Goal: Task Accomplishment & Management: Manage account settings

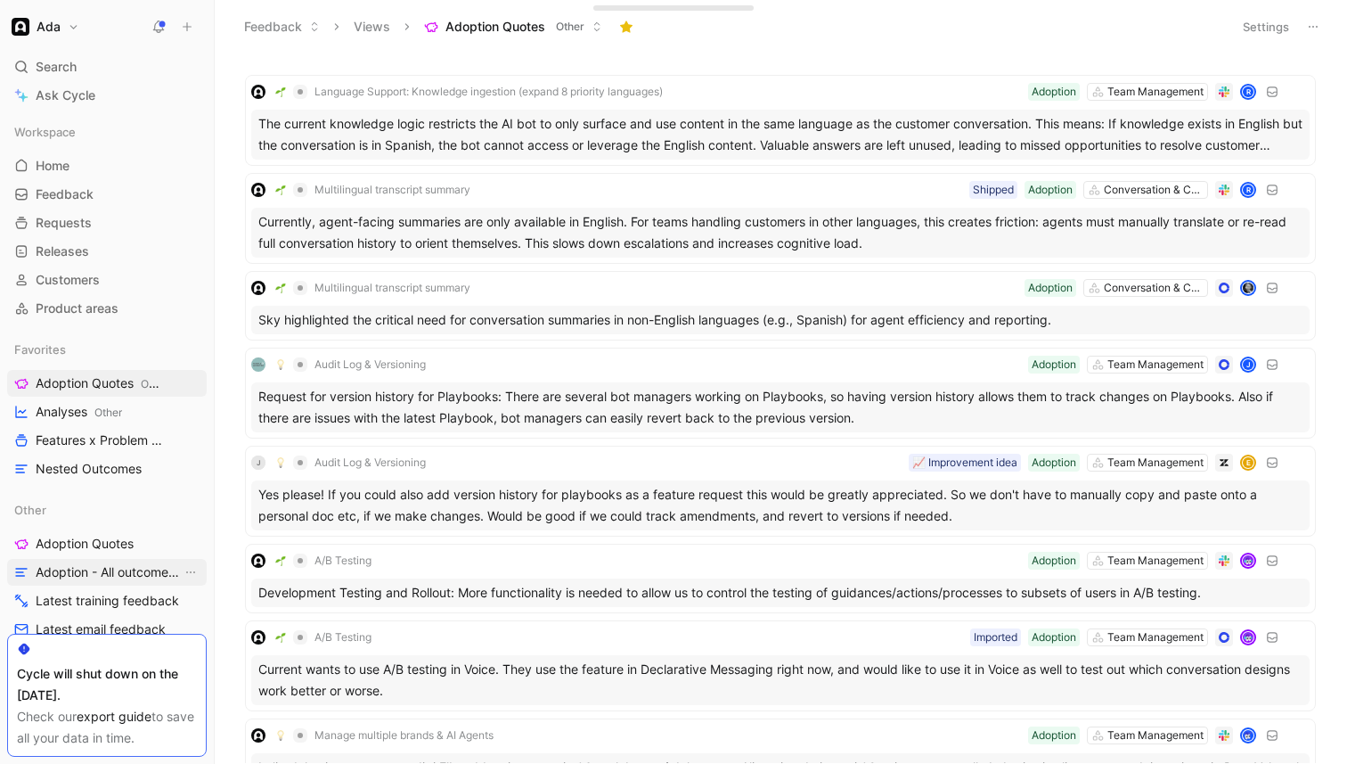
click at [105, 571] on span "Adoption - All outcomes/feedback" at bounding box center [109, 572] width 146 height 18
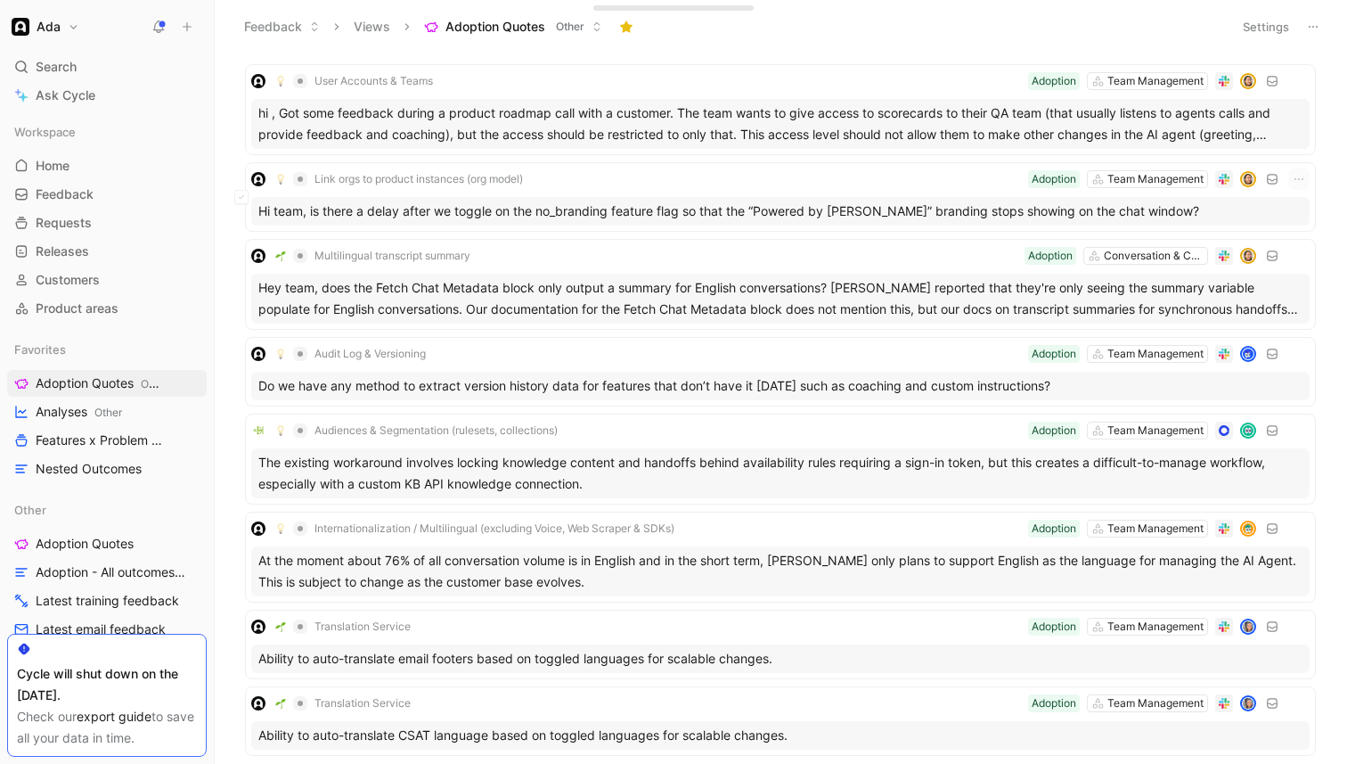
scroll to position [3503, 0]
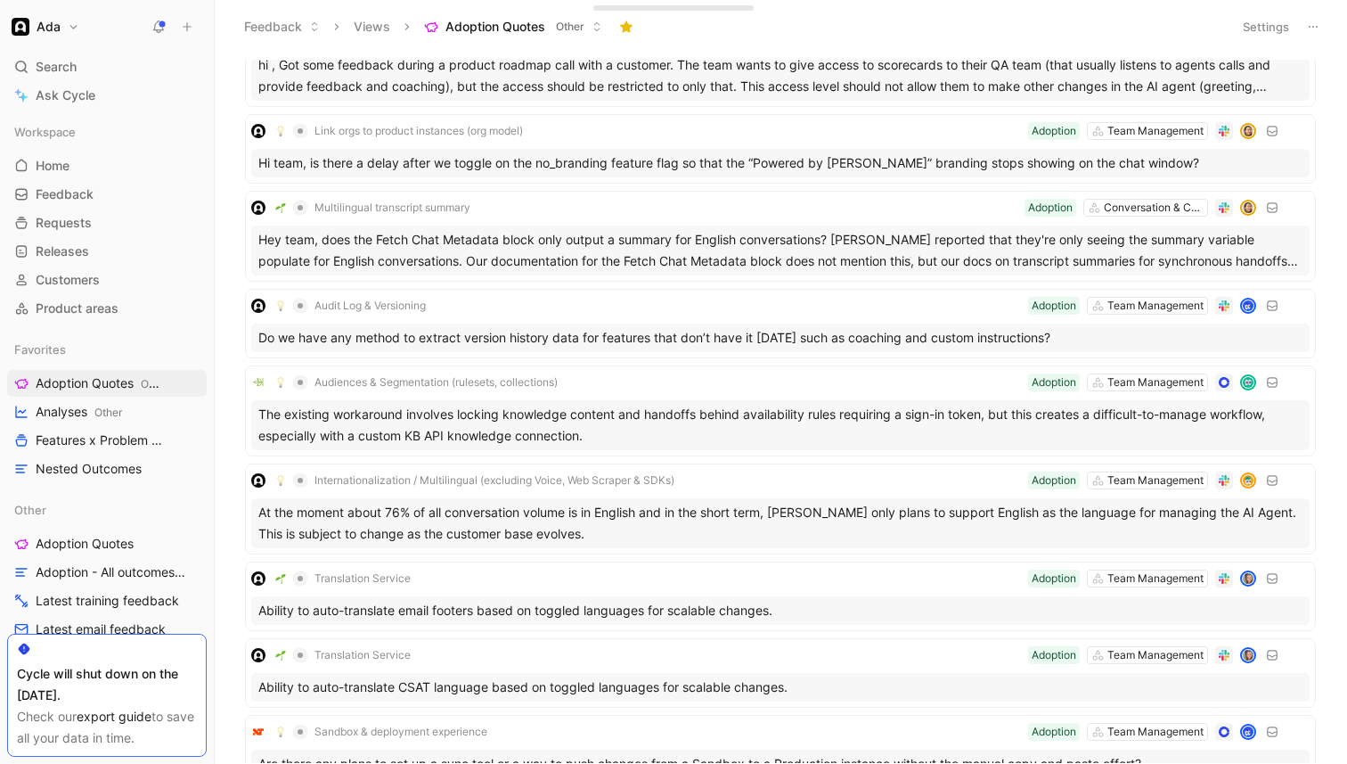
click at [1315, 24] on icon at bounding box center [1313, 27] width 14 height 14
click at [1263, 83] on span "Export in CSV" at bounding box center [1224, 90] width 80 height 15
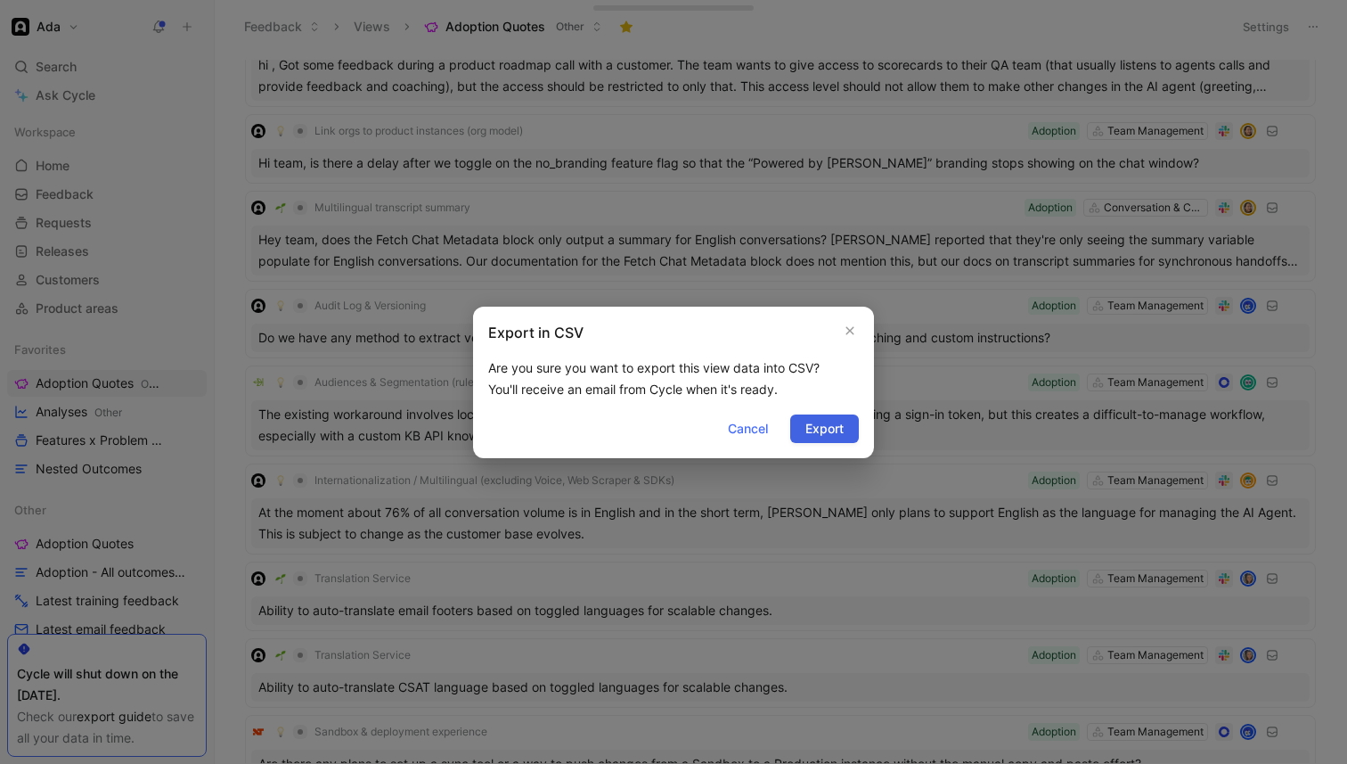
click at [848, 436] on button "Export" at bounding box center [824, 428] width 69 height 29
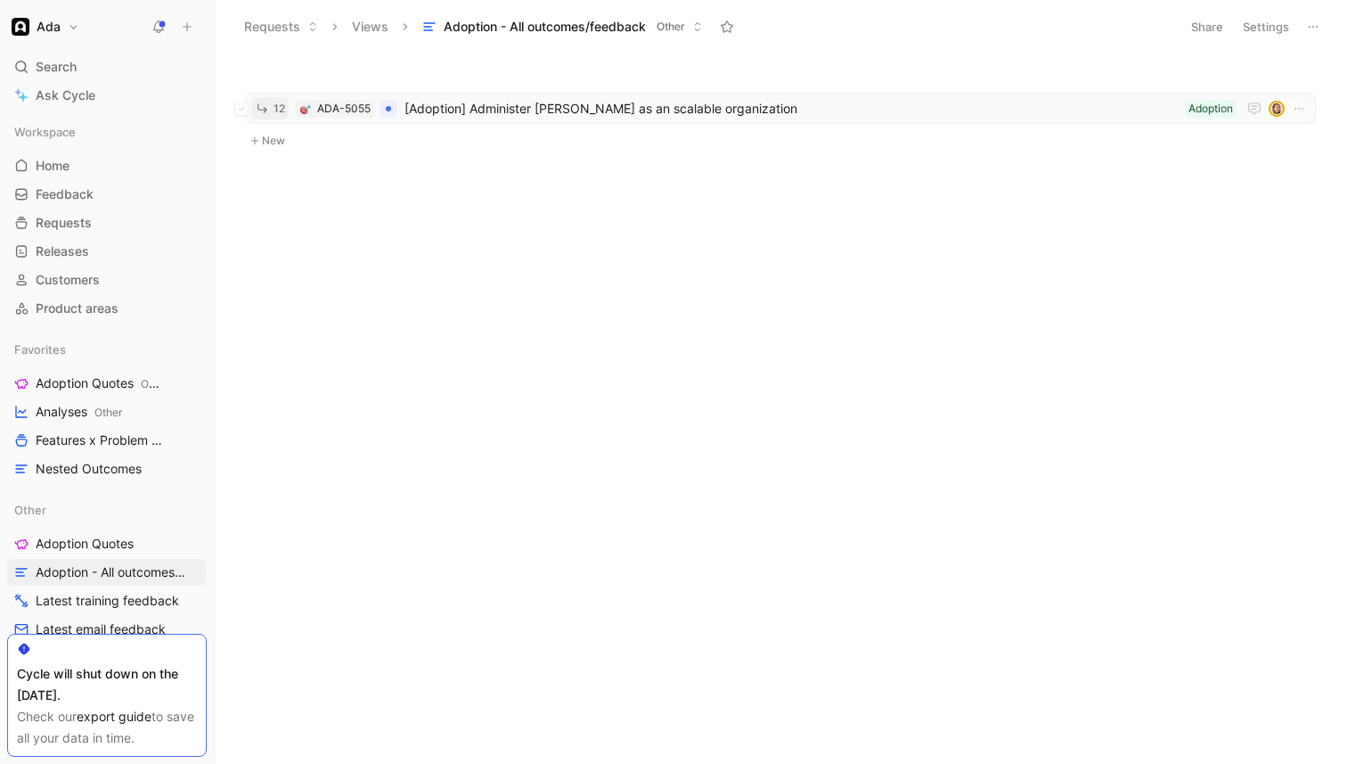
click at [274, 112] on span "12" at bounding box center [280, 108] width 12 height 11
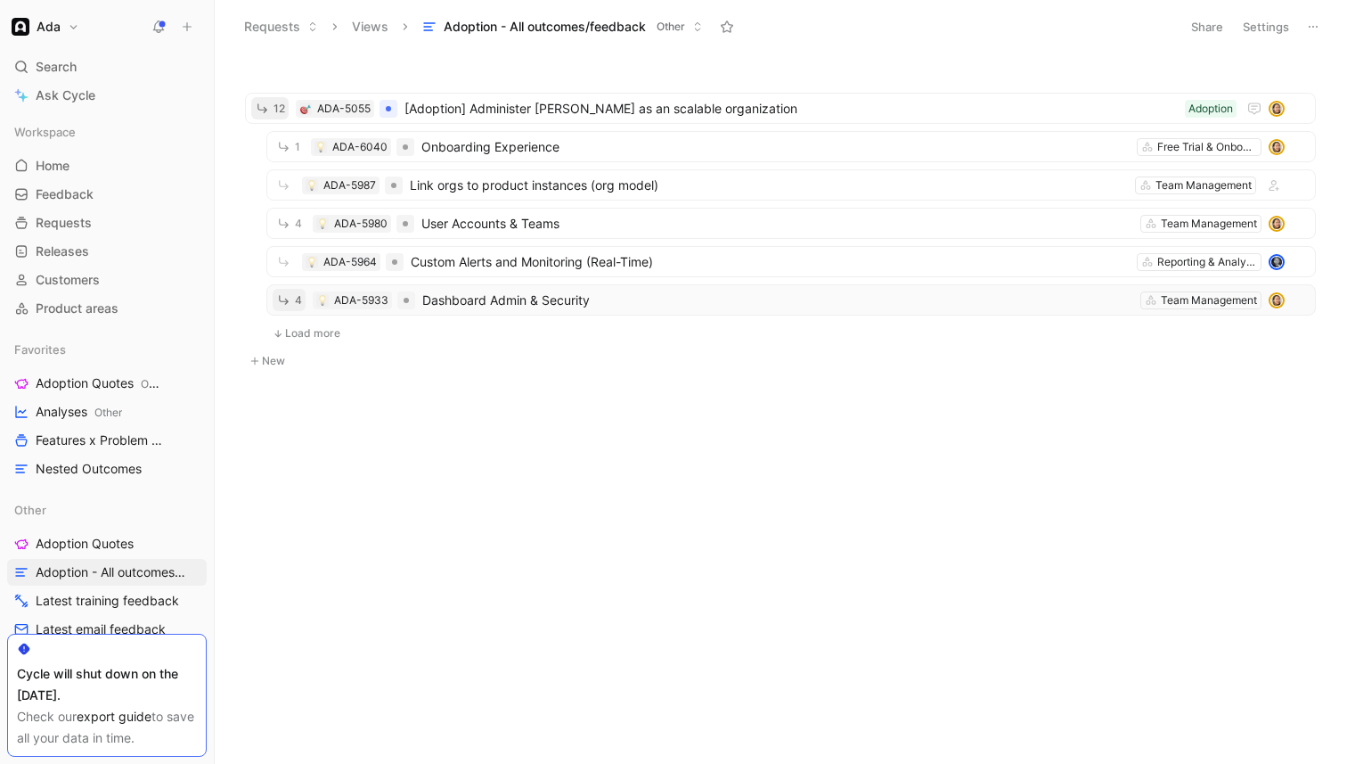
click at [288, 298] on icon "button" at bounding box center [283, 299] width 15 height 15
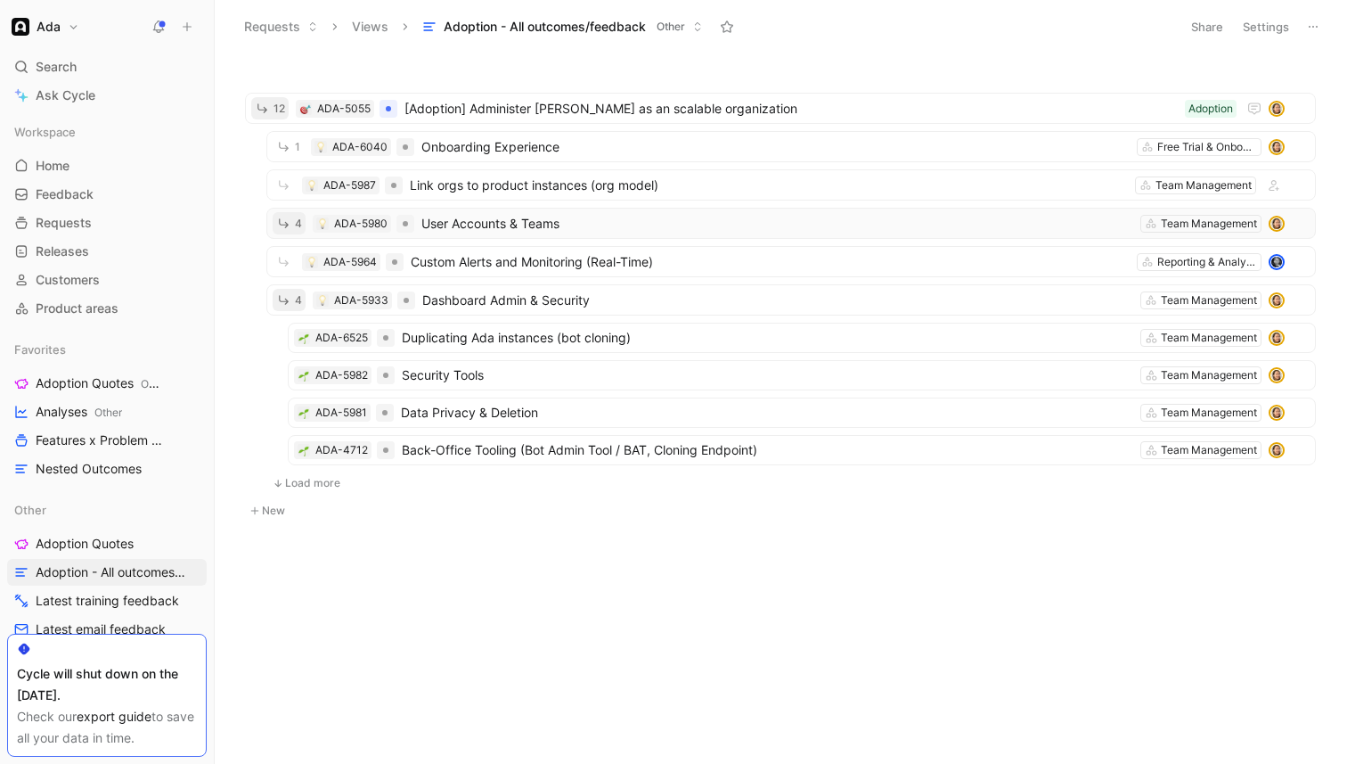
click at [285, 231] on button "4" at bounding box center [289, 223] width 33 height 22
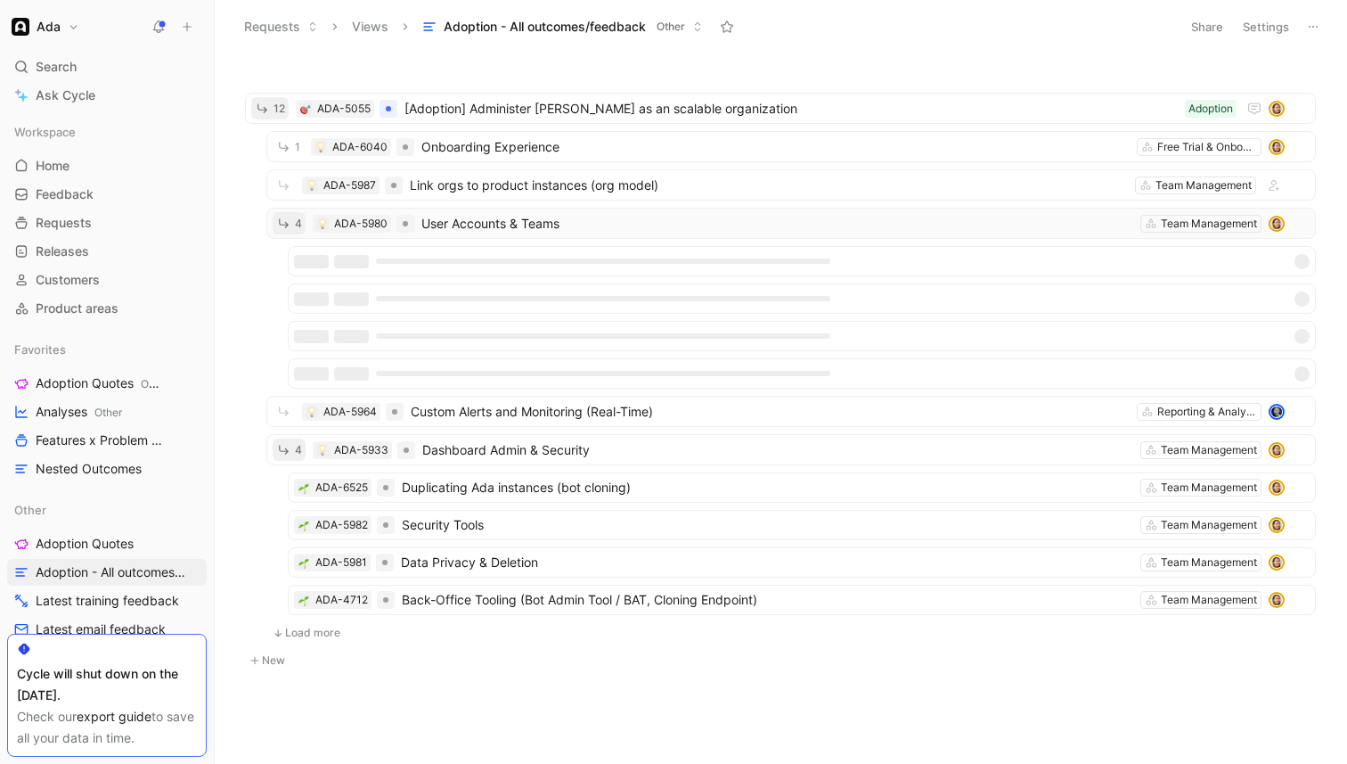
scroll to position [27, 0]
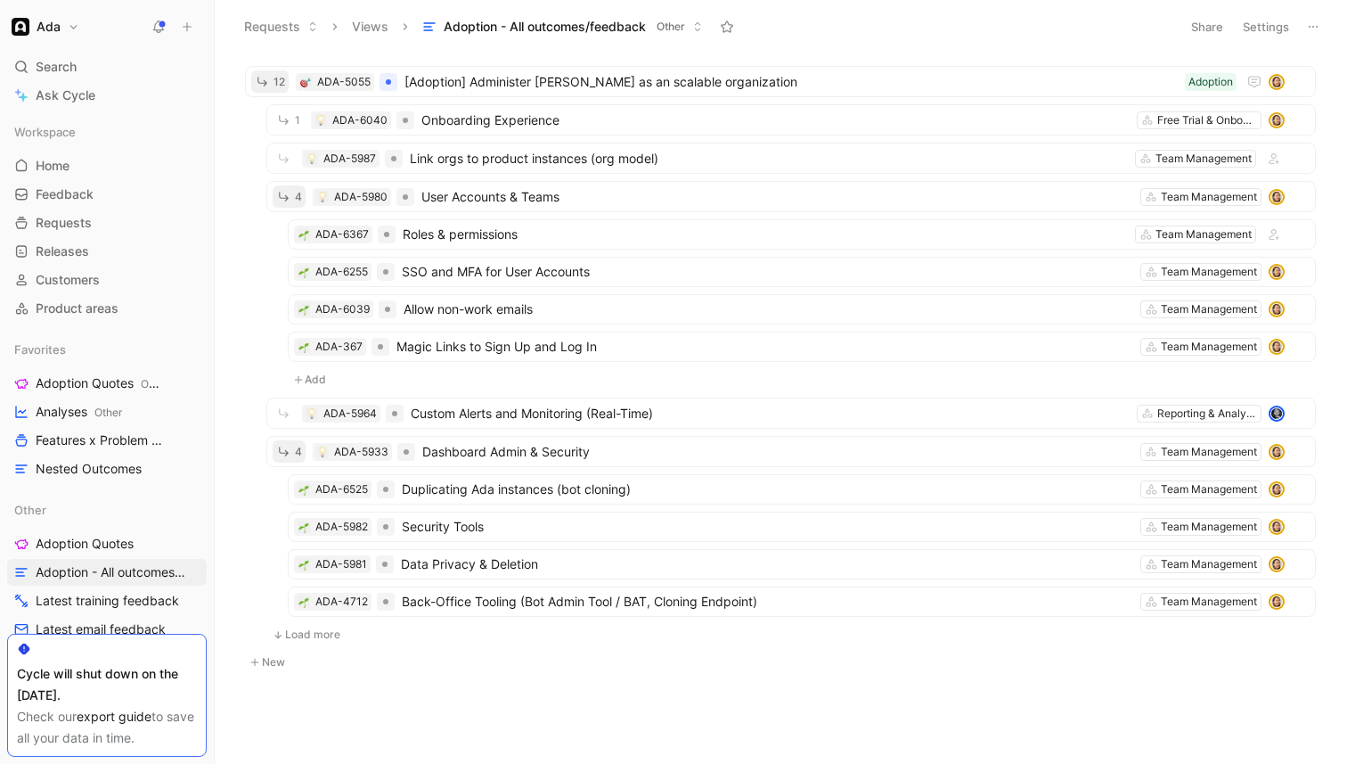
click at [287, 637] on button "Load more" at bounding box center [306, 634] width 80 height 21
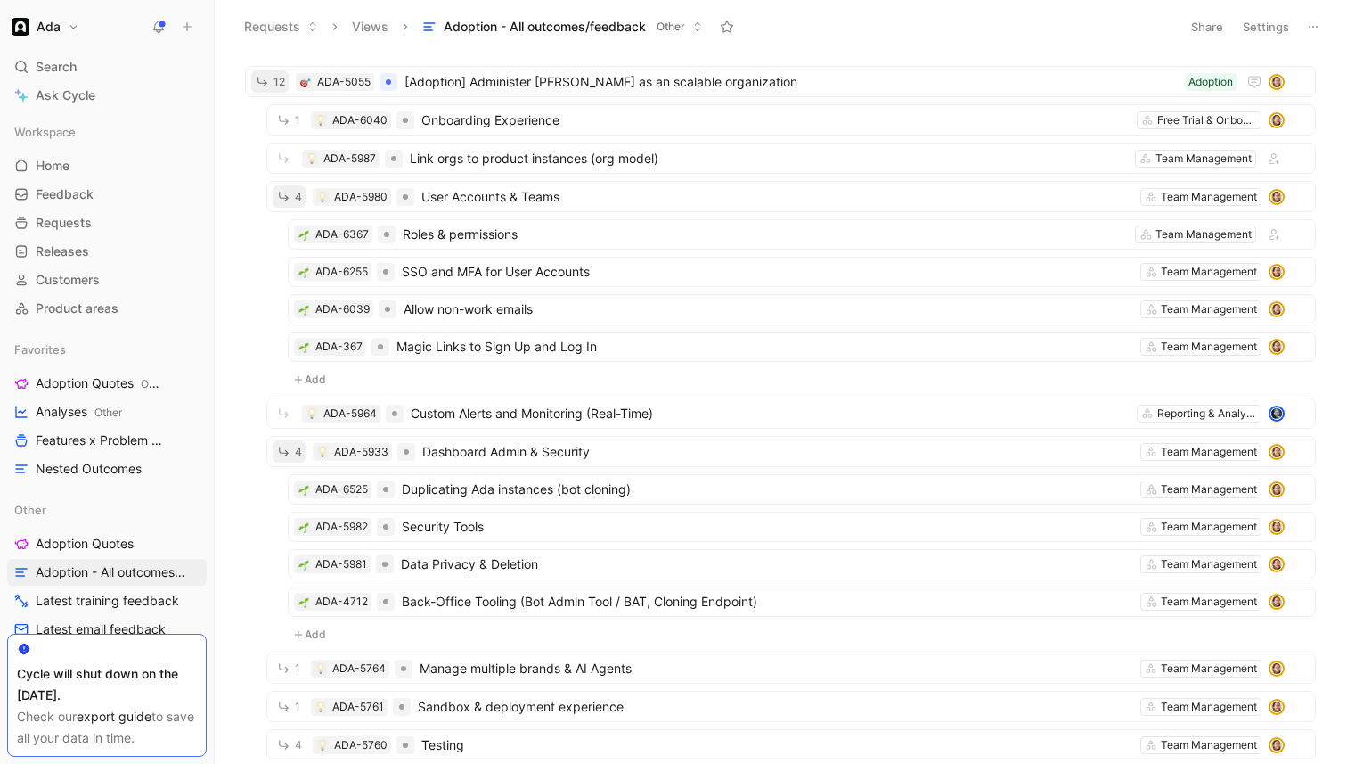
scroll to position [247, 0]
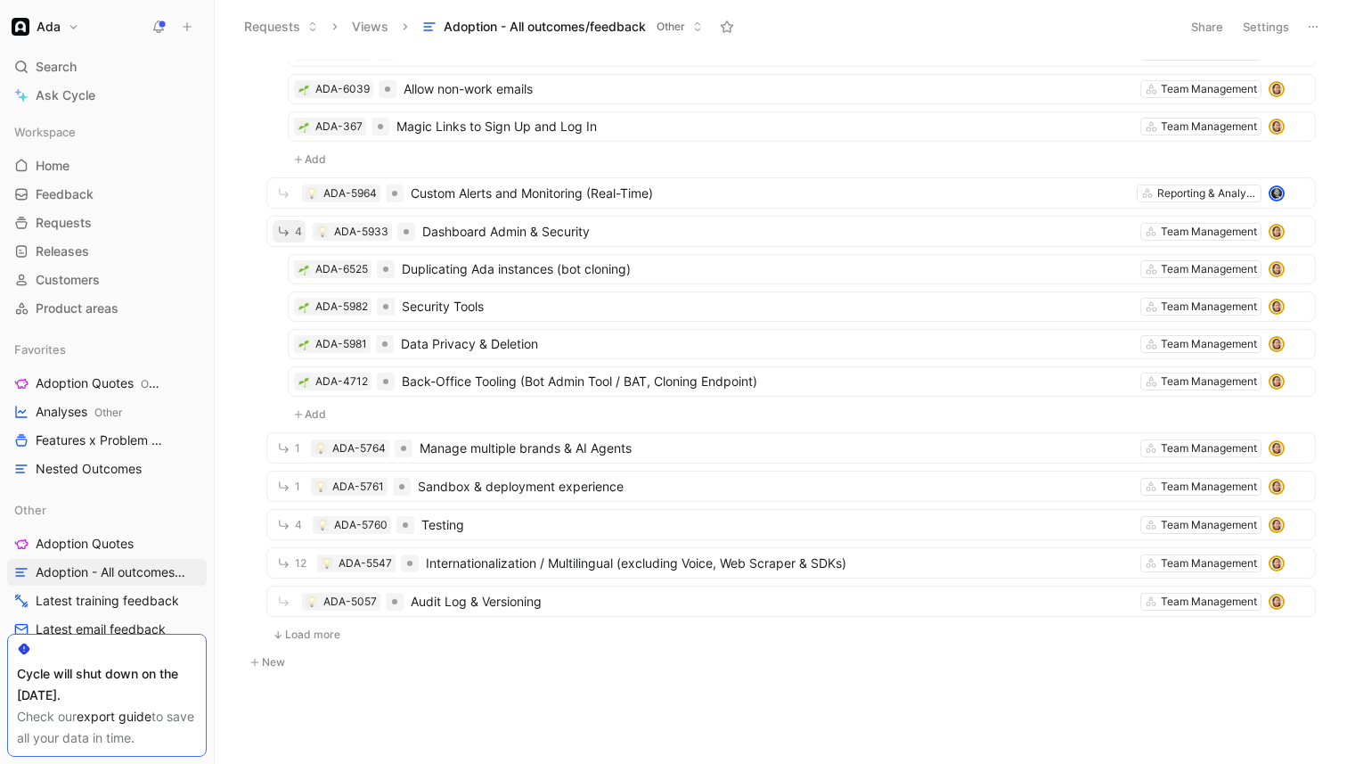
click at [292, 629] on button "Load more" at bounding box center [306, 634] width 80 height 21
click at [295, 568] on span "12" at bounding box center [301, 563] width 12 height 11
click at [295, 528] on span "4" at bounding box center [298, 524] width 7 height 11
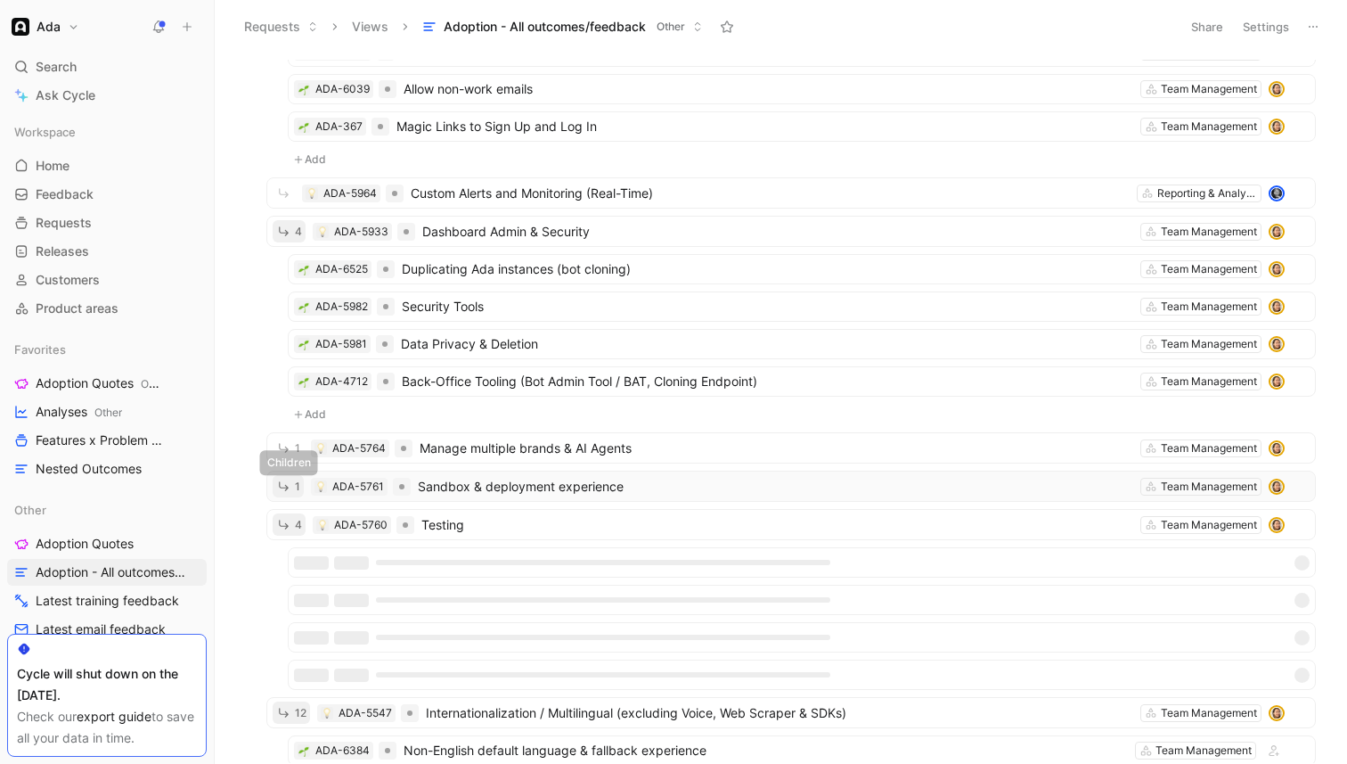
click at [291, 492] on button "1" at bounding box center [288, 486] width 31 height 22
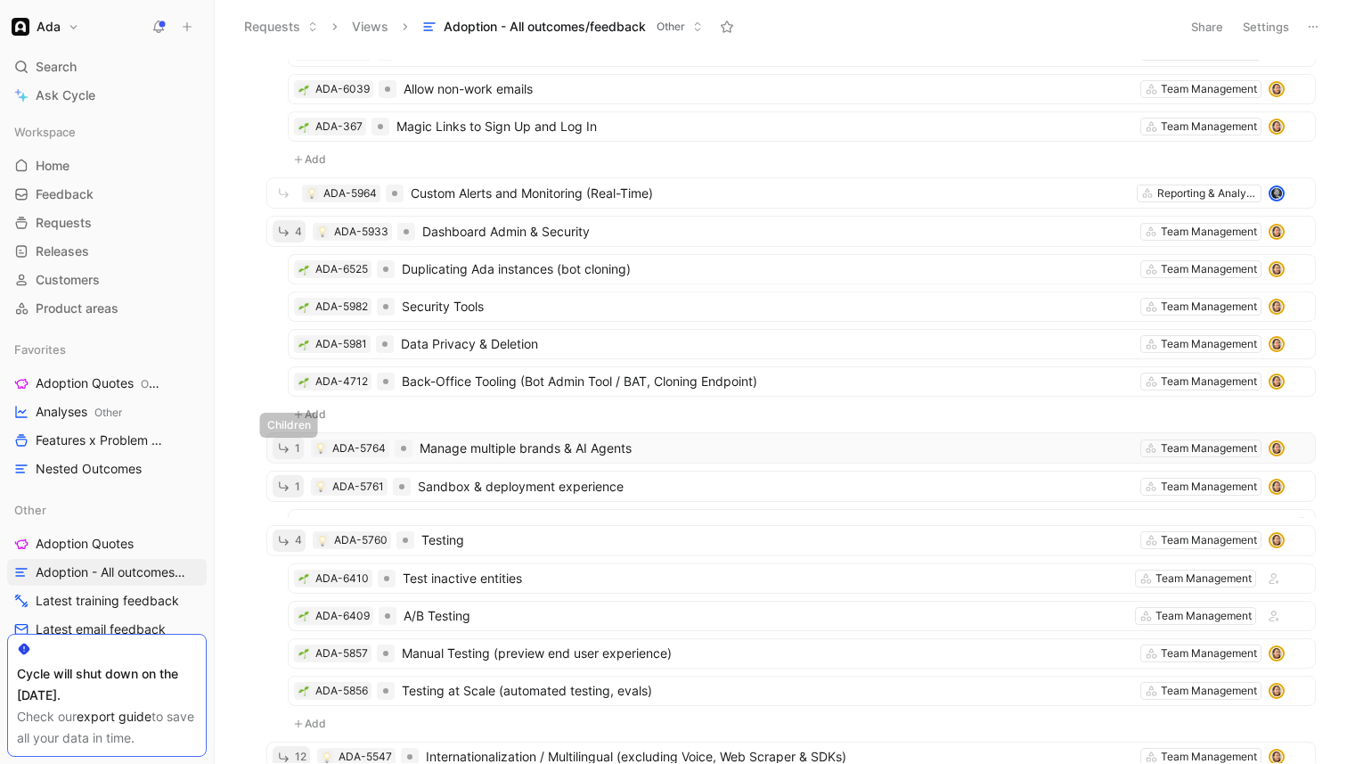
click at [290, 449] on icon "button" at bounding box center [283, 447] width 15 height 15
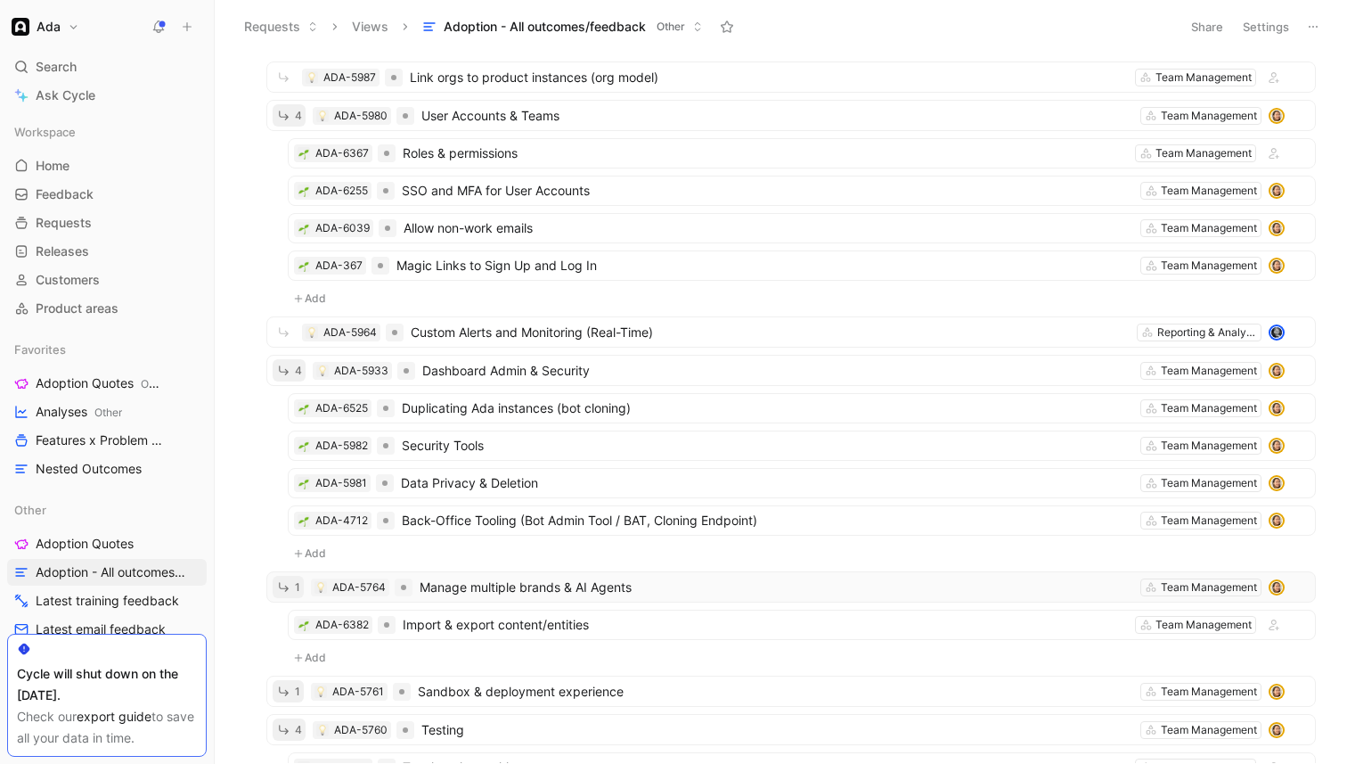
scroll to position [0, 0]
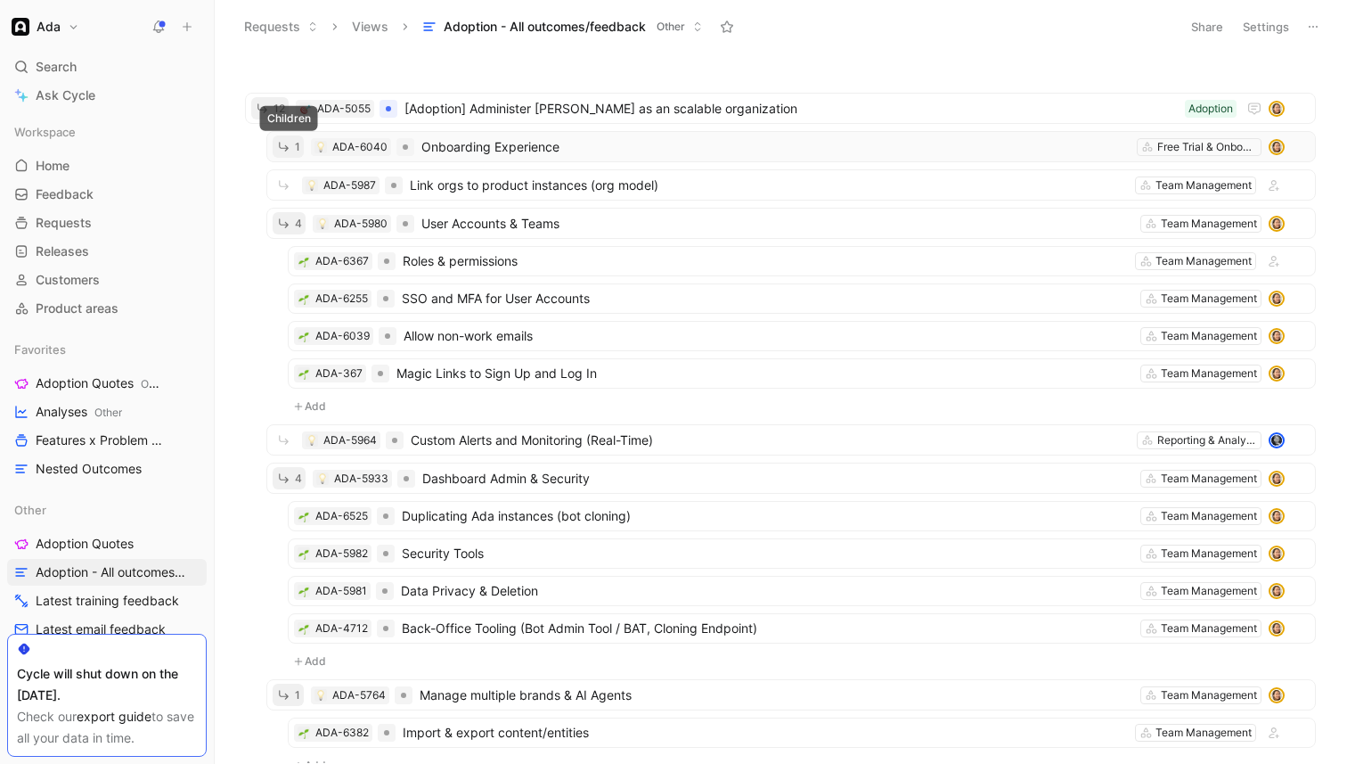
click at [285, 146] on icon "button" at bounding box center [283, 146] width 15 height 15
click at [287, 151] on icon "button" at bounding box center [283, 146] width 15 height 15
click at [298, 144] on span "1" at bounding box center [297, 147] width 5 height 11
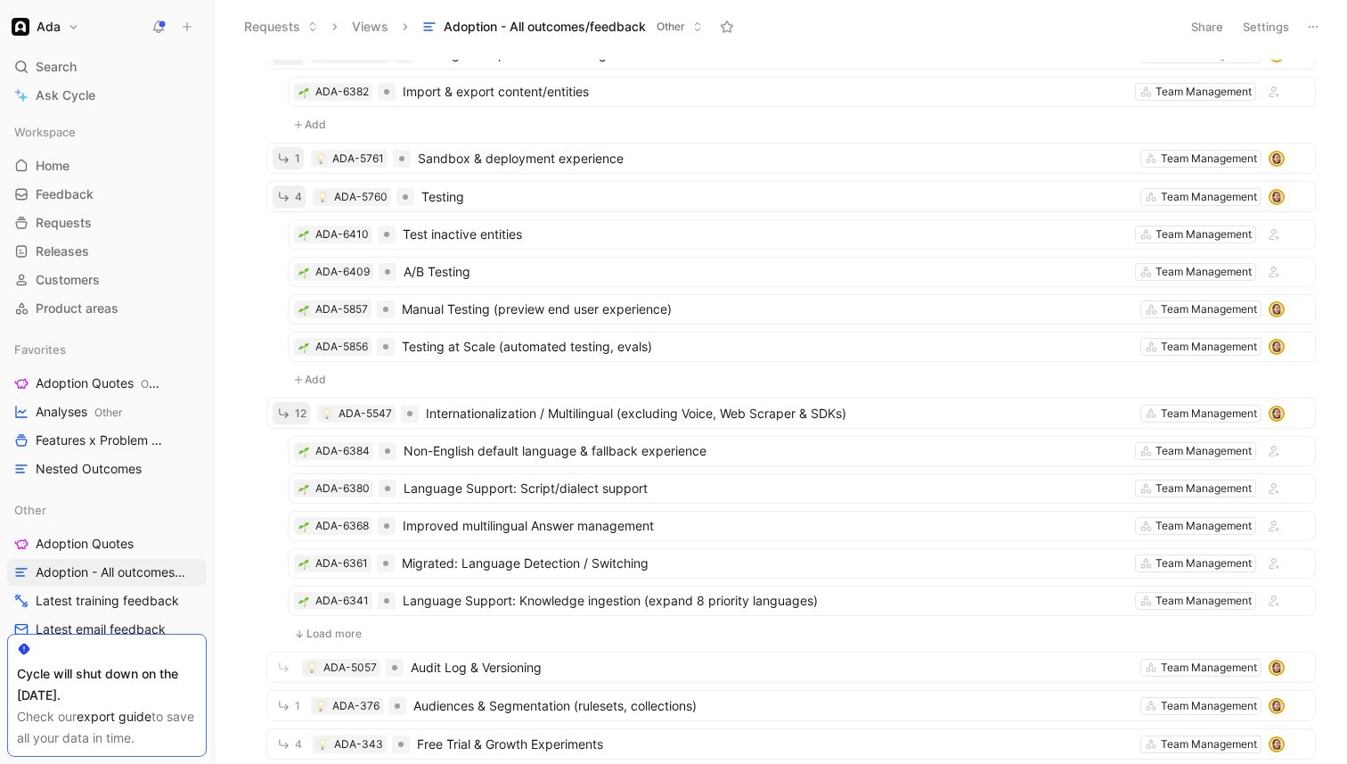
scroll to position [755, 0]
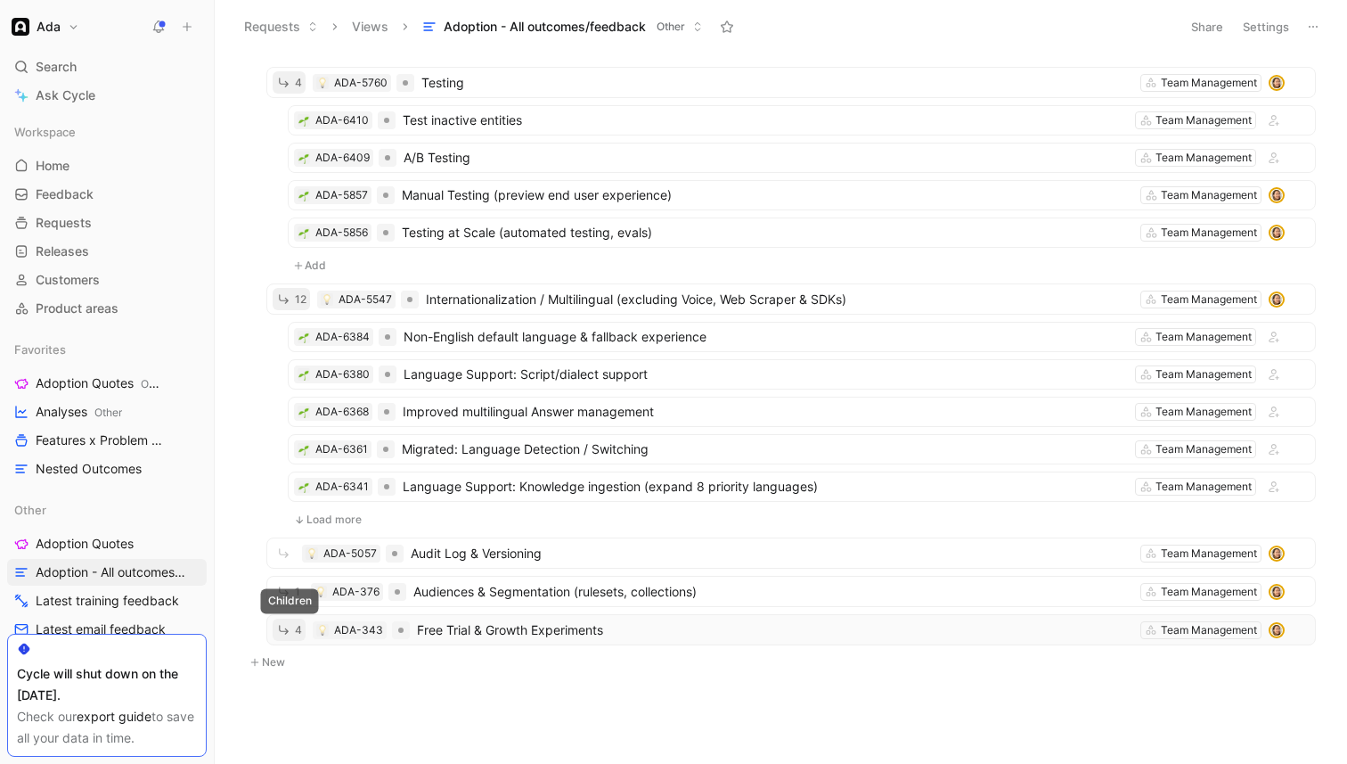
click at [288, 633] on icon "button" at bounding box center [283, 629] width 15 height 15
click at [288, 605] on div "1 ADA-376 Audiences & Segmentation (rulesets, collections) Team Management" at bounding box center [791, 591] width 1050 height 31
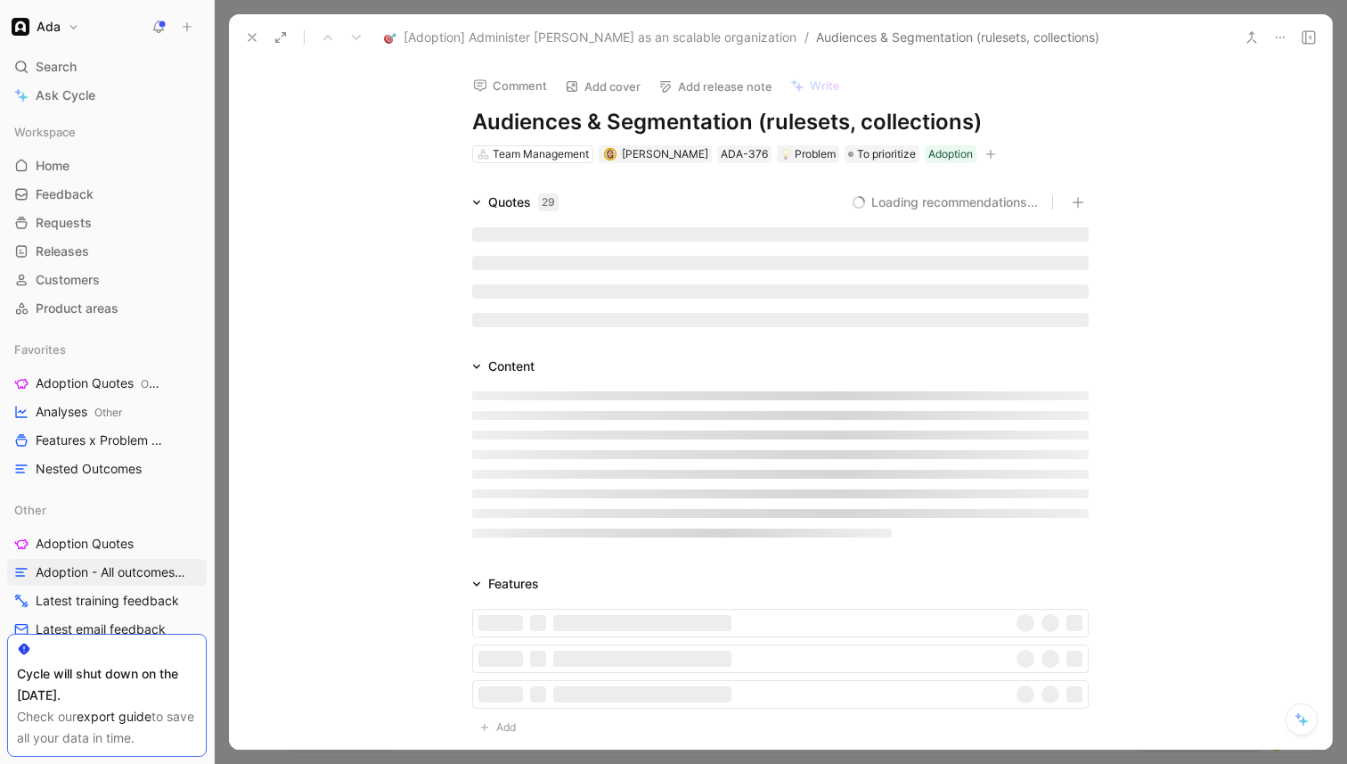
click at [288, 593] on div "Features Add" at bounding box center [780, 659] width 1103 height 173
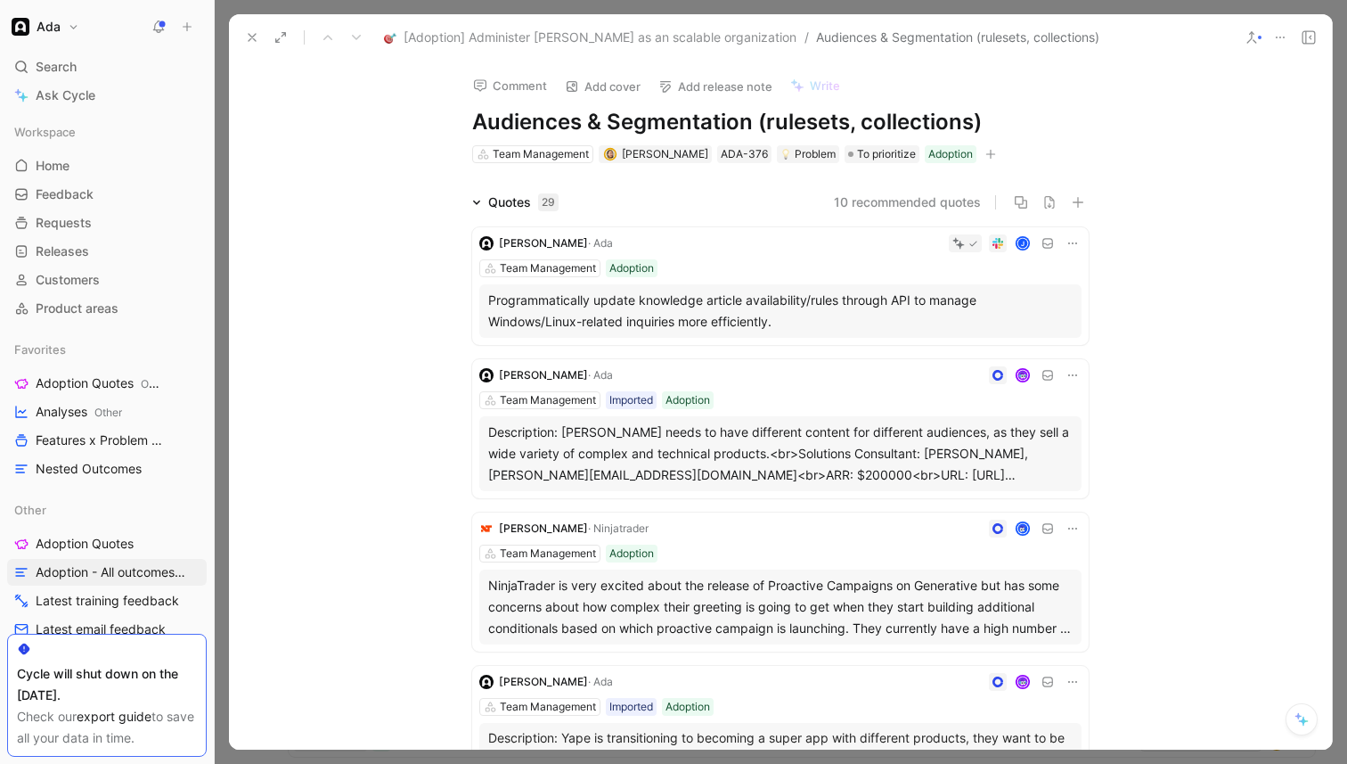
click at [248, 30] on icon at bounding box center [252, 37] width 14 height 14
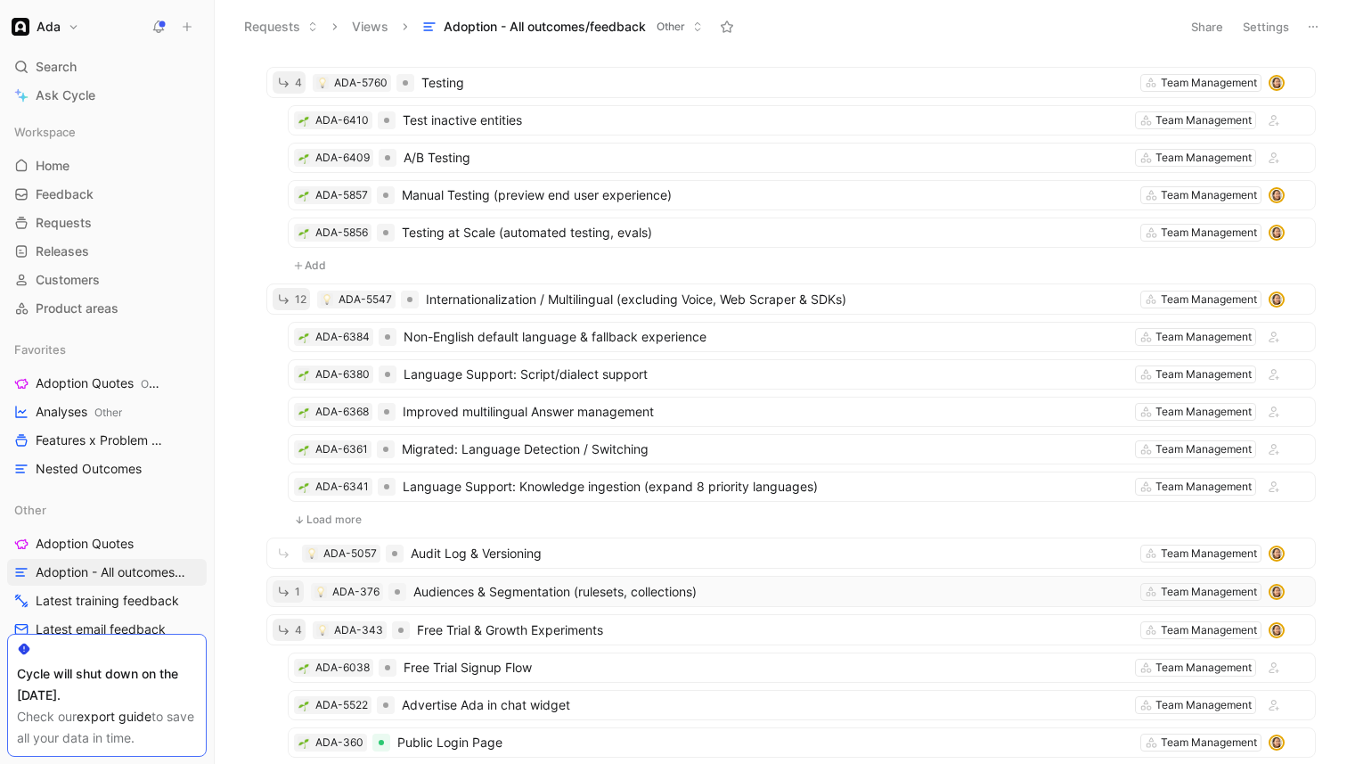
click at [279, 593] on icon "button" at bounding box center [283, 591] width 15 height 15
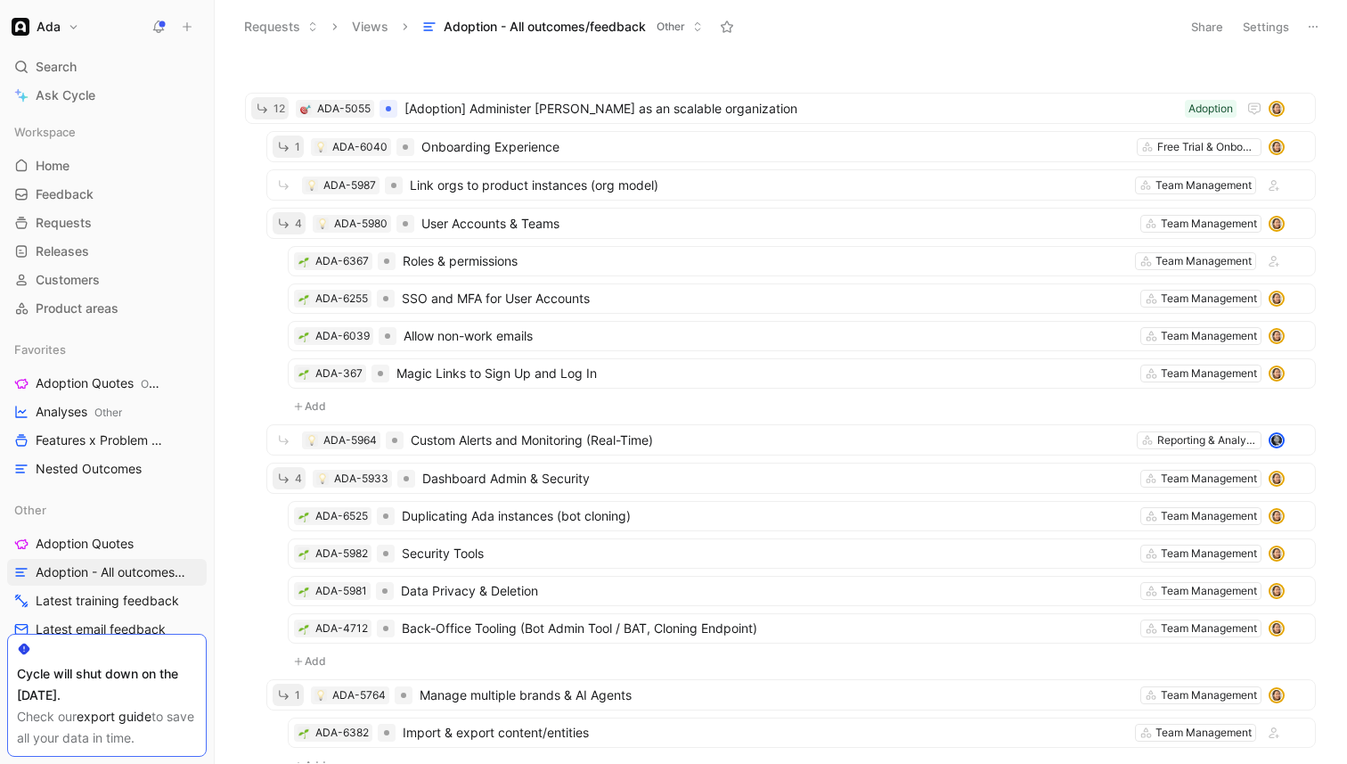
click at [1307, 29] on icon at bounding box center [1313, 27] width 14 height 14
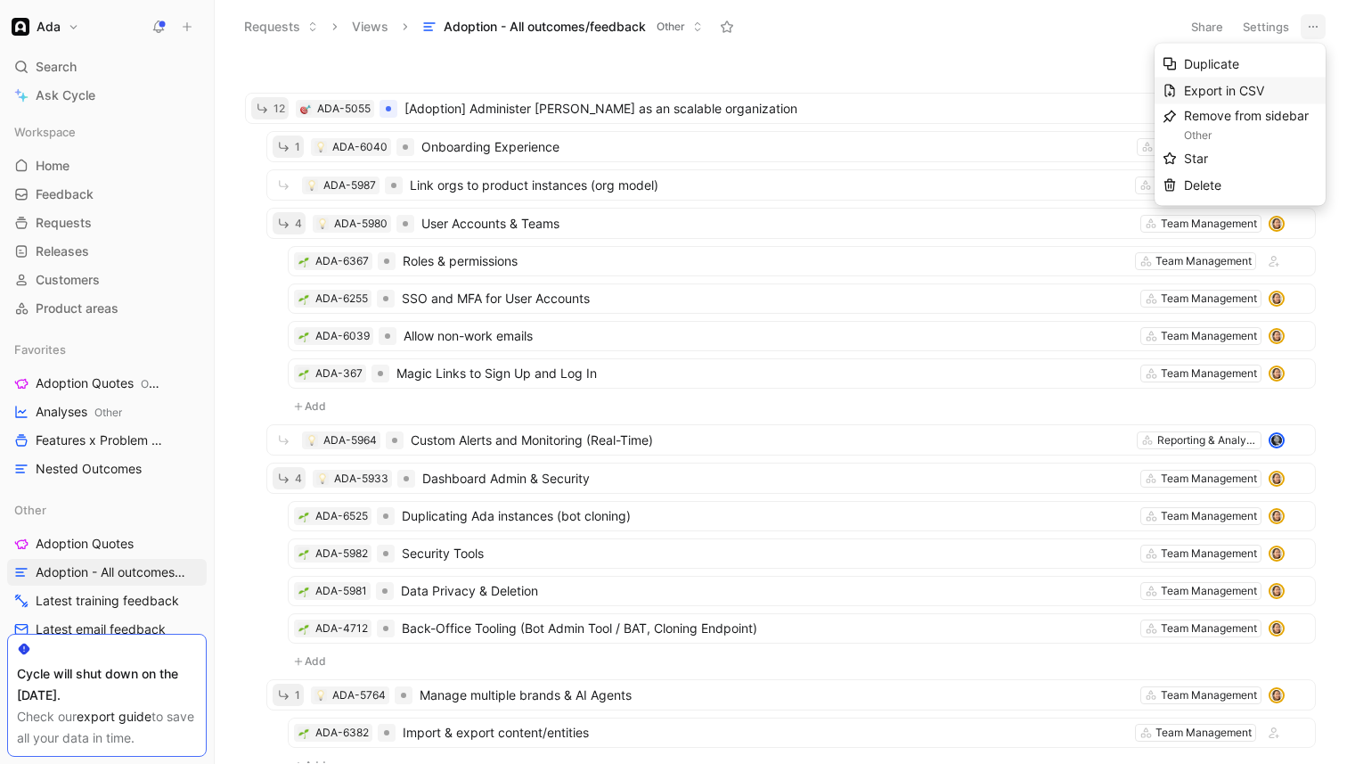
click at [1267, 84] on div "Export in CSV" at bounding box center [1251, 90] width 134 height 21
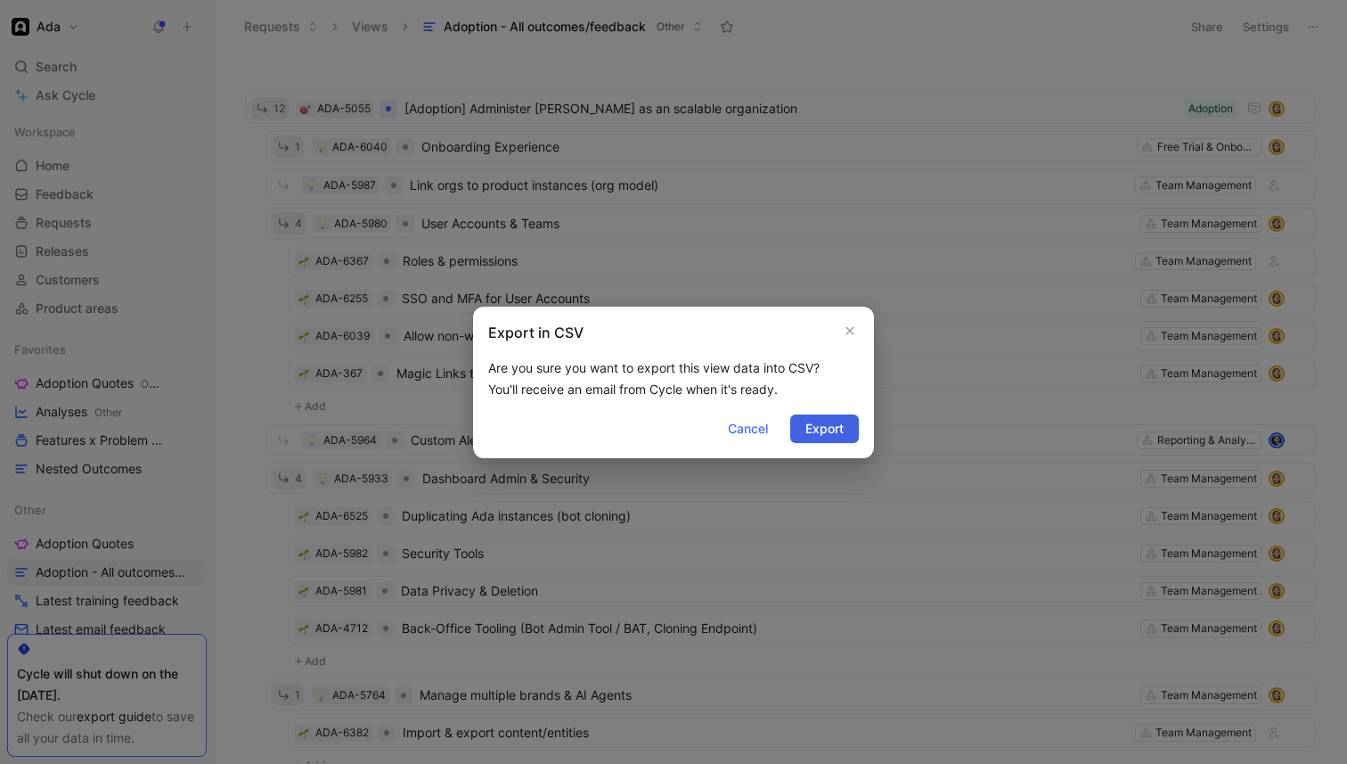
click at [820, 422] on span "Export" at bounding box center [824, 428] width 38 height 21
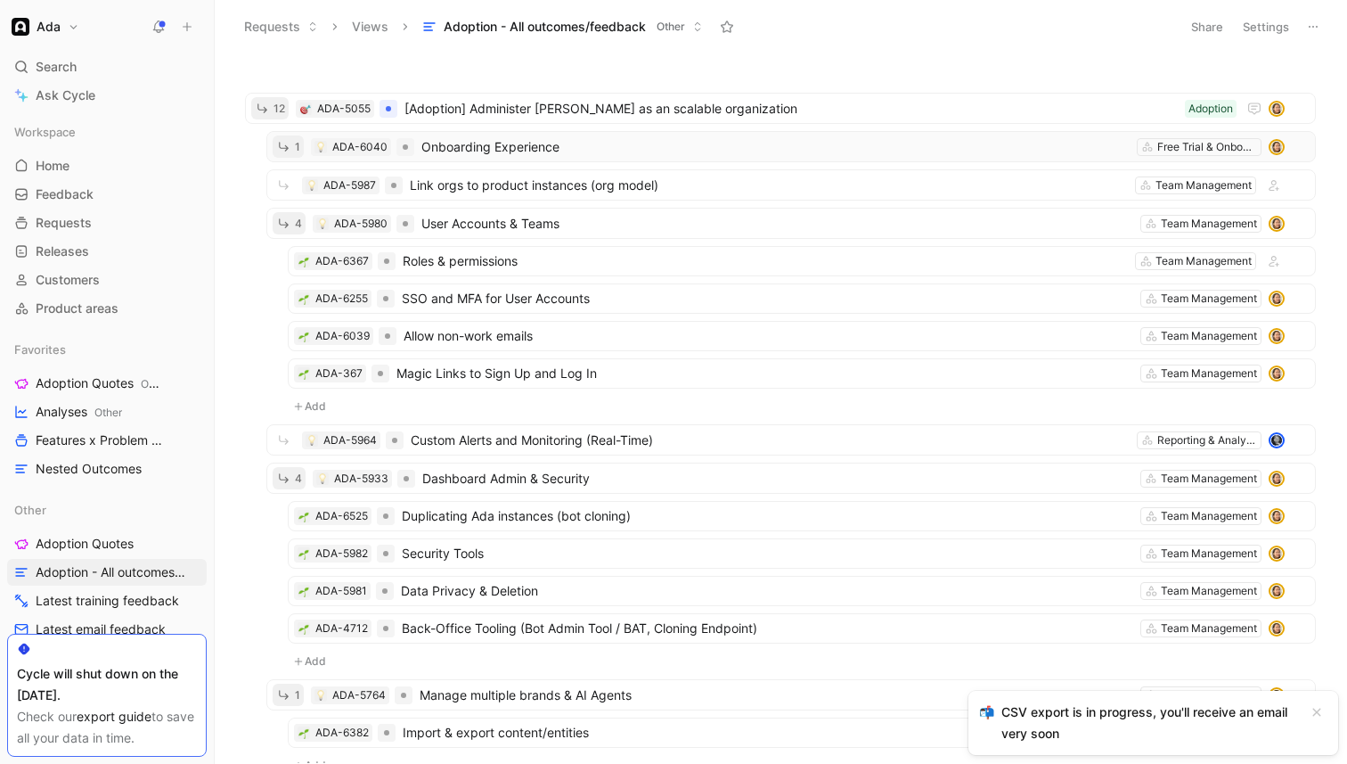
click at [282, 140] on icon "button" at bounding box center [283, 146] width 15 height 15
click at [285, 143] on icon "button" at bounding box center [283, 146] width 15 height 15
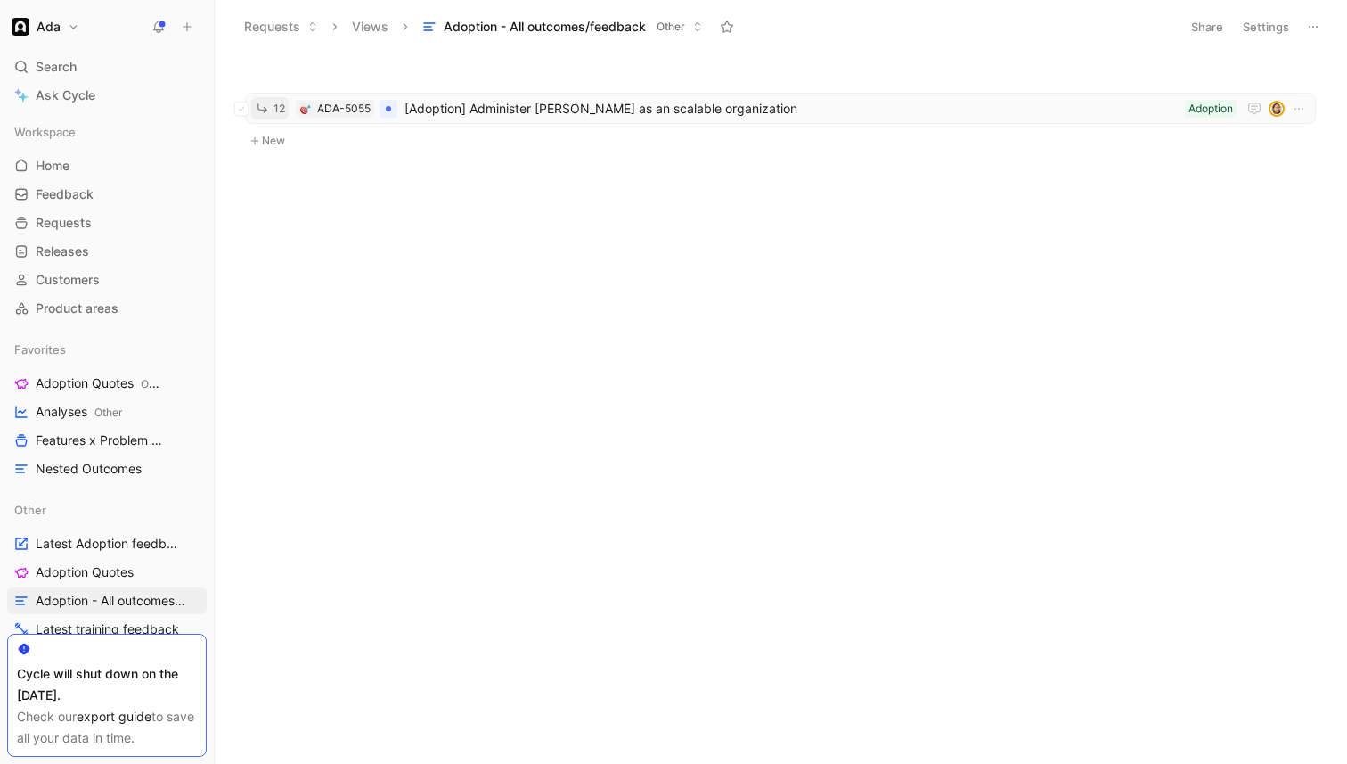
click at [267, 110] on icon "button" at bounding box center [262, 108] width 15 height 15
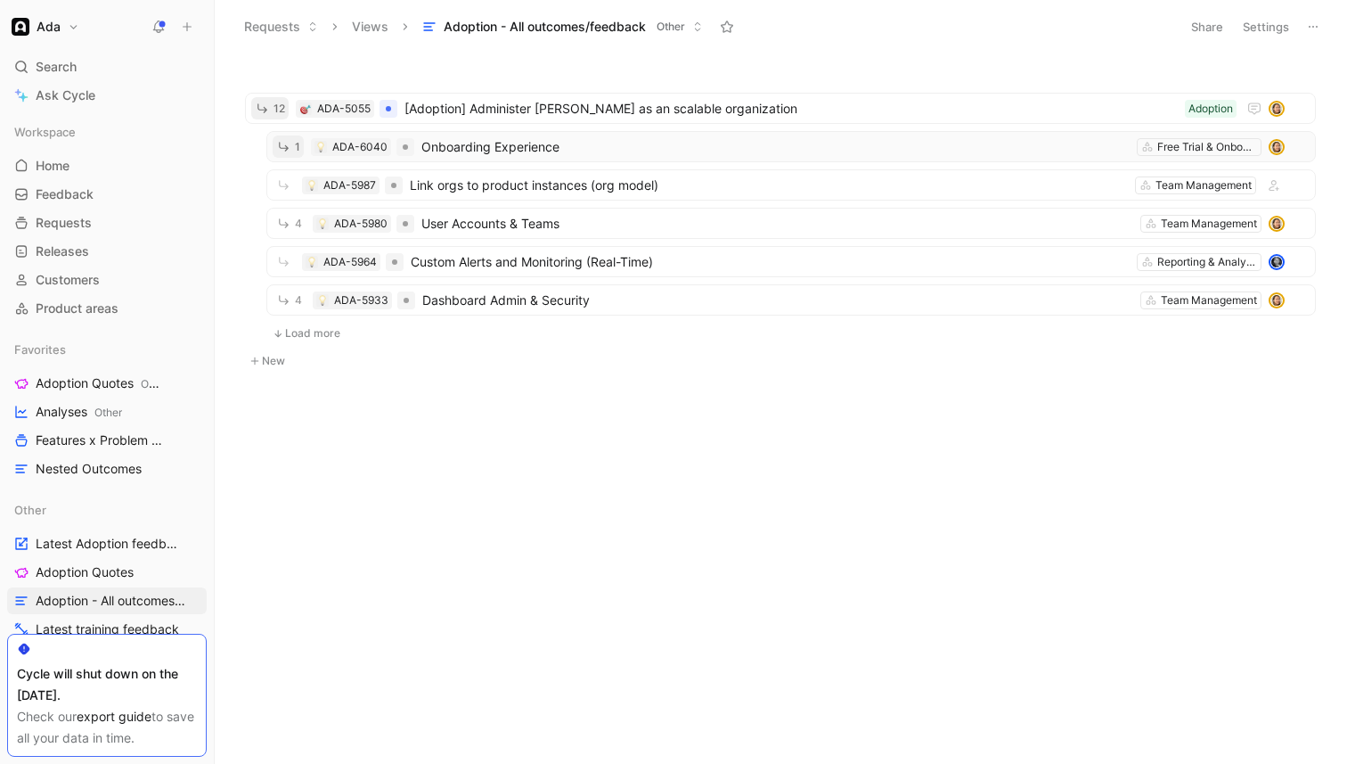
click at [277, 151] on icon "button" at bounding box center [283, 146] width 15 height 15
click at [278, 348] on ul "12 ADA-5055 [Adoption] Administer [PERSON_NAME] as an scalable organization Ado…" at bounding box center [780, 221] width 1071 height 257
click at [289, 339] on button "Load more" at bounding box center [306, 333] width 80 height 21
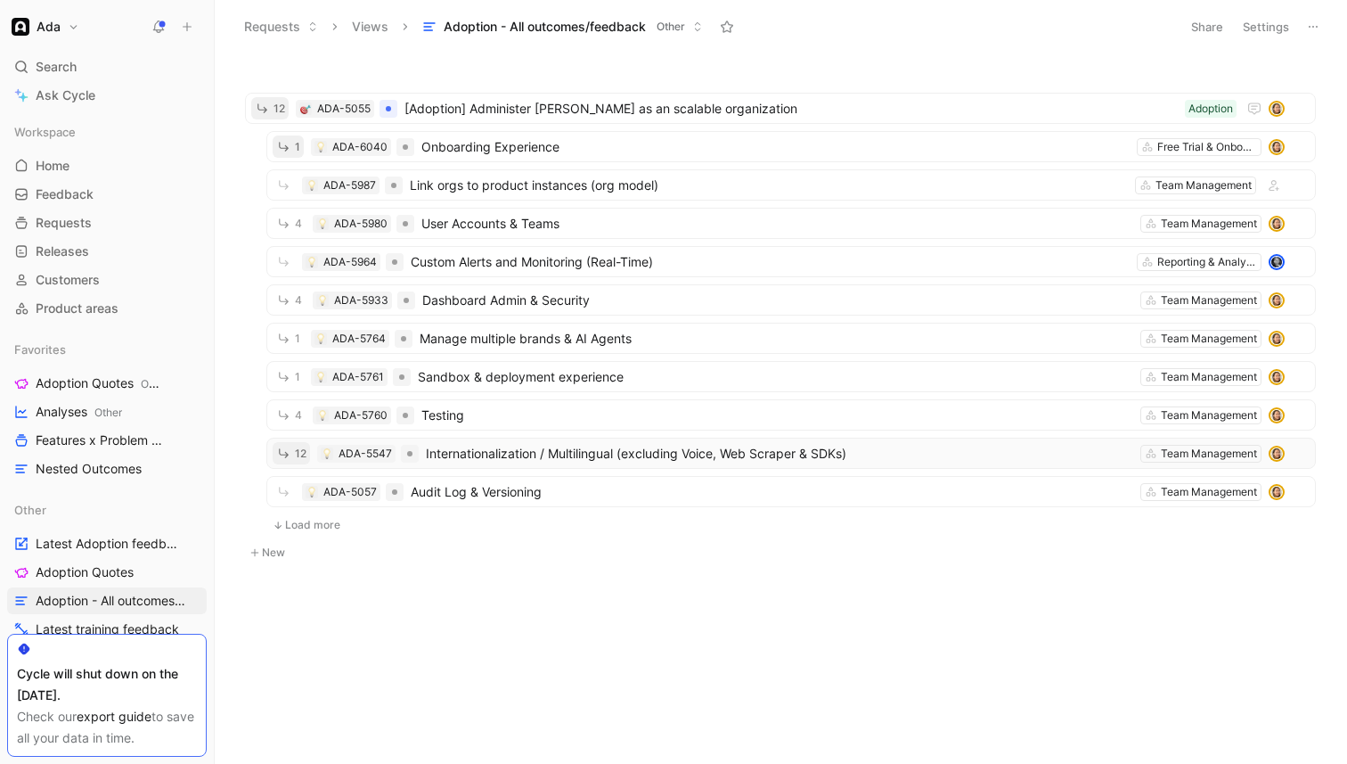
click at [297, 453] on span "12" at bounding box center [301, 453] width 12 height 11
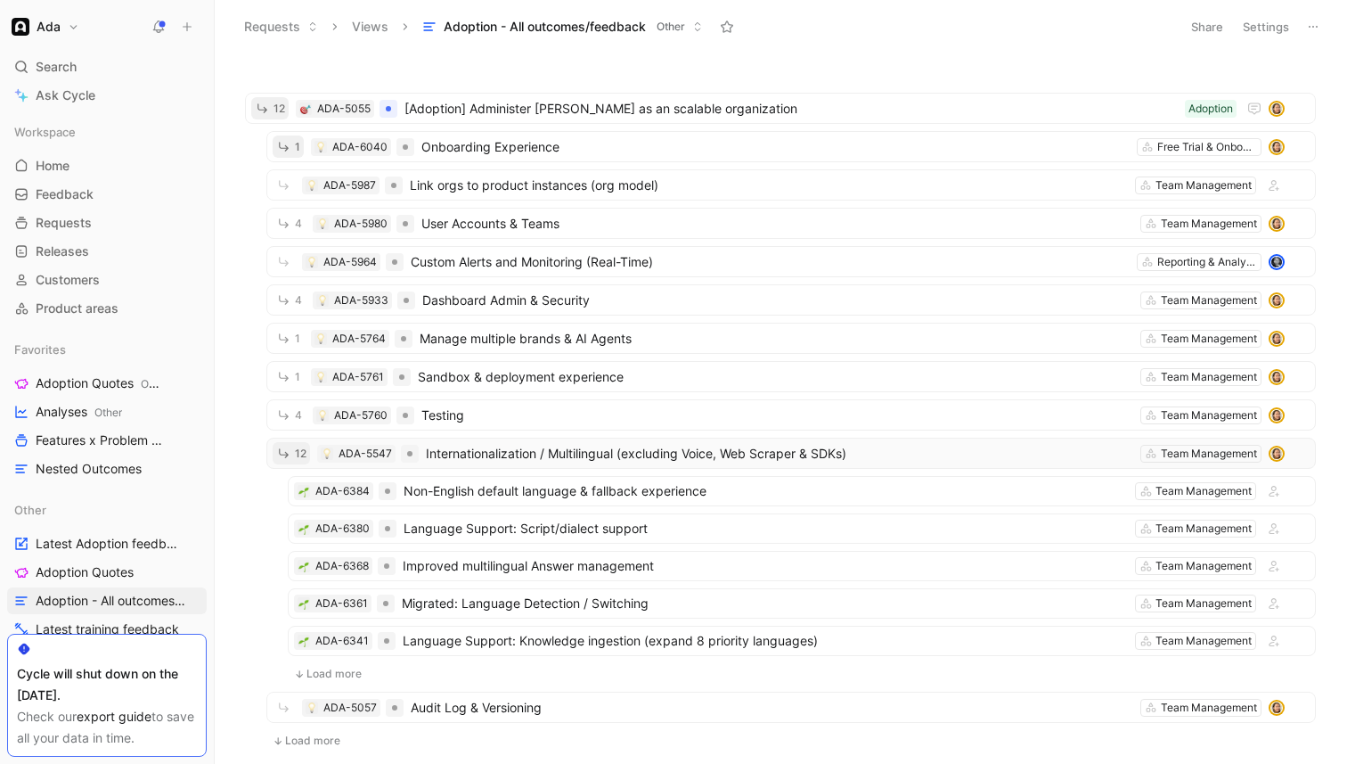
scroll to position [106, 0]
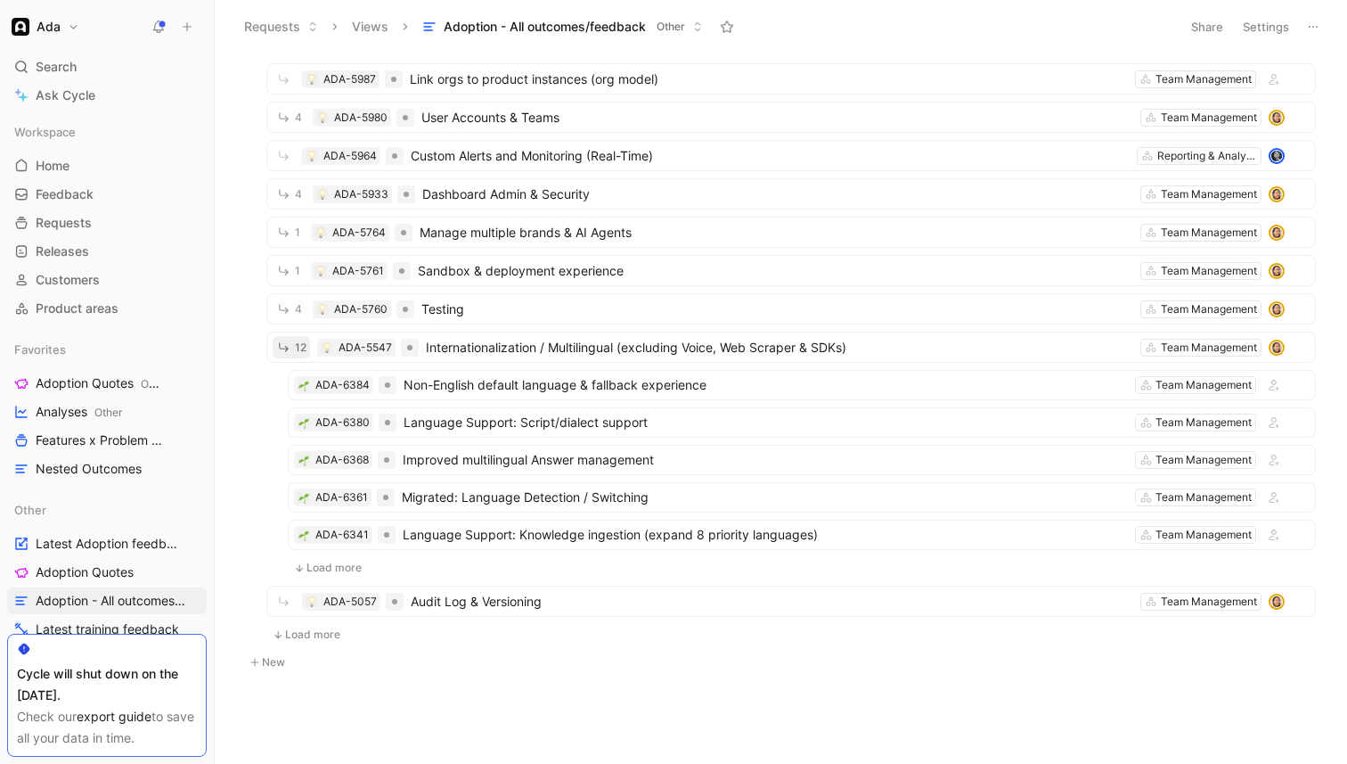
click at [320, 642] on button "Load more" at bounding box center [306, 634] width 80 height 21
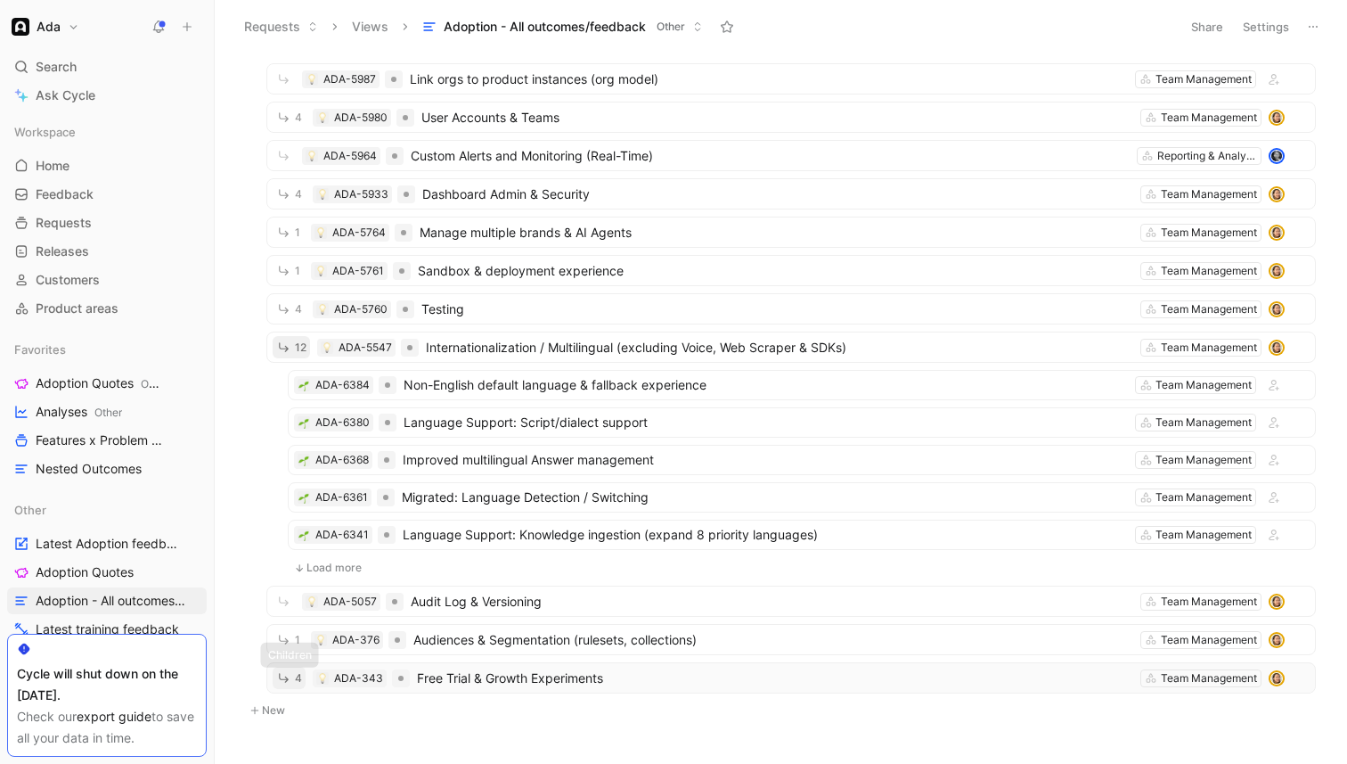
click at [284, 676] on icon "button" at bounding box center [283, 677] width 15 height 15
click at [285, 633] on icon "button" at bounding box center [283, 639] width 15 height 15
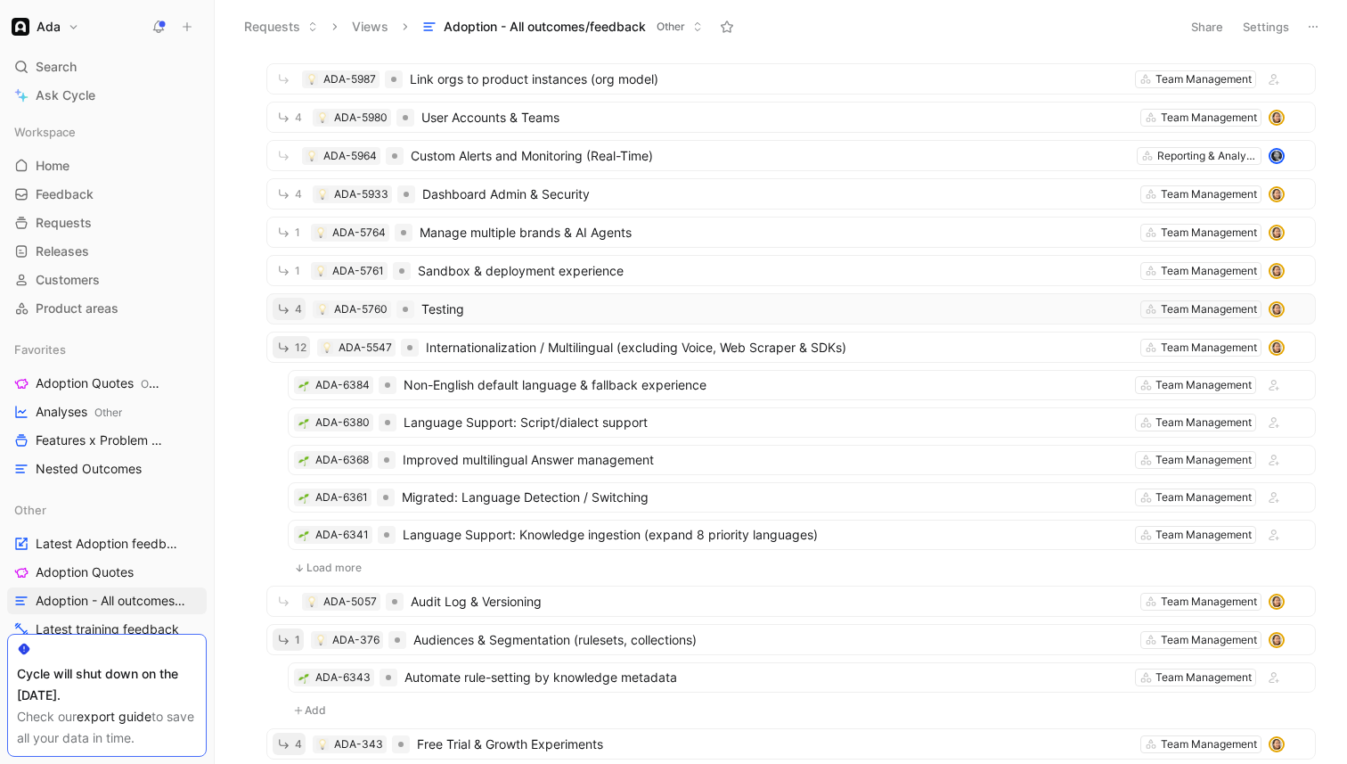
click at [301, 314] on button "4" at bounding box center [289, 309] width 33 height 22
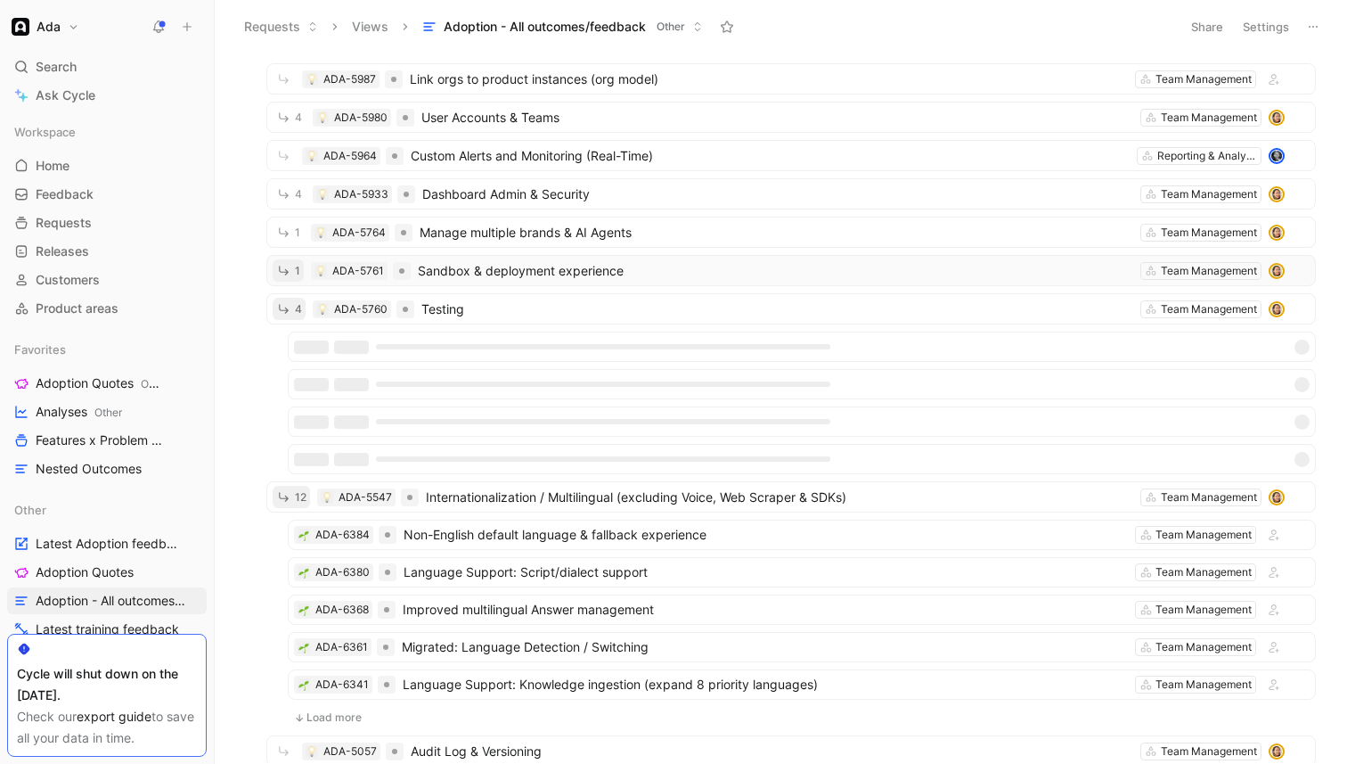
click at [293, 265] on button "1" at bounding box center [288, 270] width 31 height 22
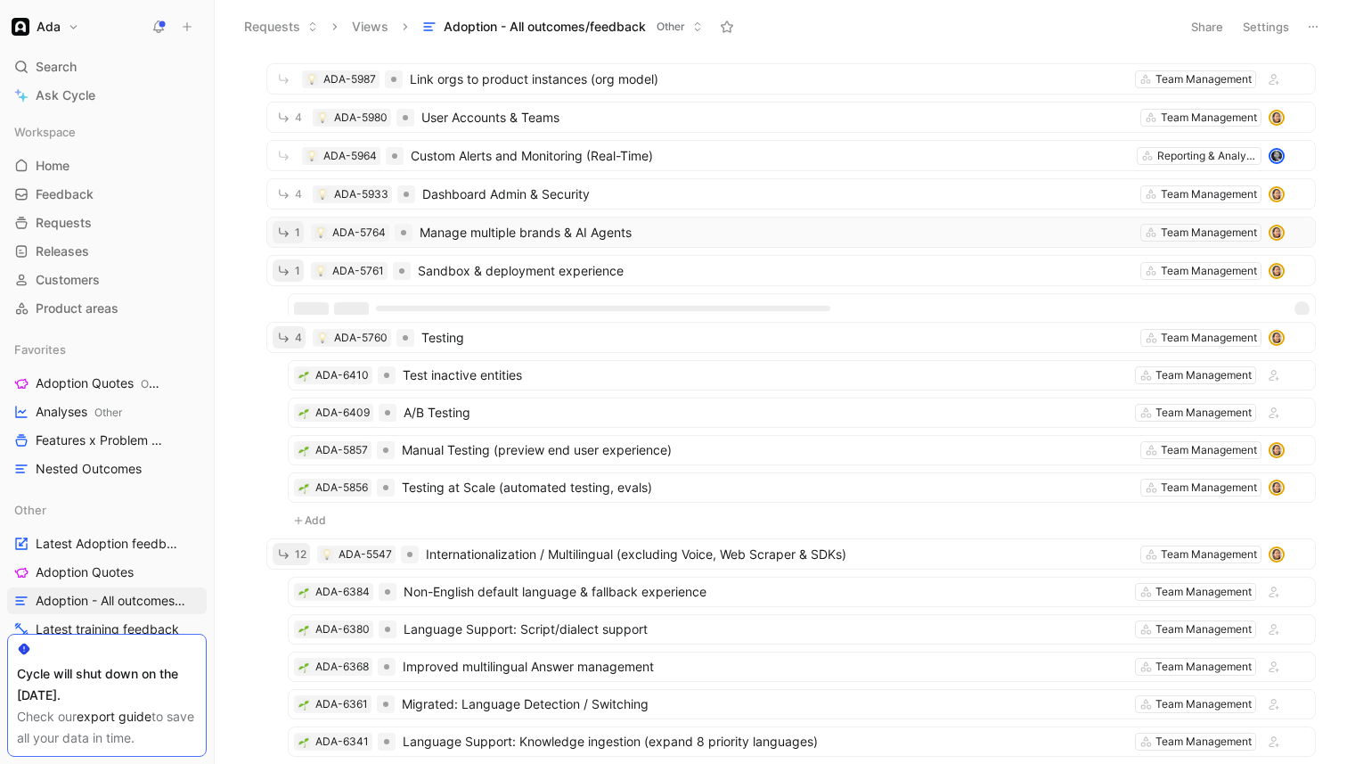
click at [291, 241] on button "1" at bounding box center [288, 232] width 31 height 22
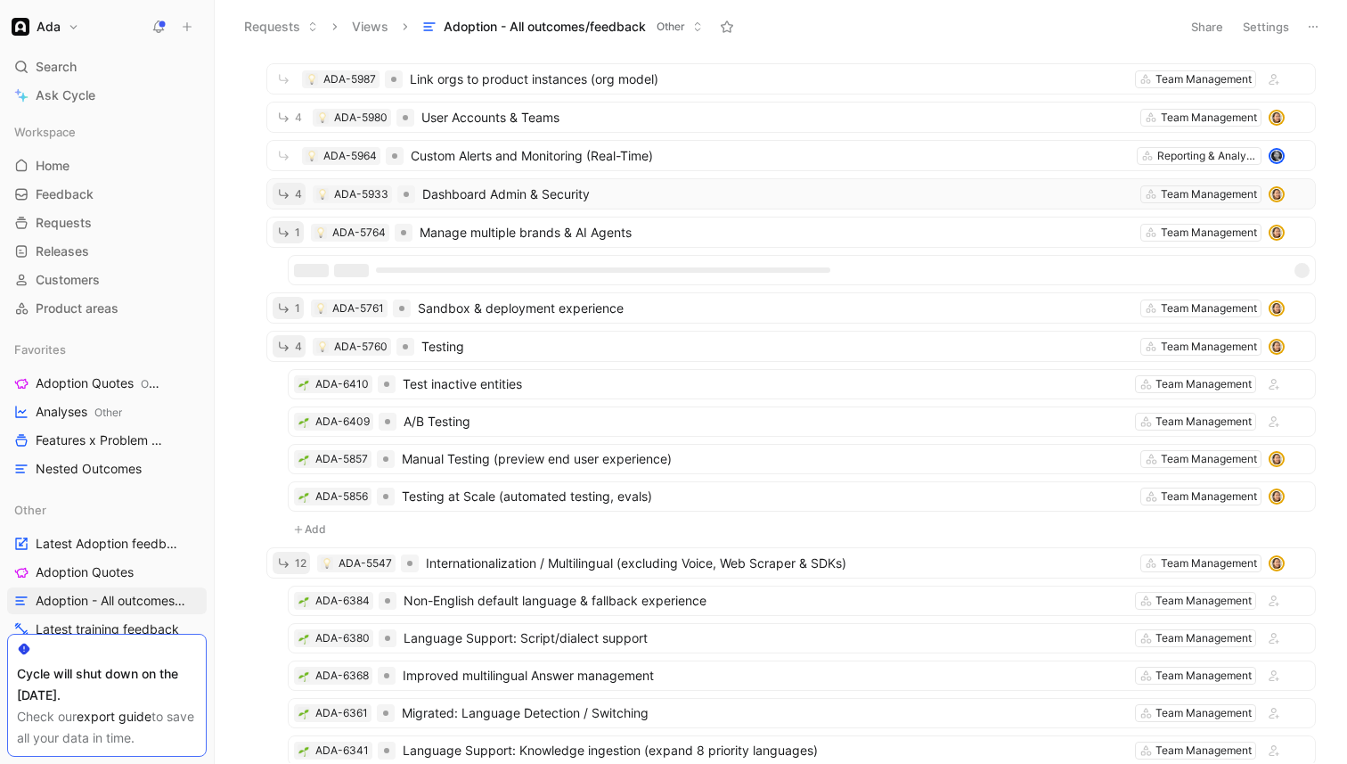
click at [292, 194] on button "4" at bounding box center [289, 194] width 33 height 22
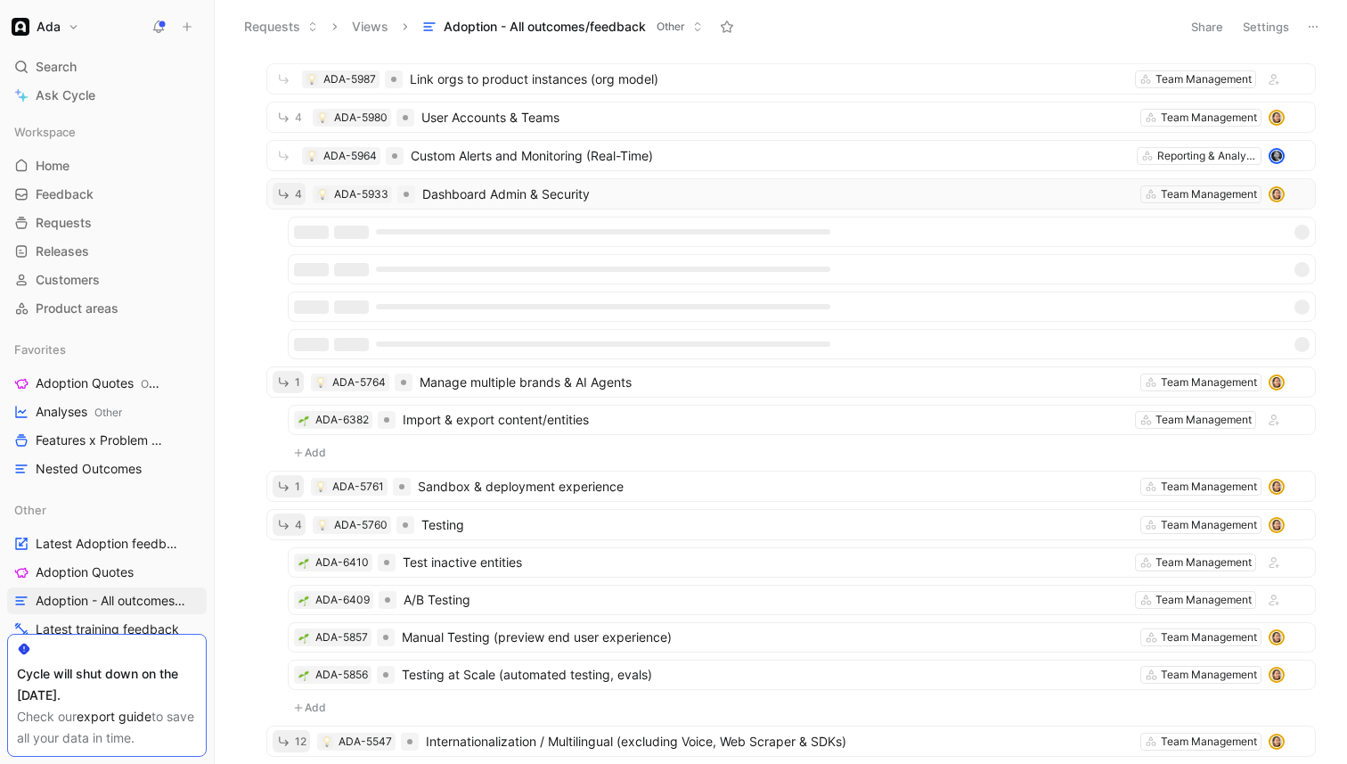
scroll to position [0, 0]
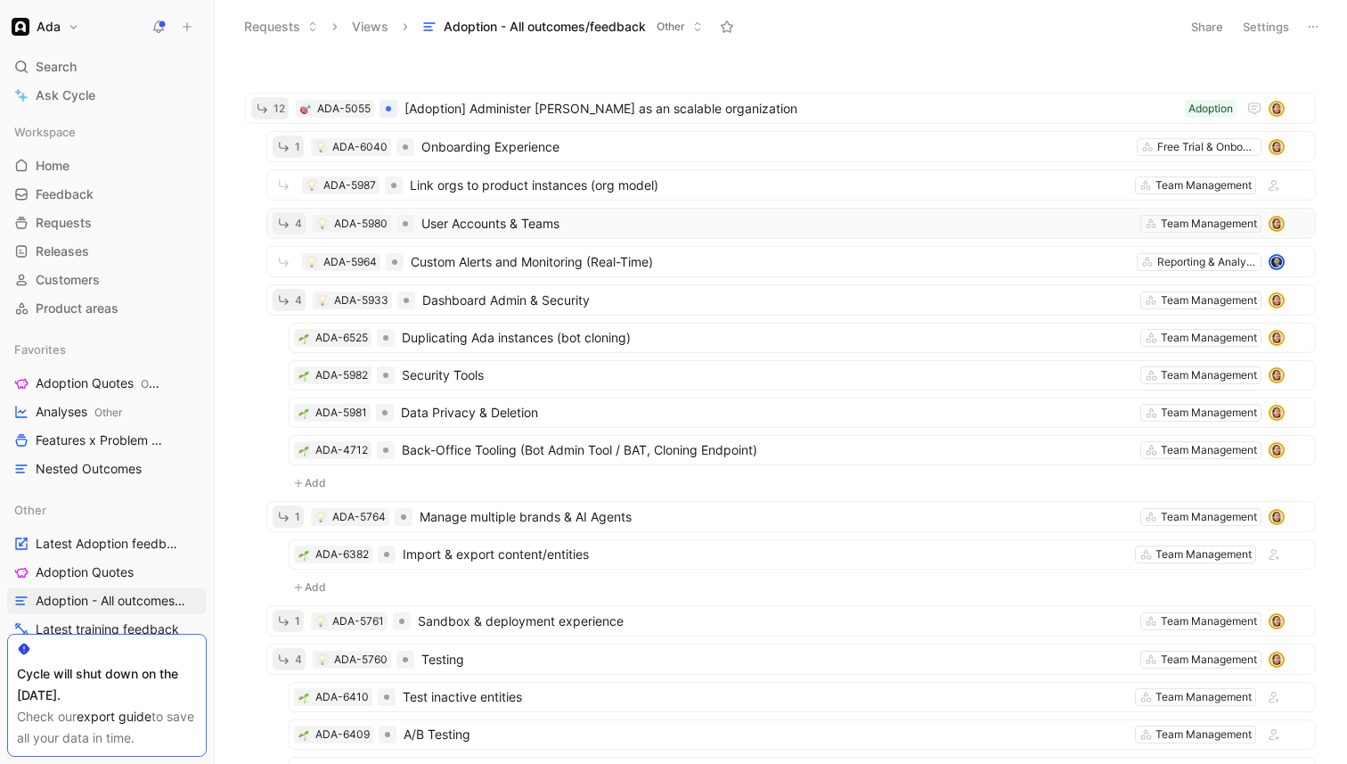
click at [296, 225] on span "4" at bounding box center [298, 223] width 7 height 11
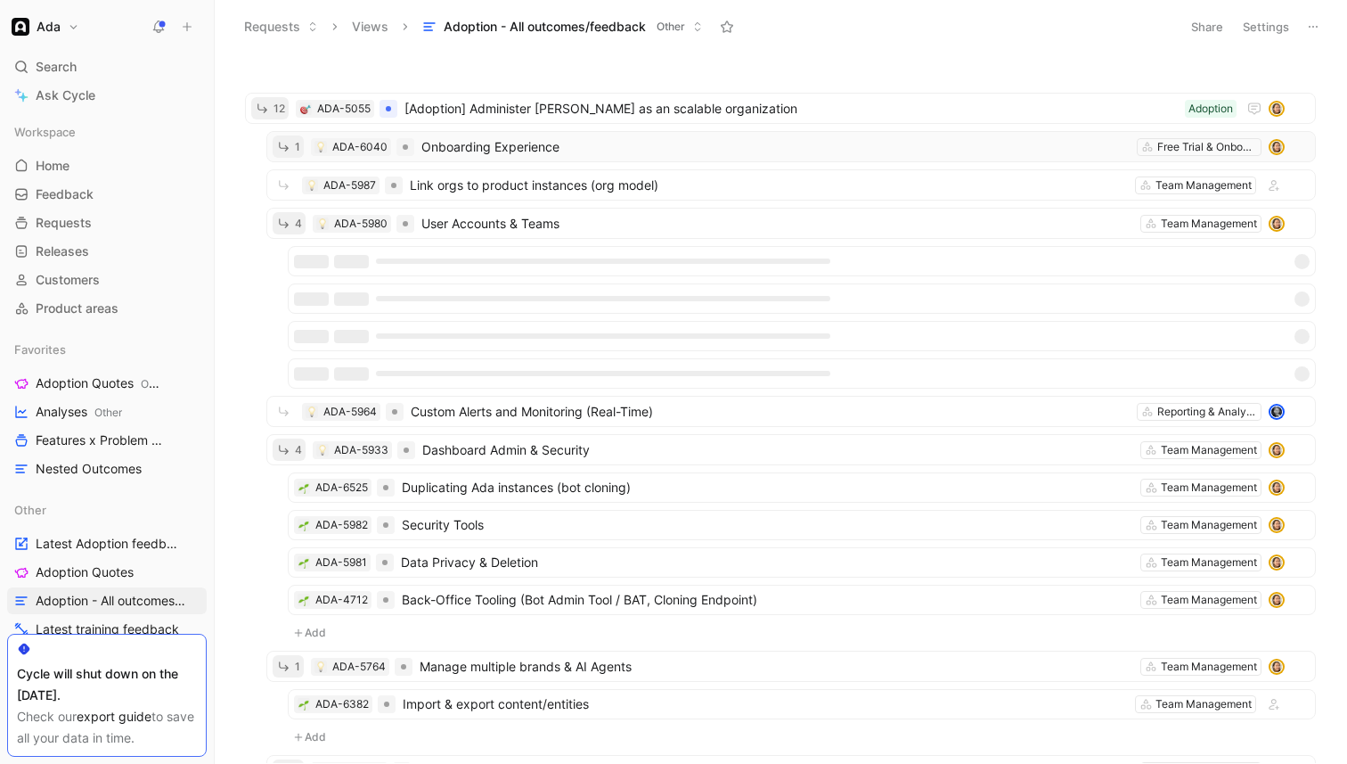
click at [290, 146] on icon "button" at bounding box center [283, 146] width 15 height 15
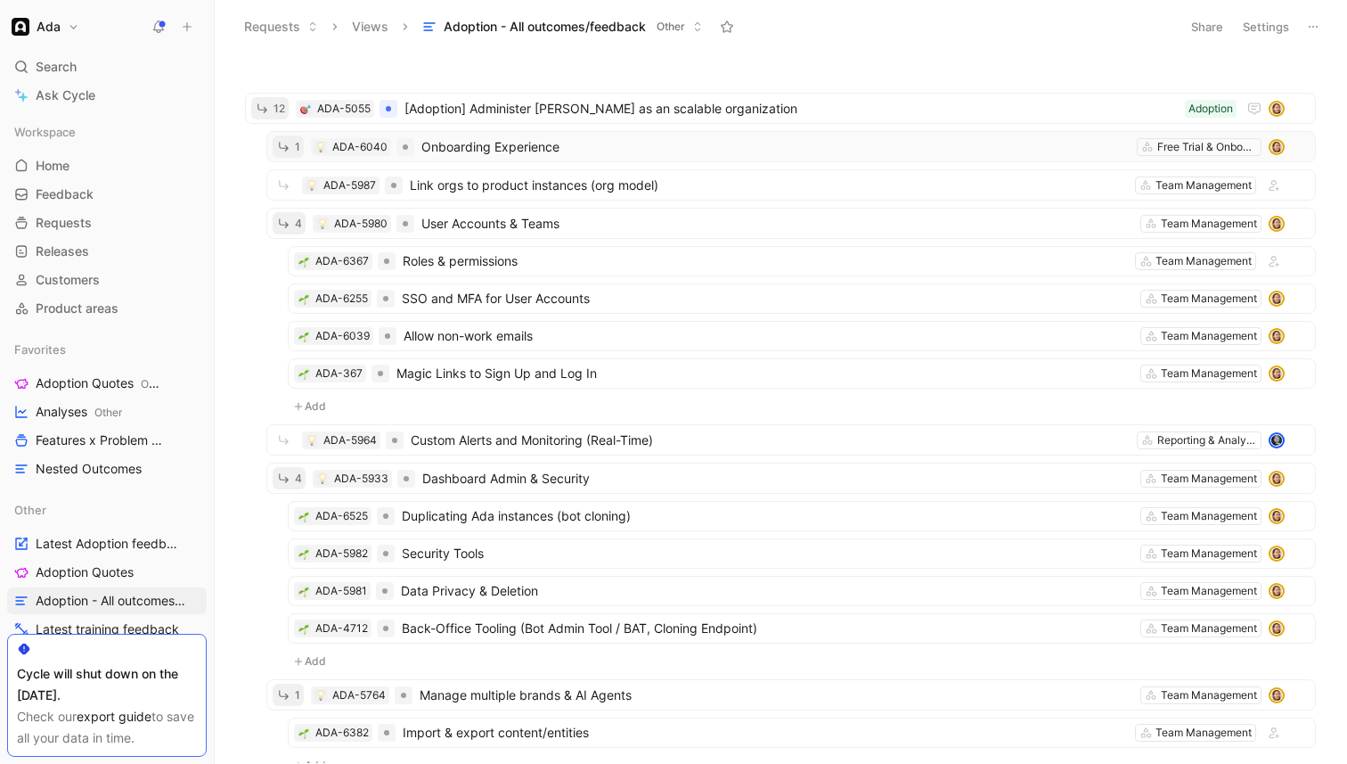
click at [285, 142] on icon "button" at bounding box center [283, 146] width 15 height 15
click at [297, 146] on span "1" at bounding box center [297, 147] width 5 height 11
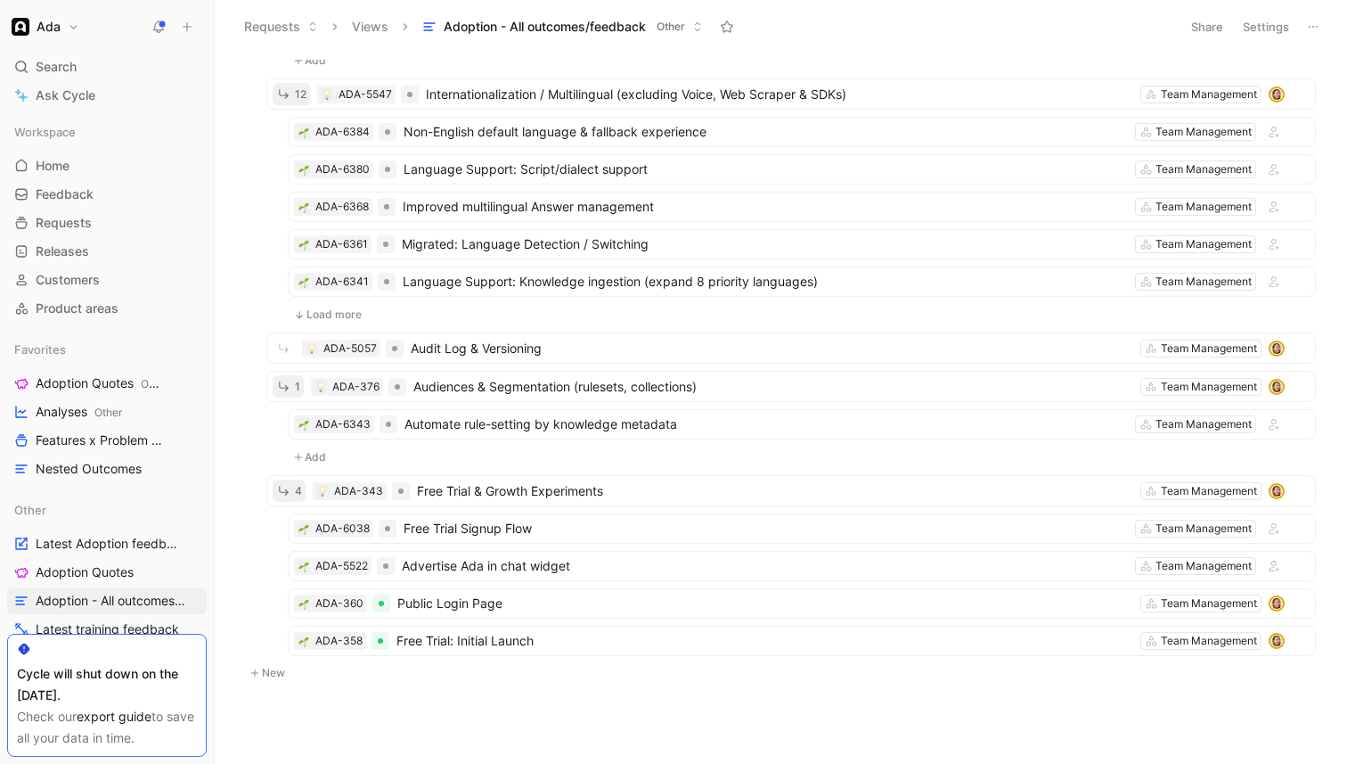
scroll to position [968, 0]
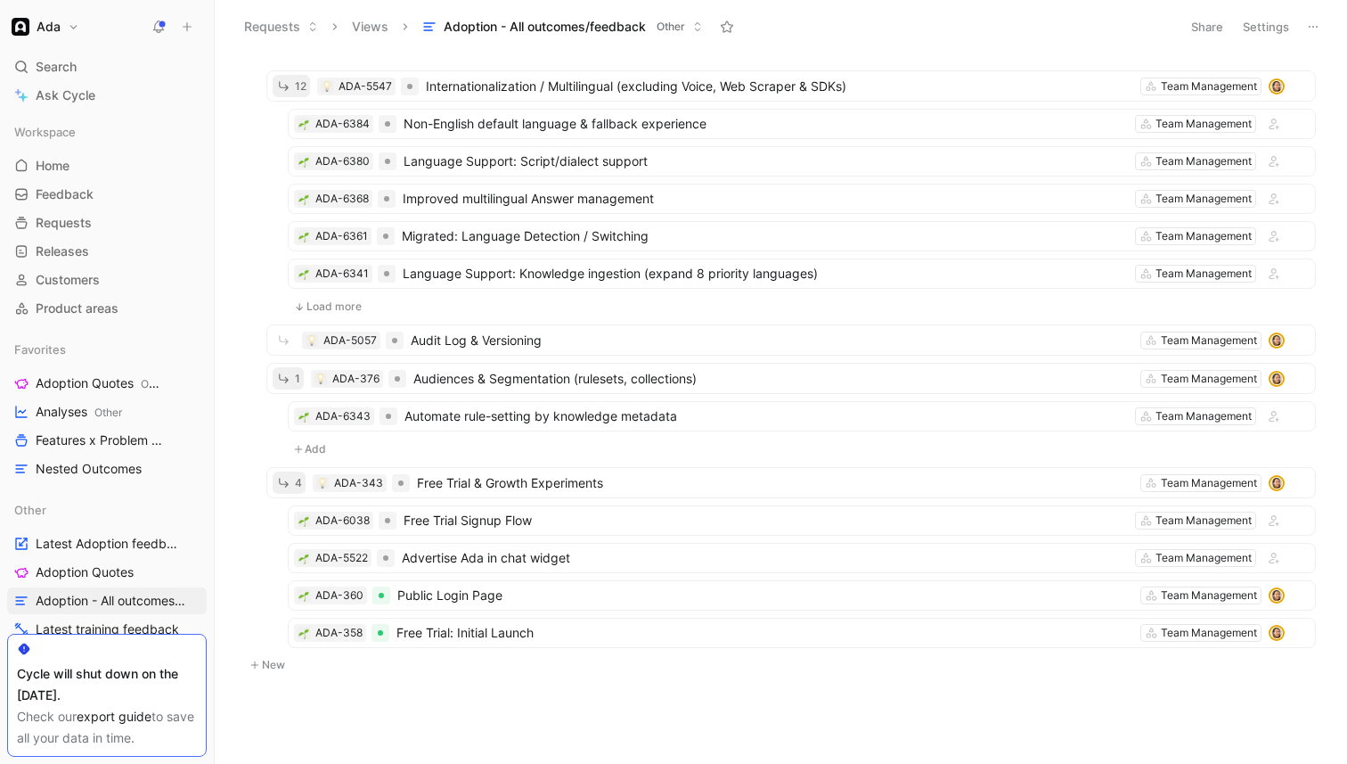
click at [335, 309] on button "Load more" at bounding box center [328, 306] width 80 height 21
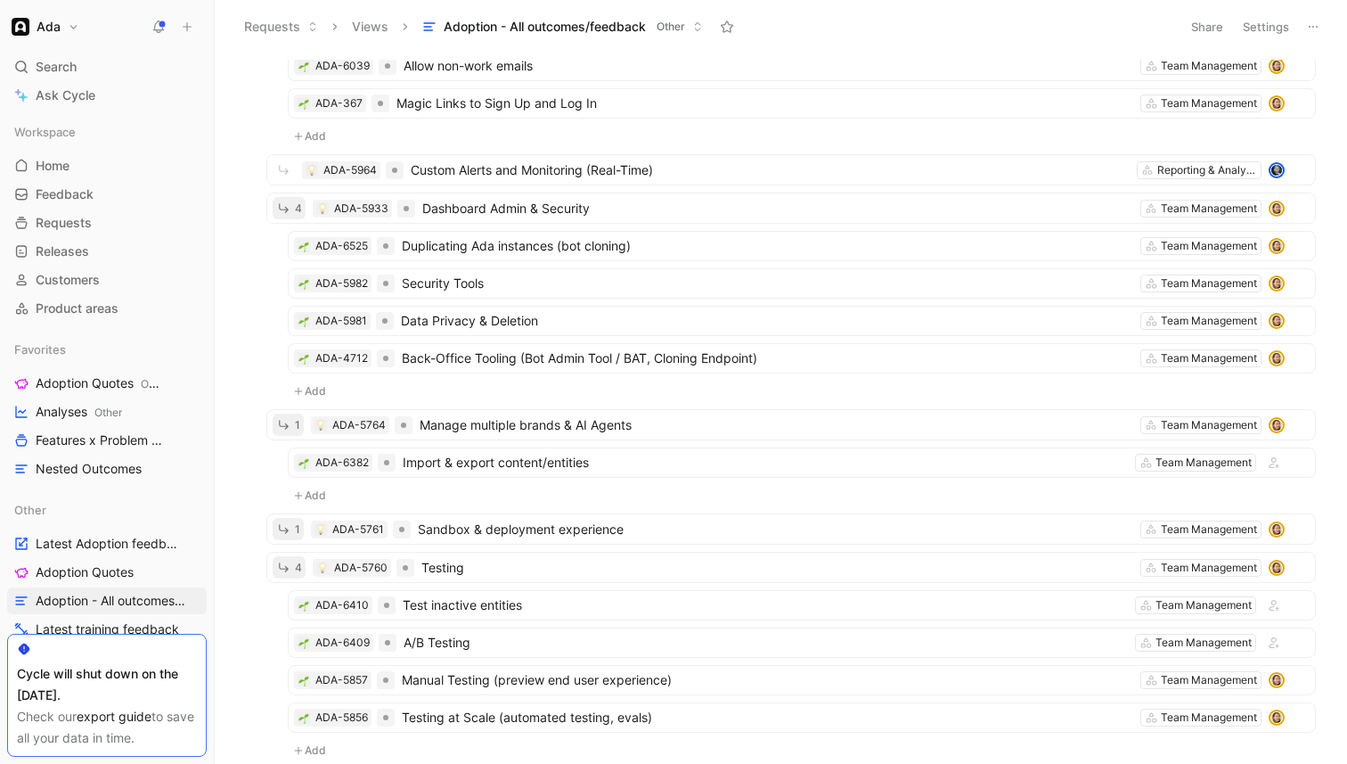
scroll to position [0, 0]
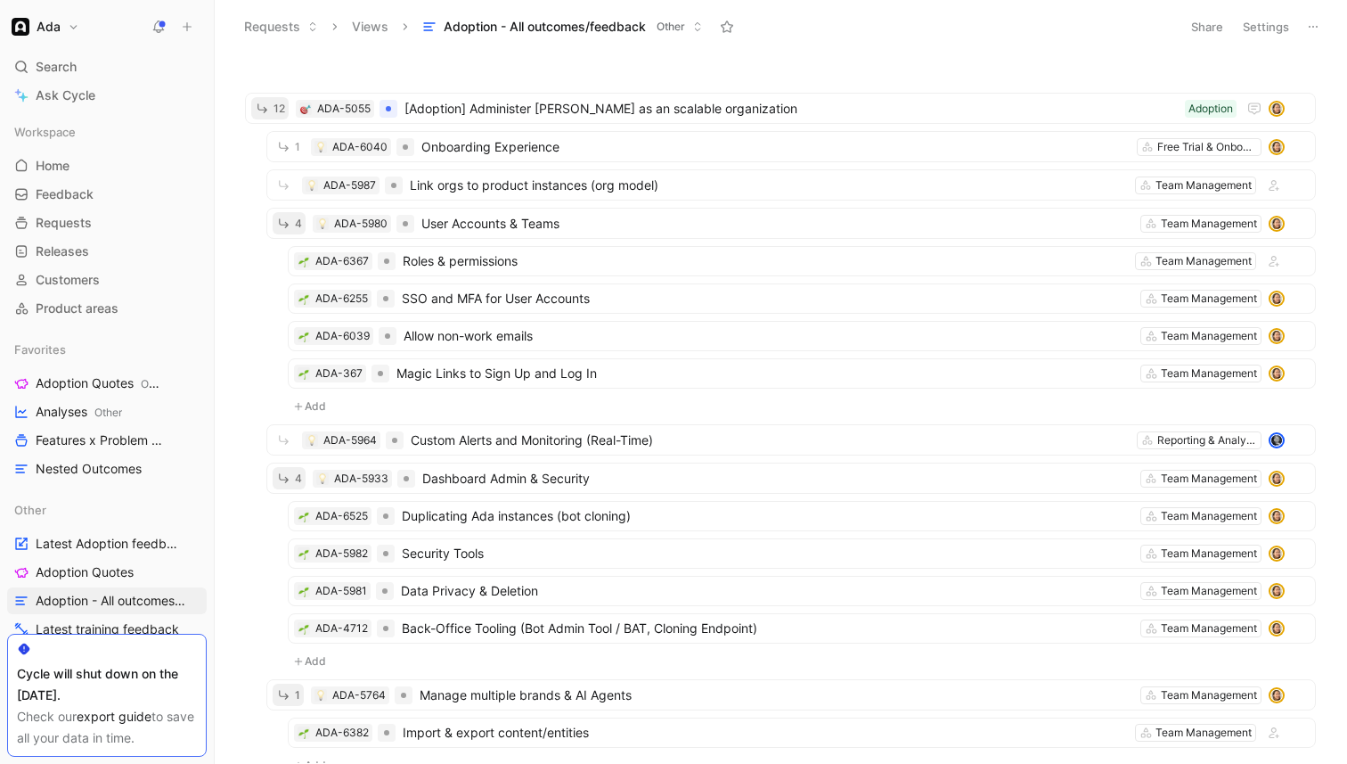
click at [1253, 26] on button "Settings" at bounding box center [1266, 26] width 62 height 25
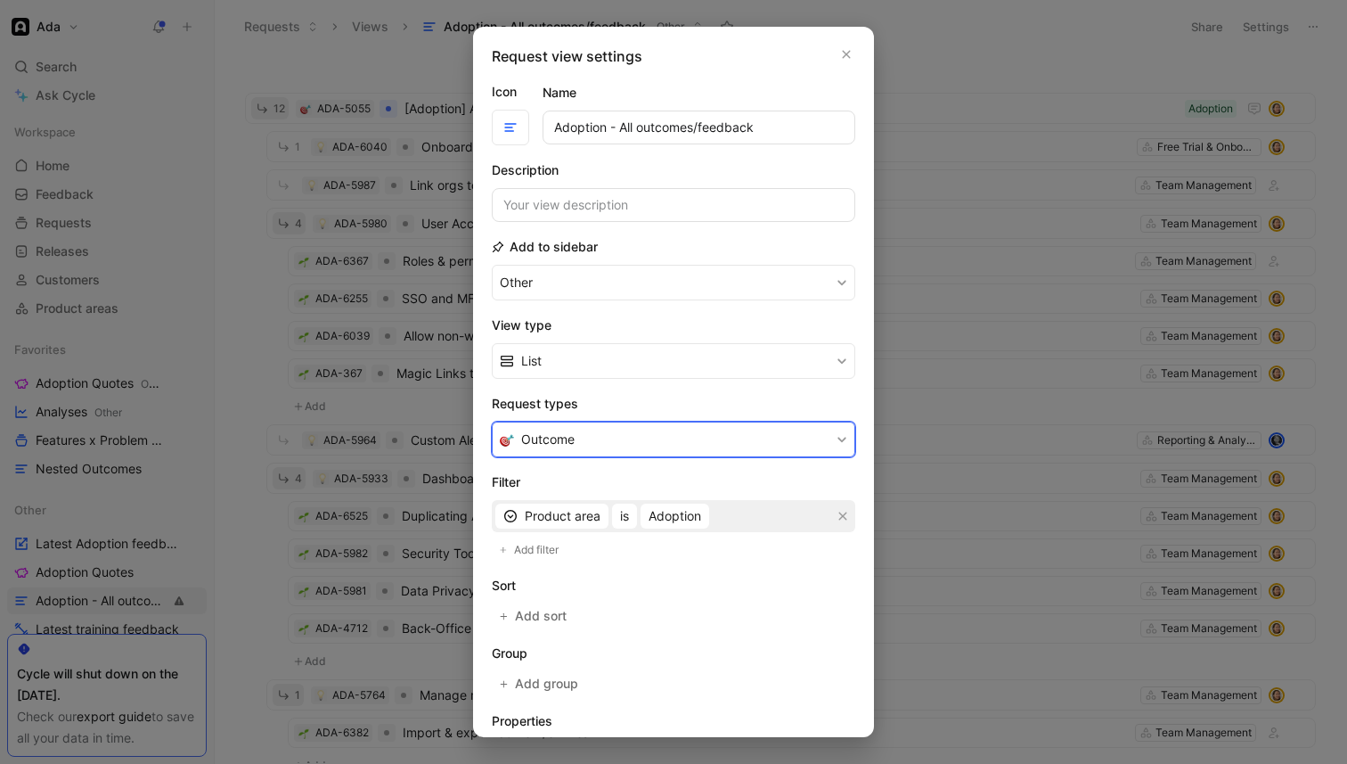
click at [701, 447] on button "Outcome" at bounding box center [674, 439] width 364 height 36
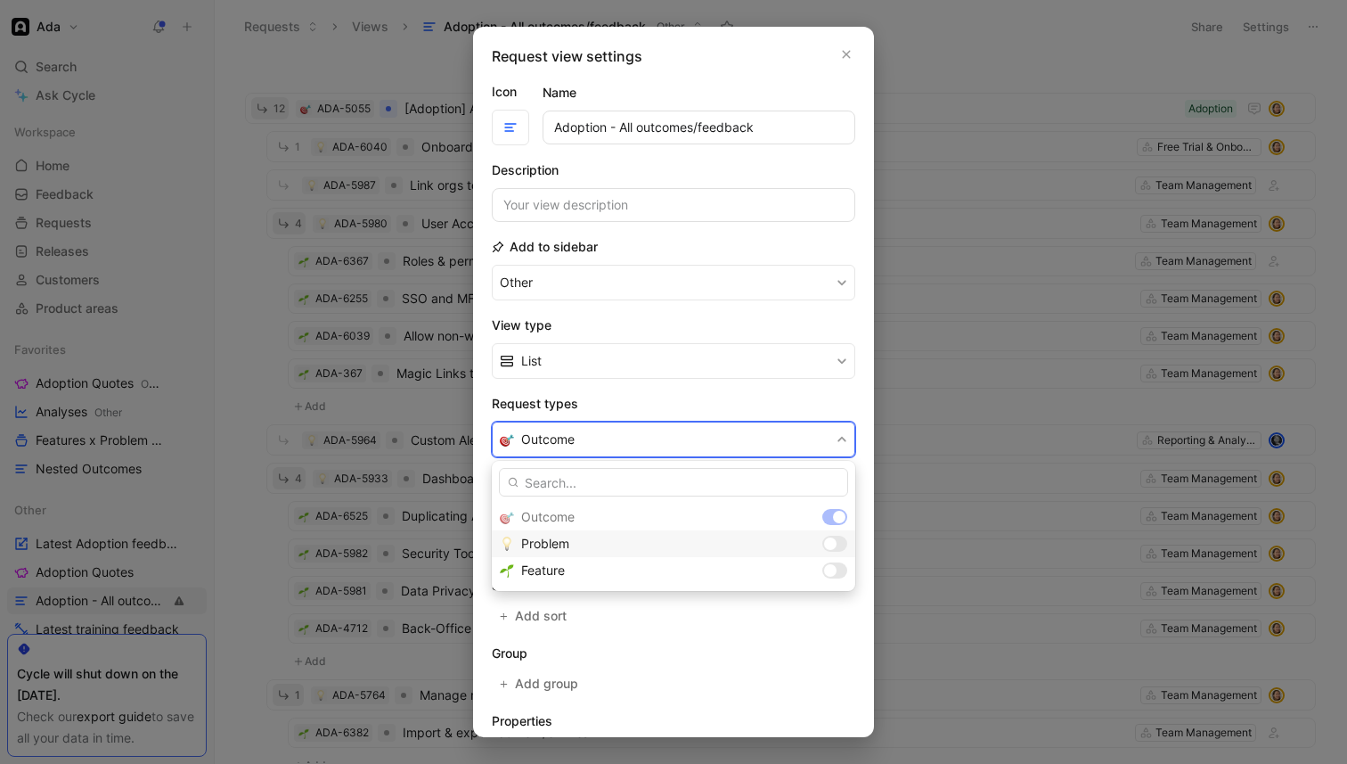
click at [836, 544] on div at bounding box center [834, 543] width 25 height 16
click at [836, 577] on div at bounding box center [834, 570] width 25 height 16
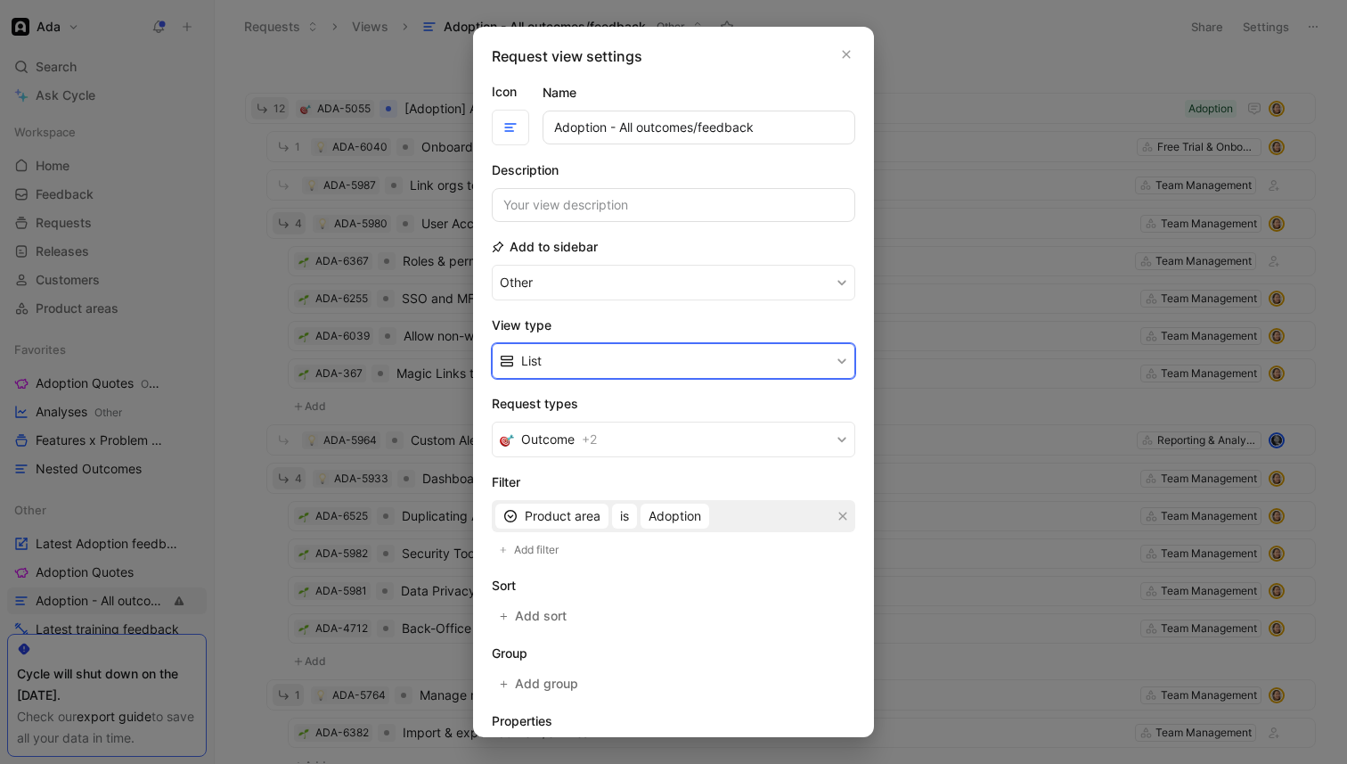
click at [841, 365] on icon "button" at bounding box center [842, 361] width 11 height 11
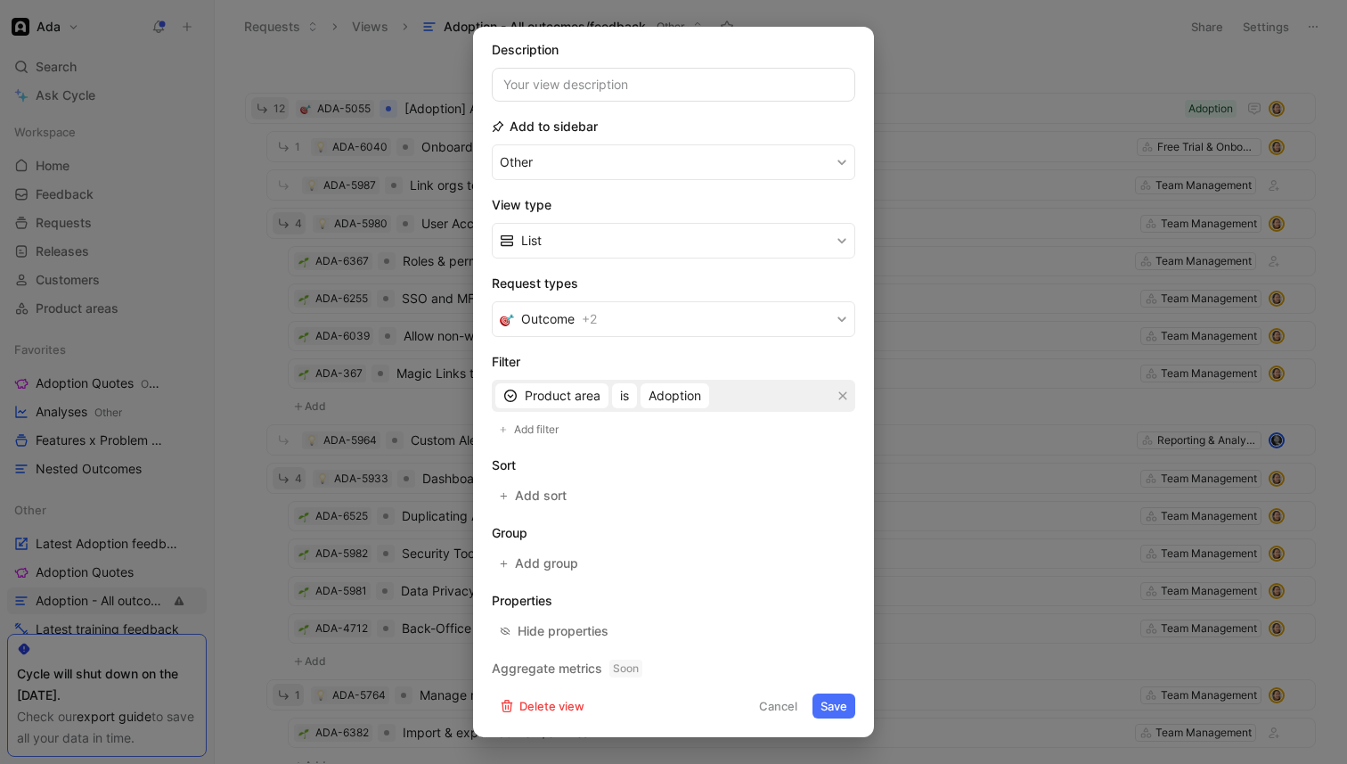
click at [836, 698] on button "Save" at bounding box center [834, 705] width 43 height 25
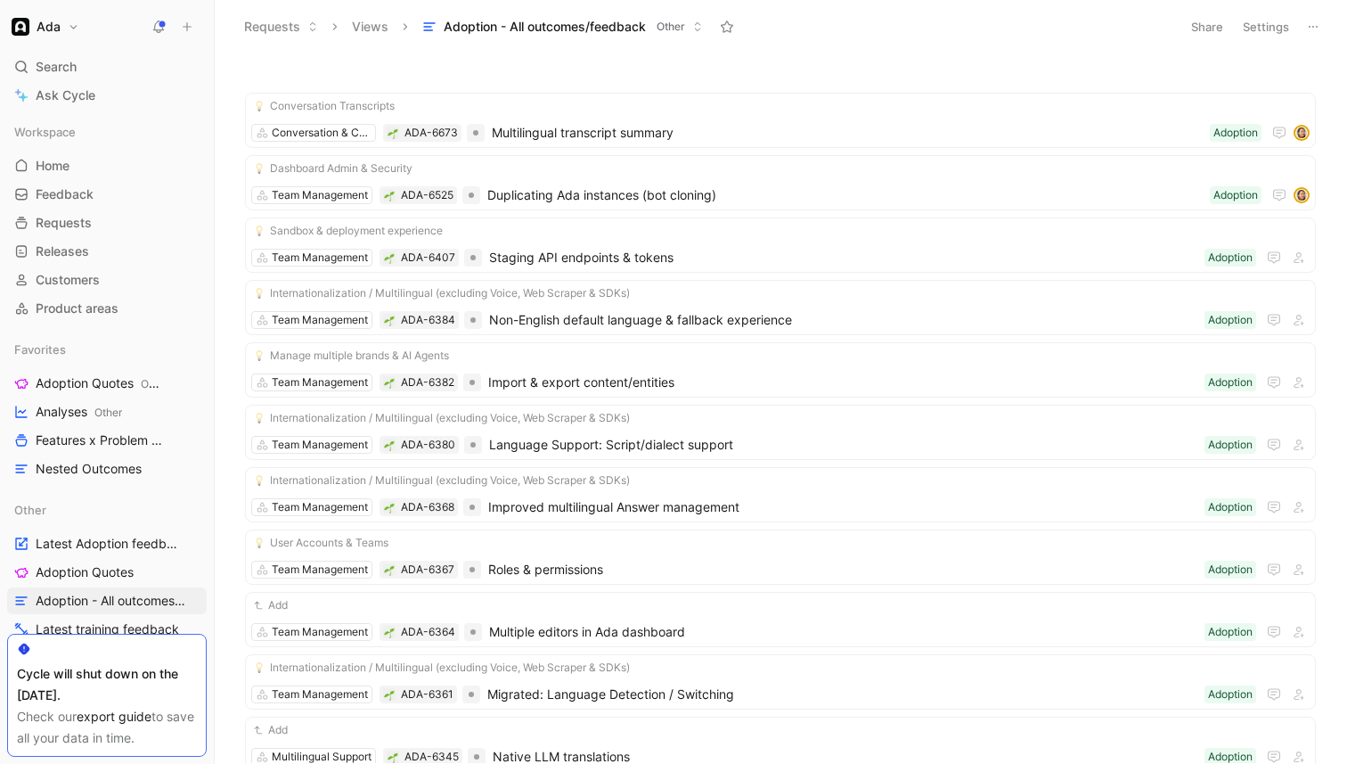
click at [1266, 29] on button "Settings" at bounding box center [1266, 26] width 62 height 25
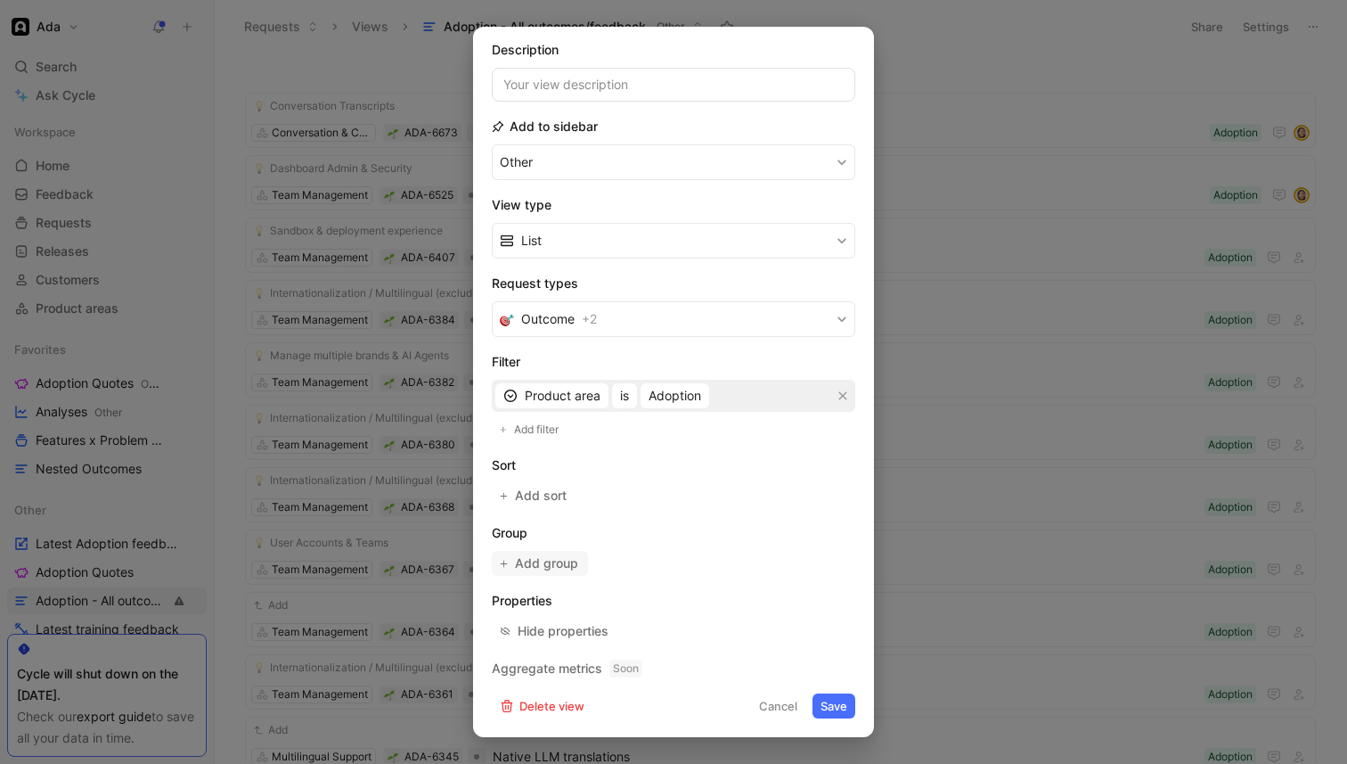
click at [539, 569] on span "Add group" at bounding box center [547, 562] width 65 height 21
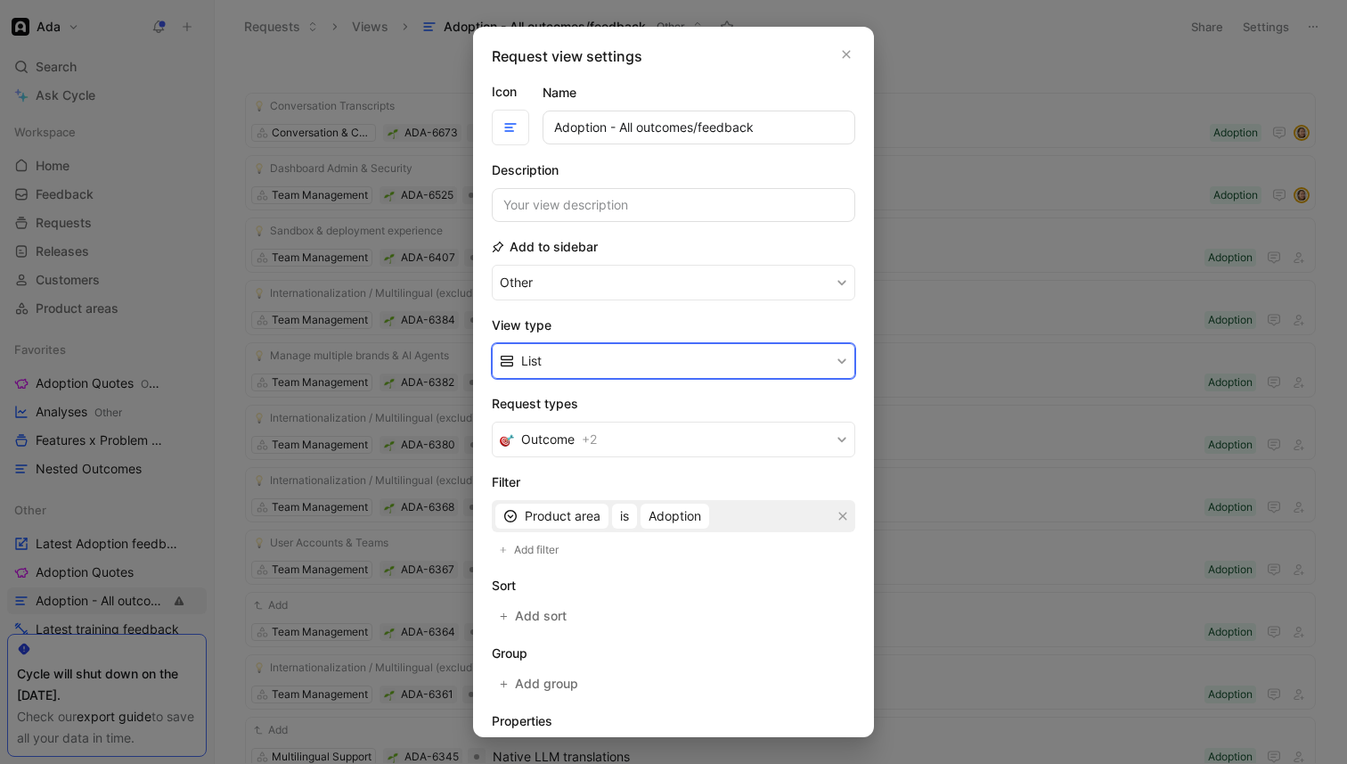
click at [794, 363] on button "List" at bounding box center [674, 361] width 364 height 36
click at [788, 311] on form "Icon Name Adoption - All outcomes/feedback Description Add to sidebar Other Vie…" at bounding box center [674, 459] width 364 height 757
click at [854, 53] on button "button" at bounding box center [847, 54] width 18 height 18
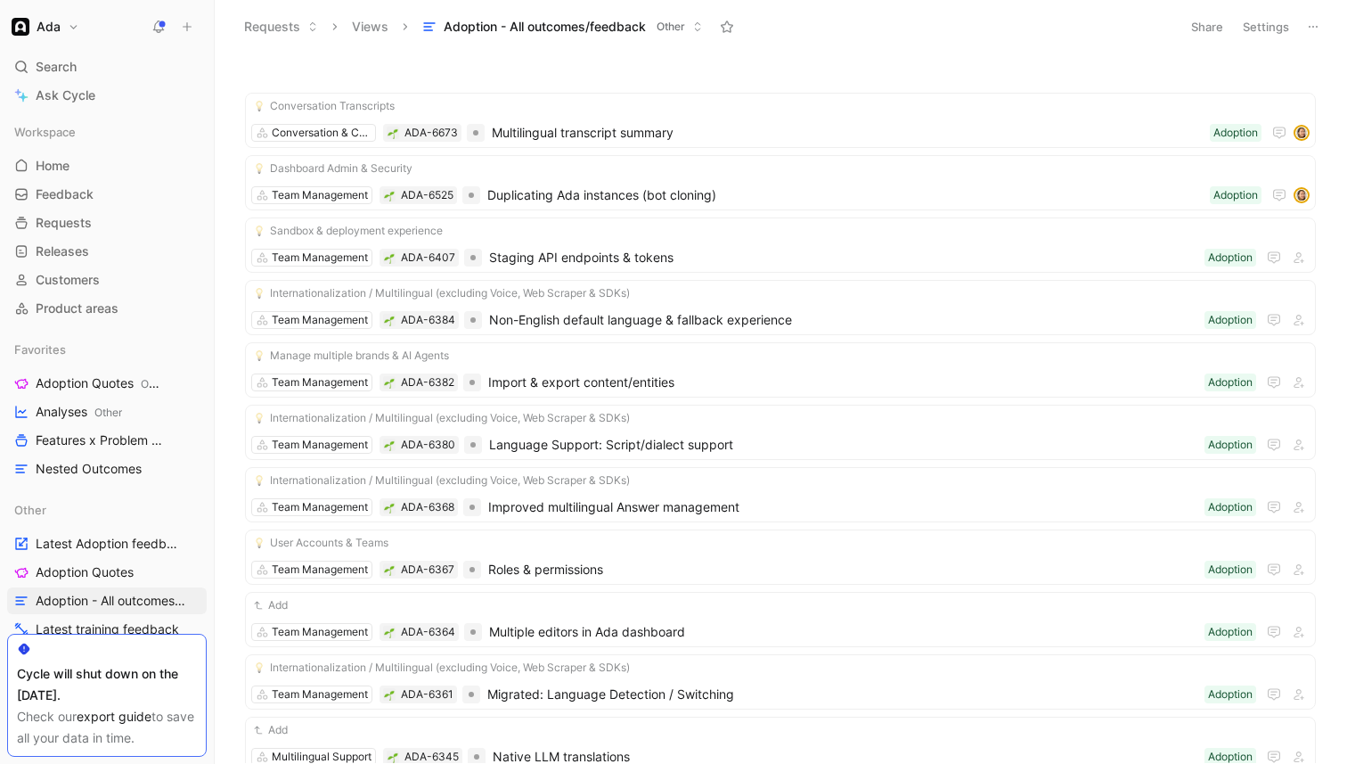
click at [1256, 18] on button "Settings" at bounding box center [1266, 26] width 62 height 25
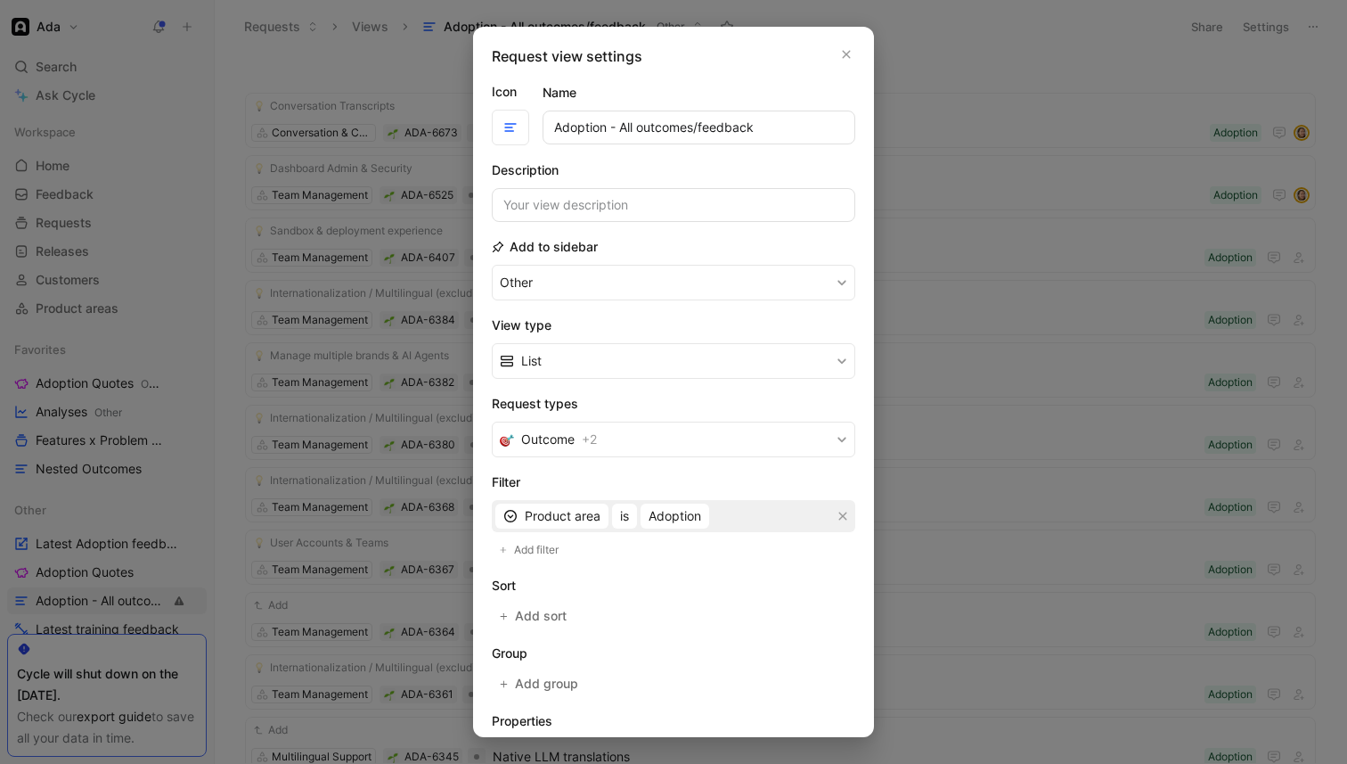
scroll to position [120, 0]
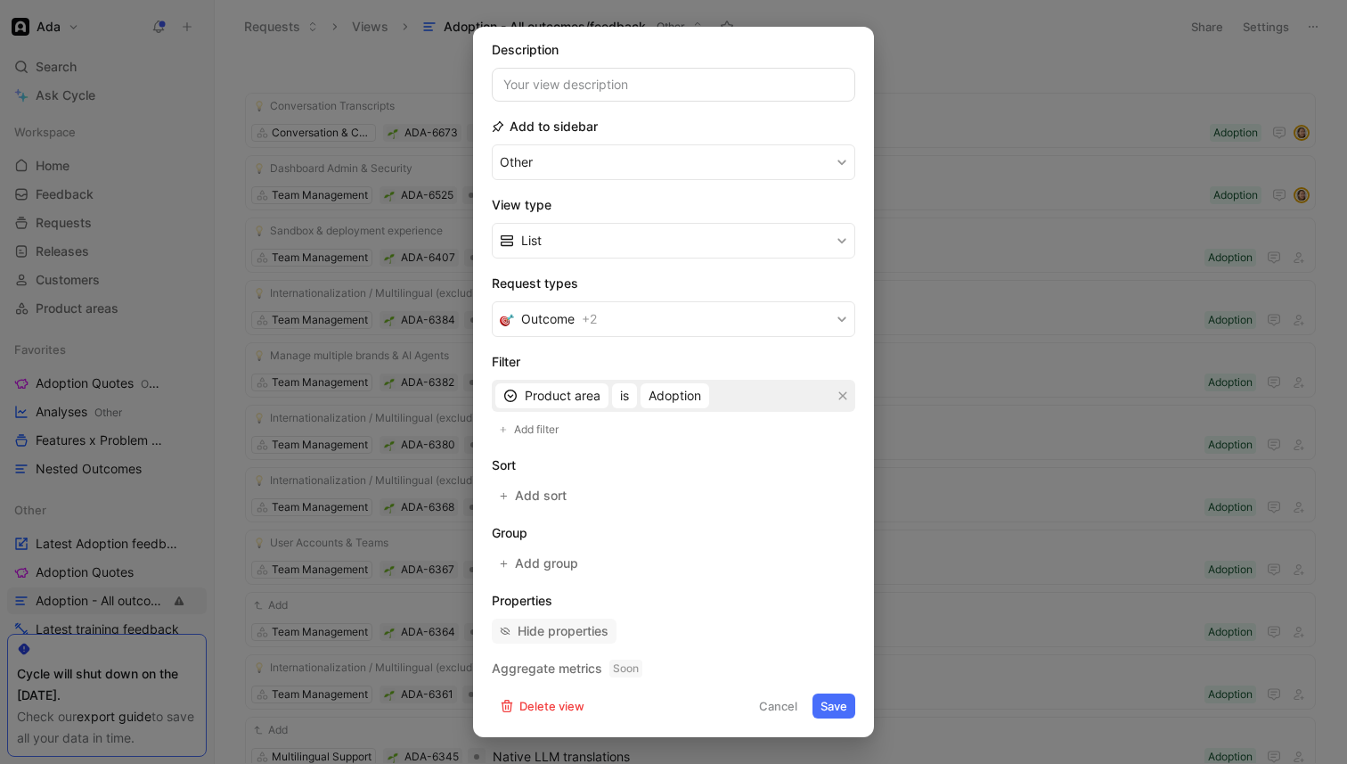
click at [522, 632] on div "Hide properties" at bounding box center [563, 630] width 91 height 21
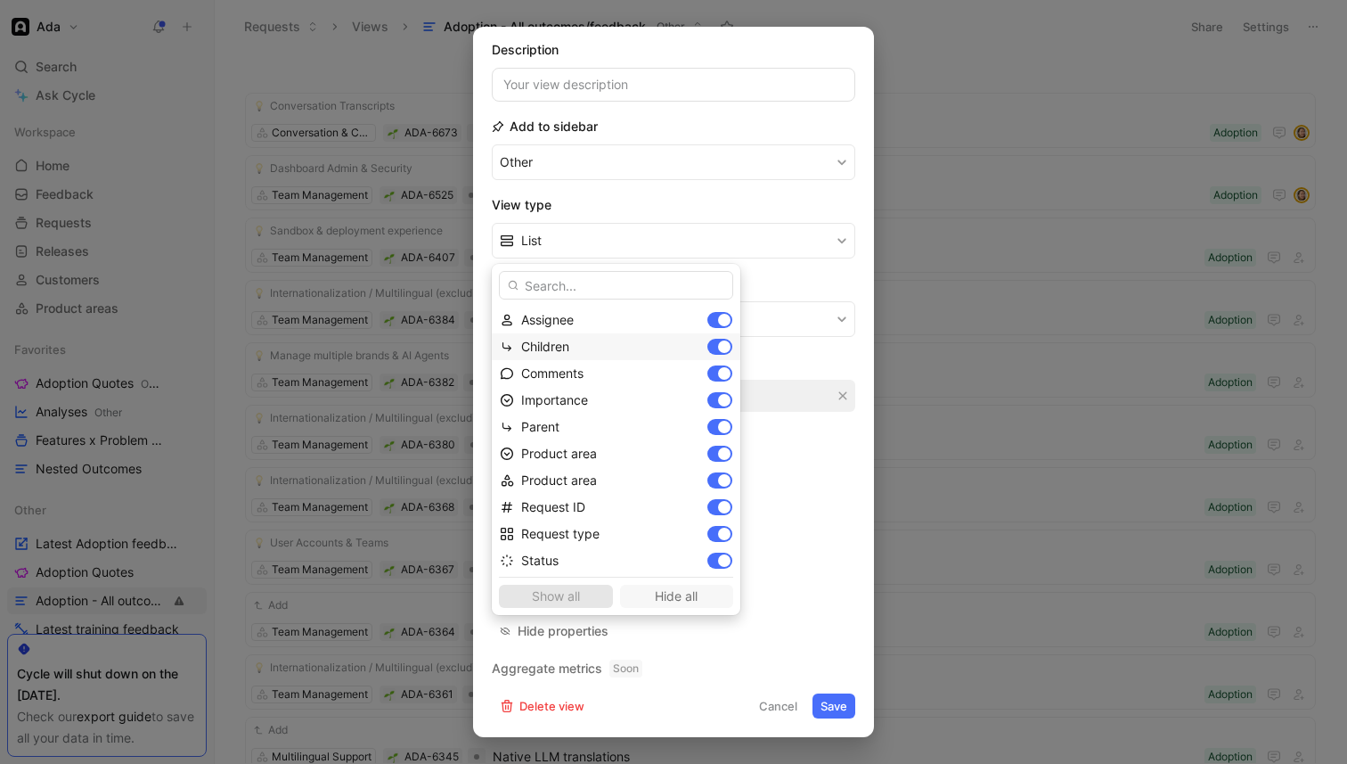
click at [554, 595] on div "Show all Hide all" at bounding box center [616, 591] width 234 height 31
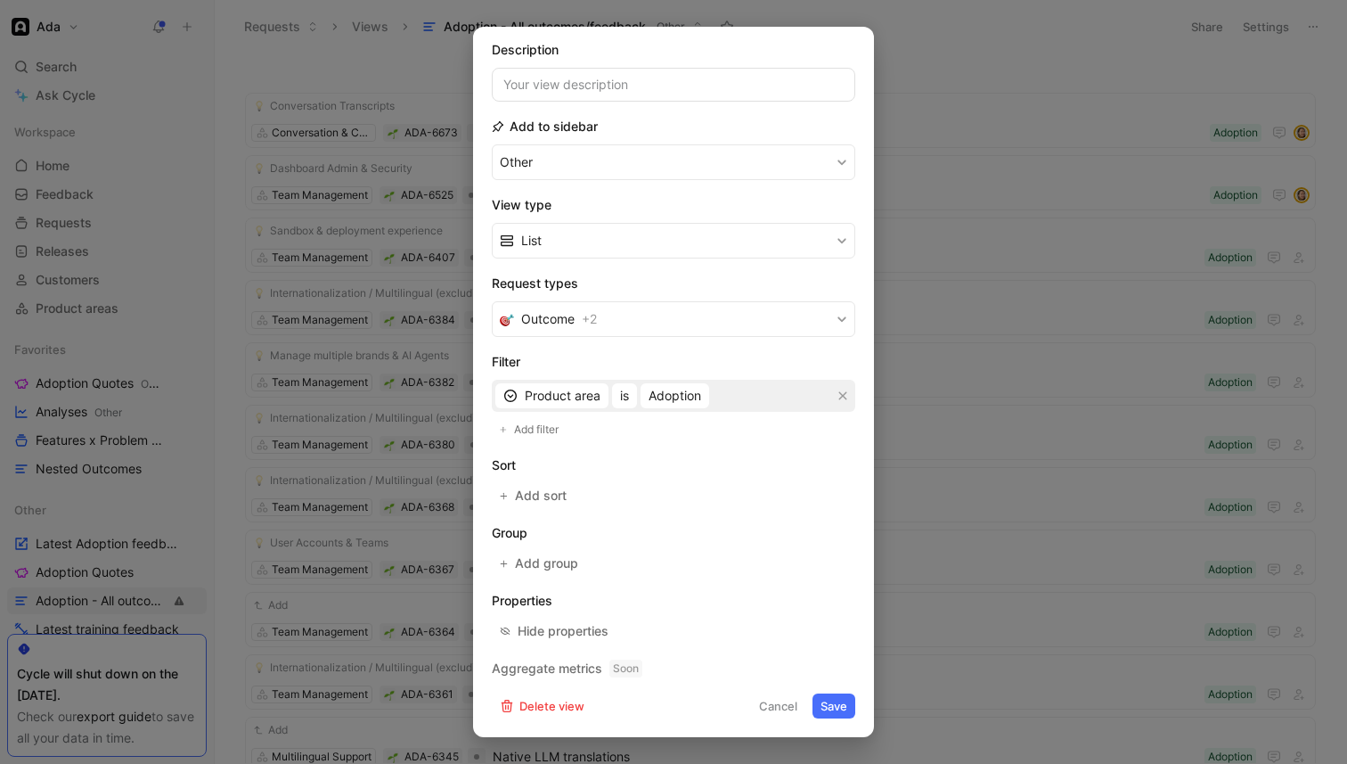
scroll to position [0, 0]
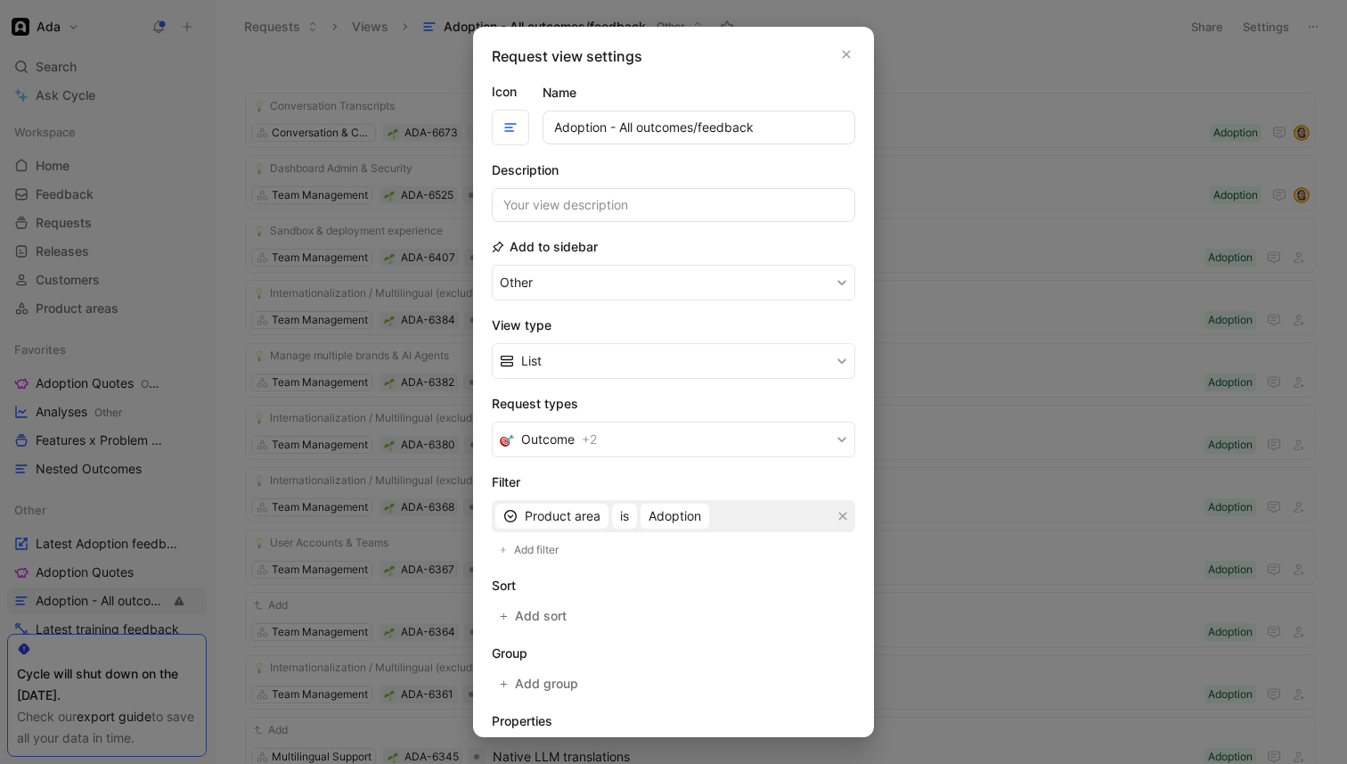
click at [1012, 249] on div at bounding box center [673, 382] width 1347 height 764
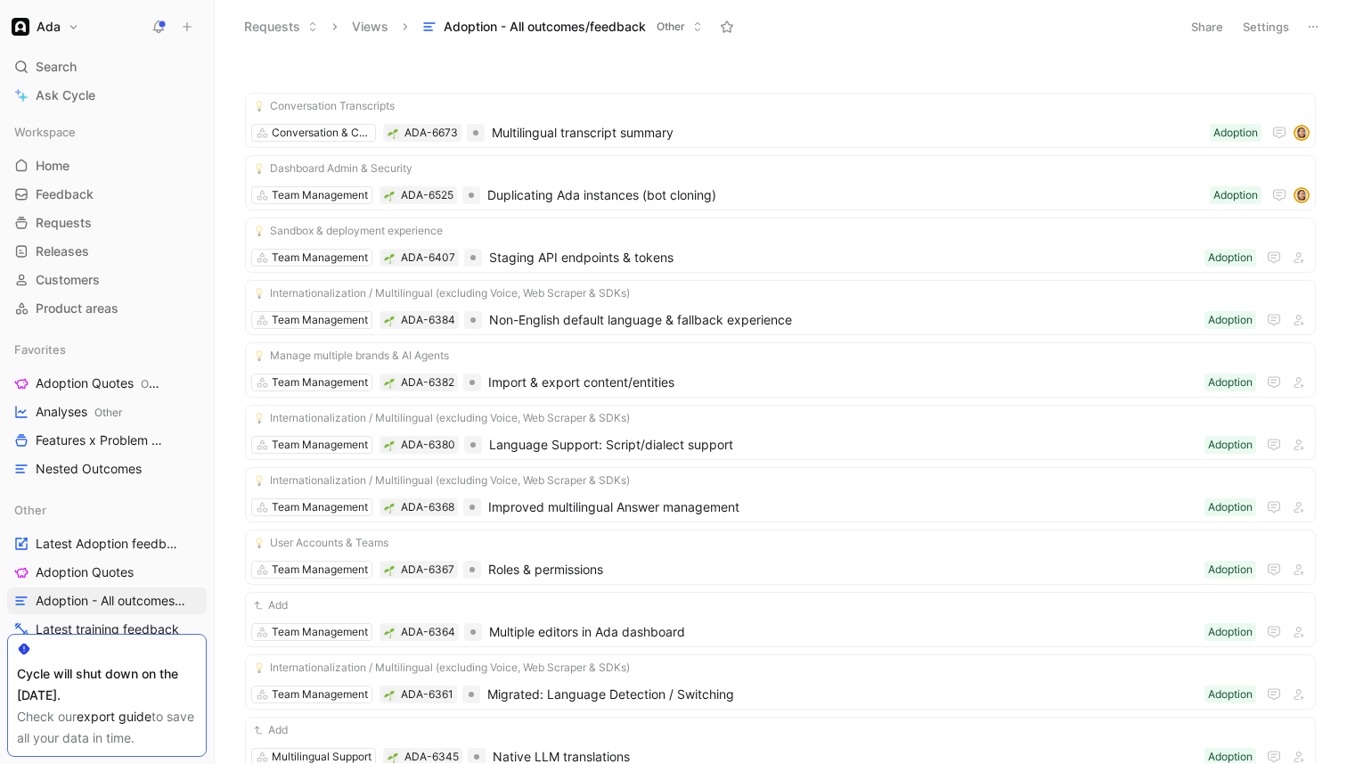
click at [1272, 29] on button "Settings" at bounding box center [1266, 26] width 62 height 25
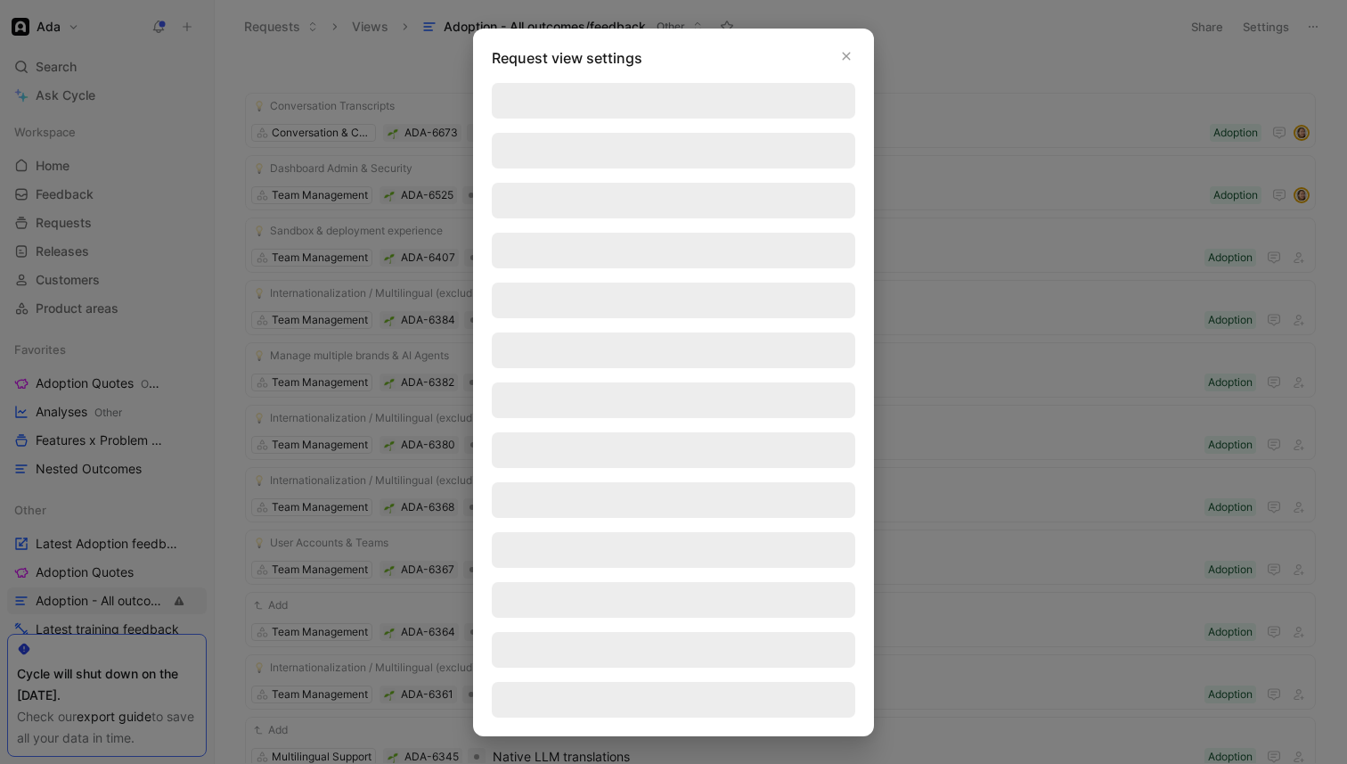
click at [1289, 26] on div at bounding box center [673, 382] width 1347 height 764
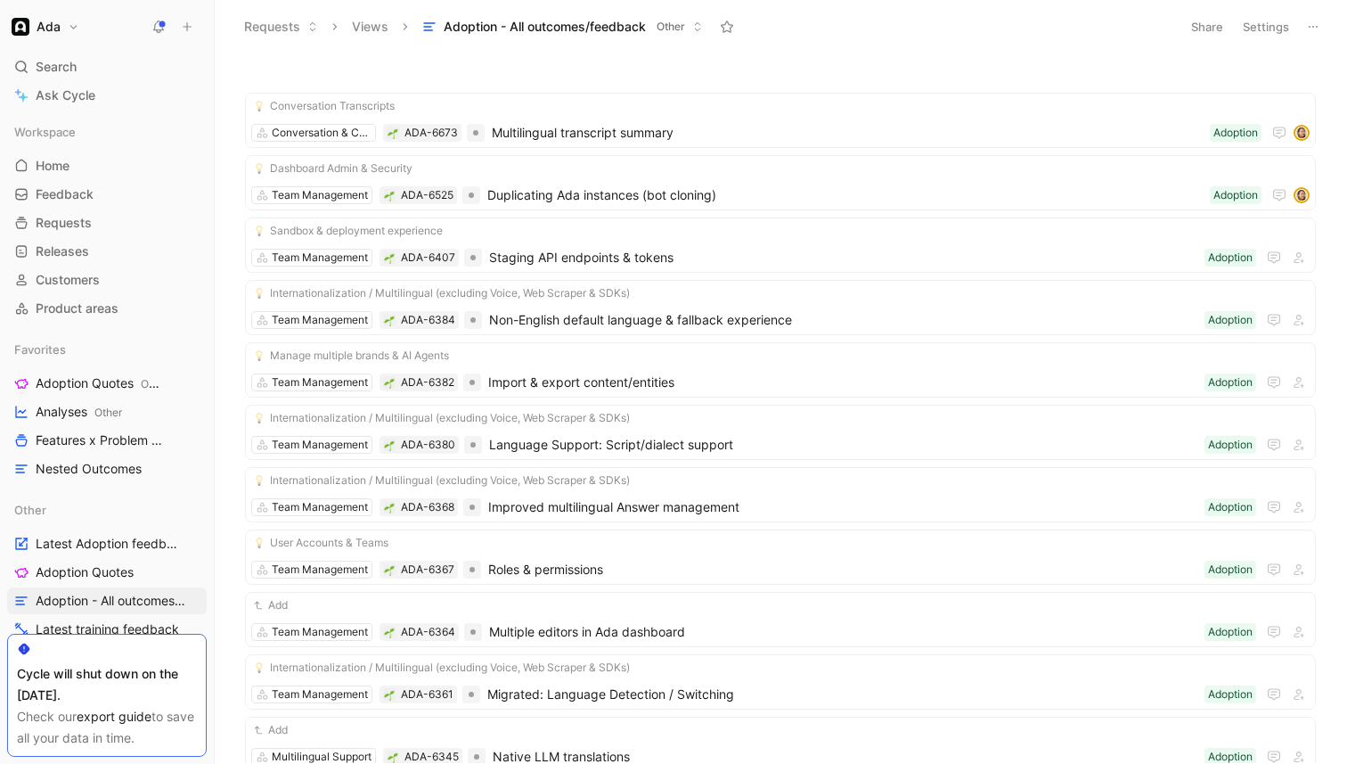
click at [1317, 26] on use at bounding box center [1313, 27] width 9 height 2
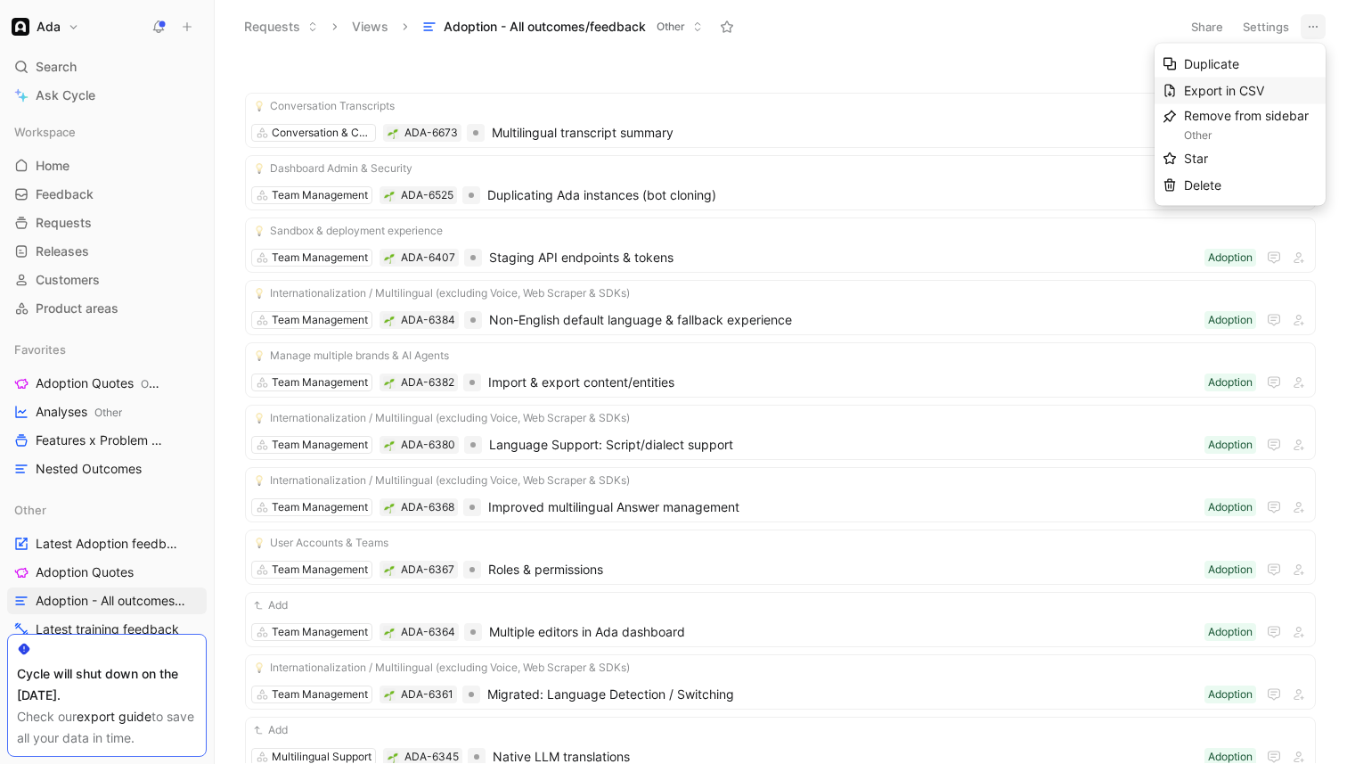
click at [1254, 94] on span "Export in CSV" at bounding box center [1224, 90] width 80 height 15
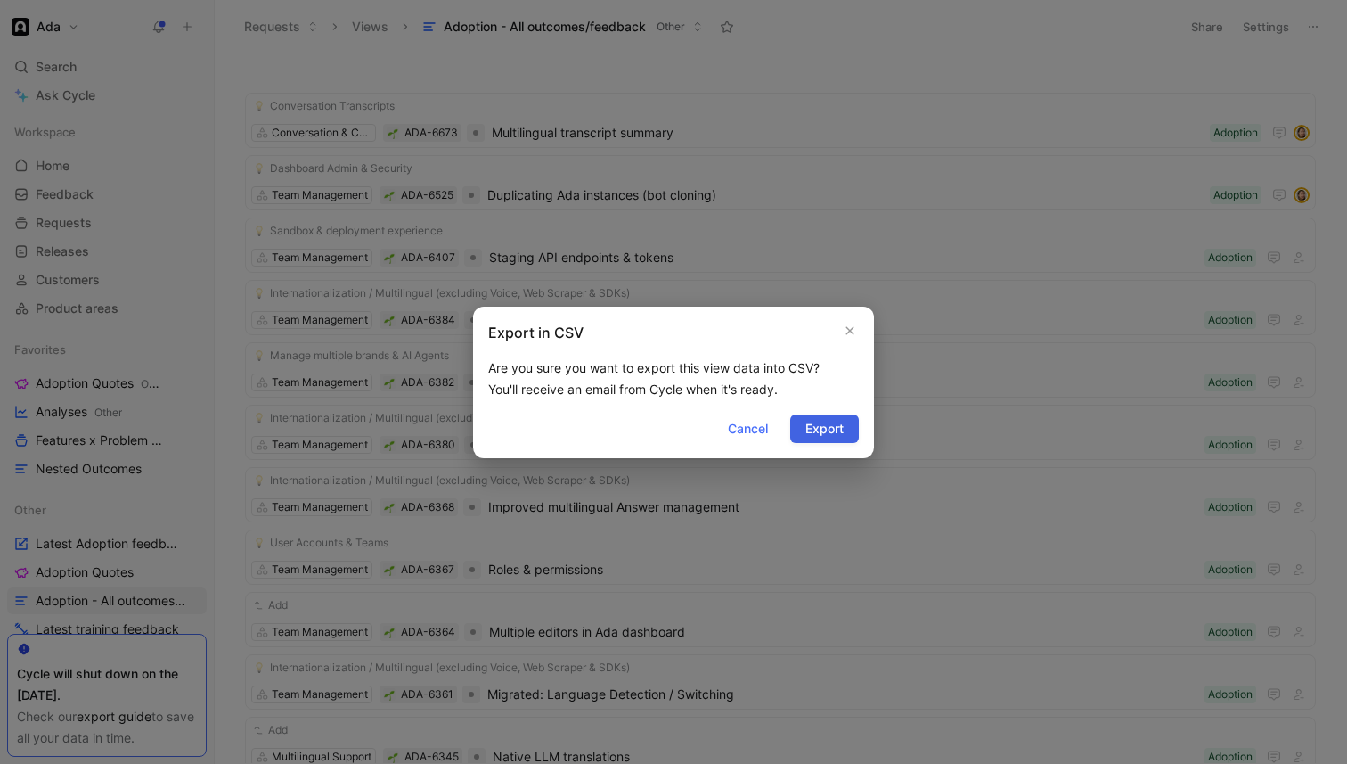
click at [840, 429] on span "Export" at bounding box center [824, 428] width 38 height 21
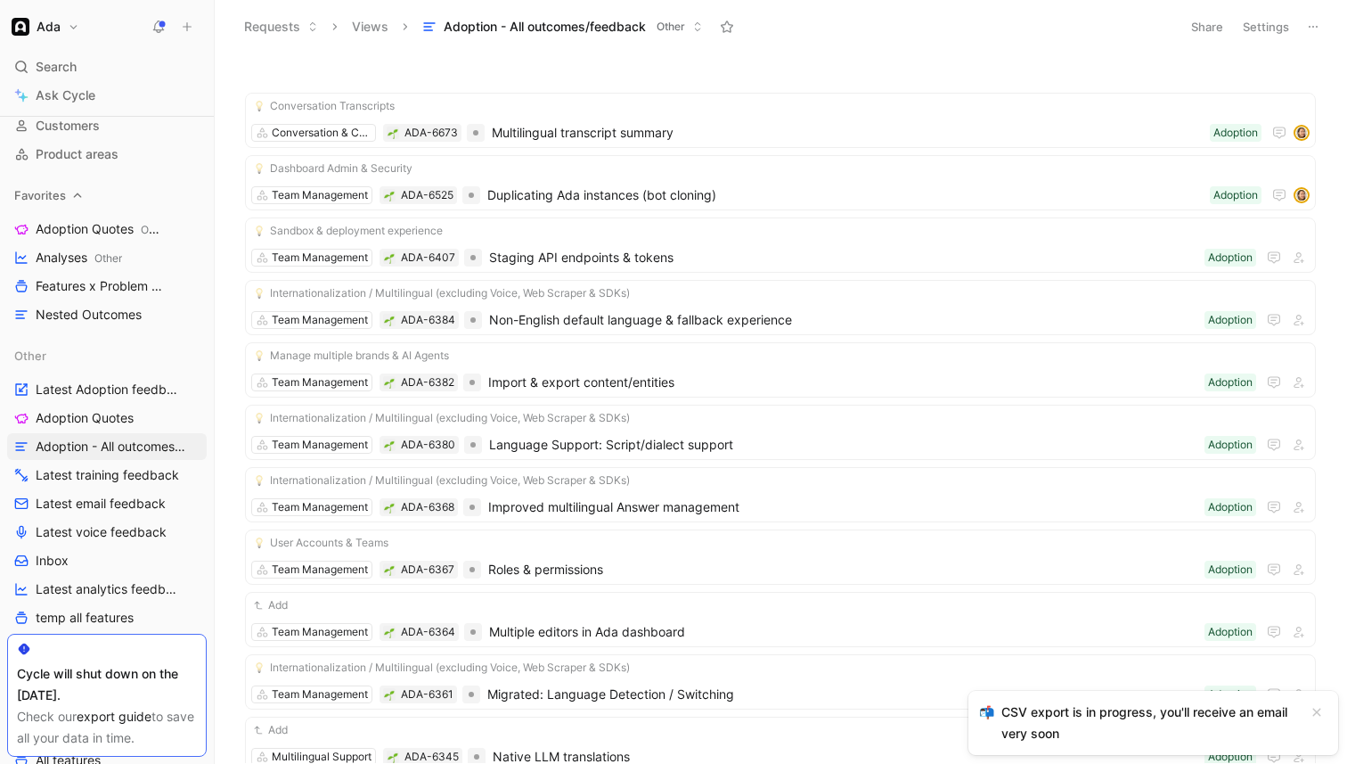
scroll to position [177, 0]
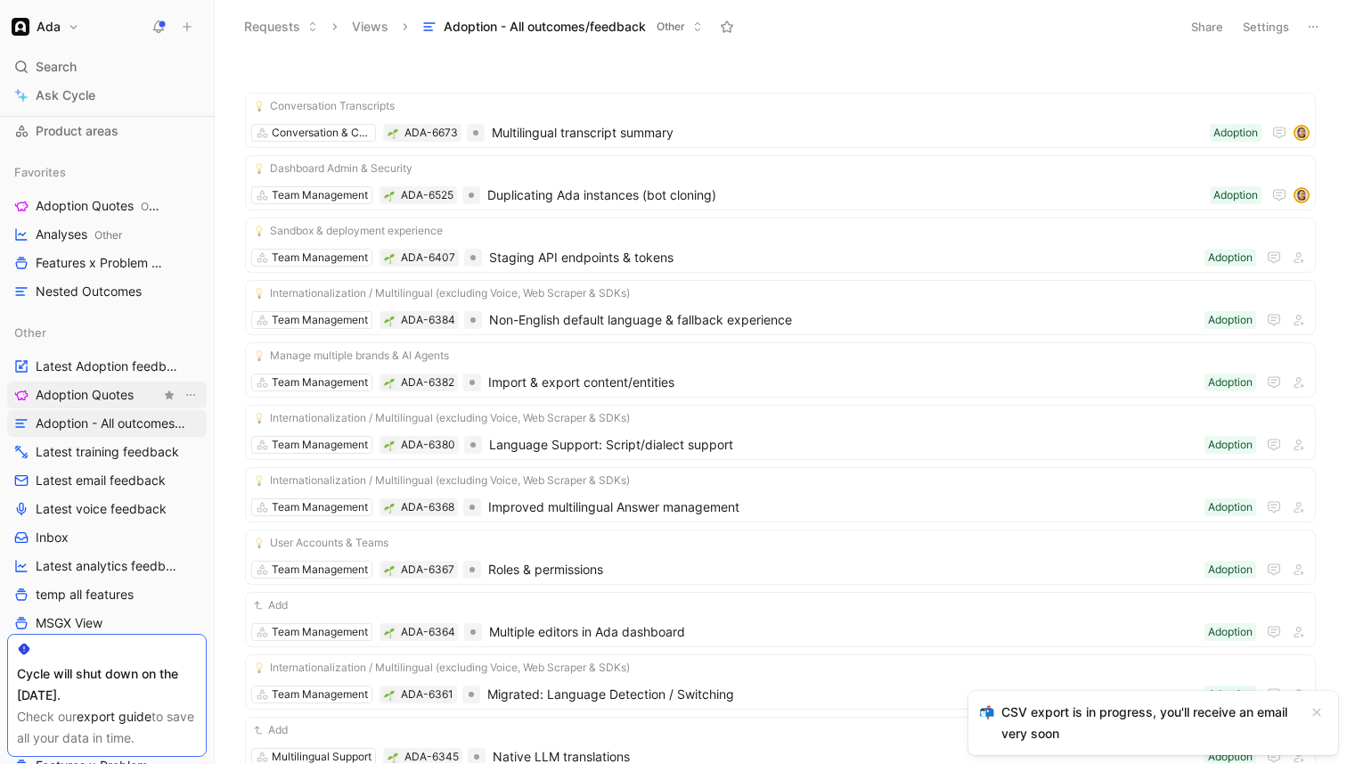
click at [79, 388] on span "Adoption Quotes" at bounding box center [85, 395] width 98 height 18
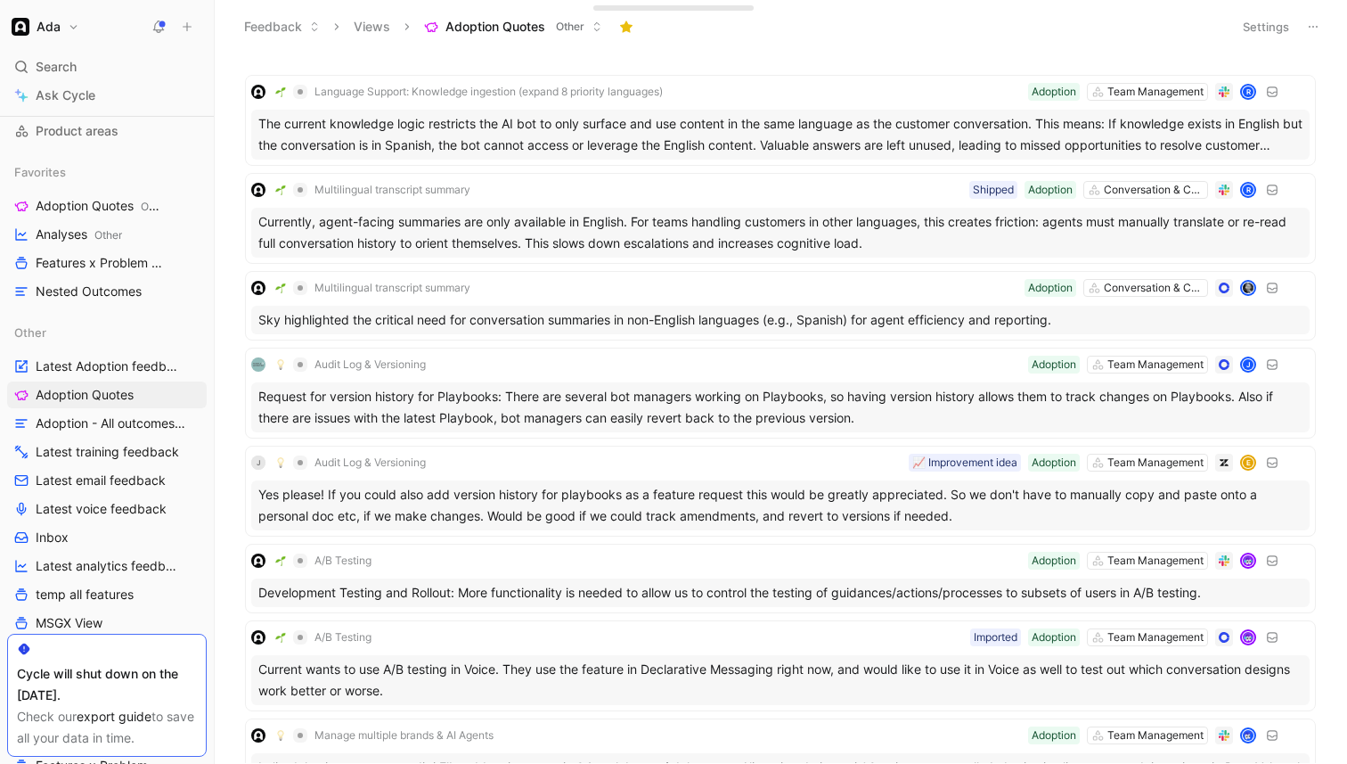
click at [1309, 20] on icon at bounding box center [1313, 27] width 14 height 14
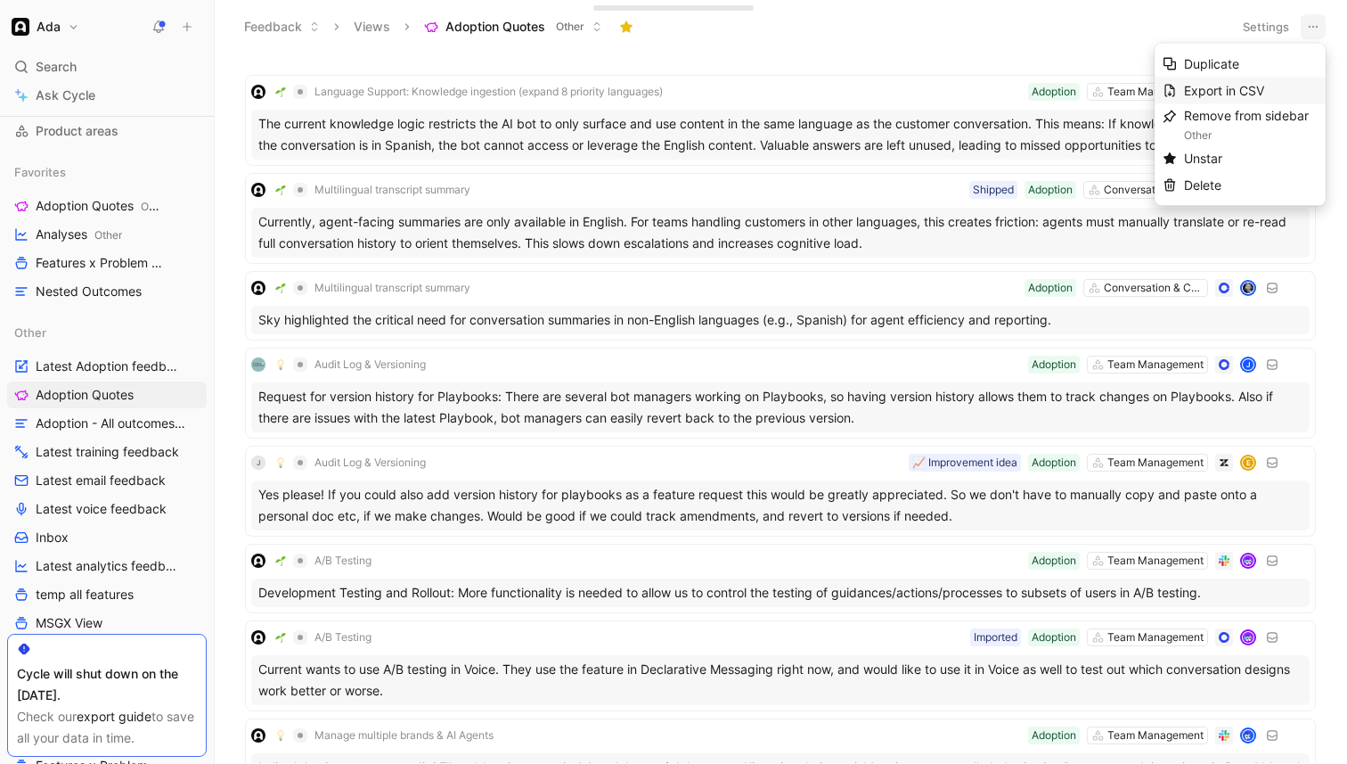
click at [1263, 92] on span "Export in CSV" at bounding box center [1224, 90] width 80 height 15
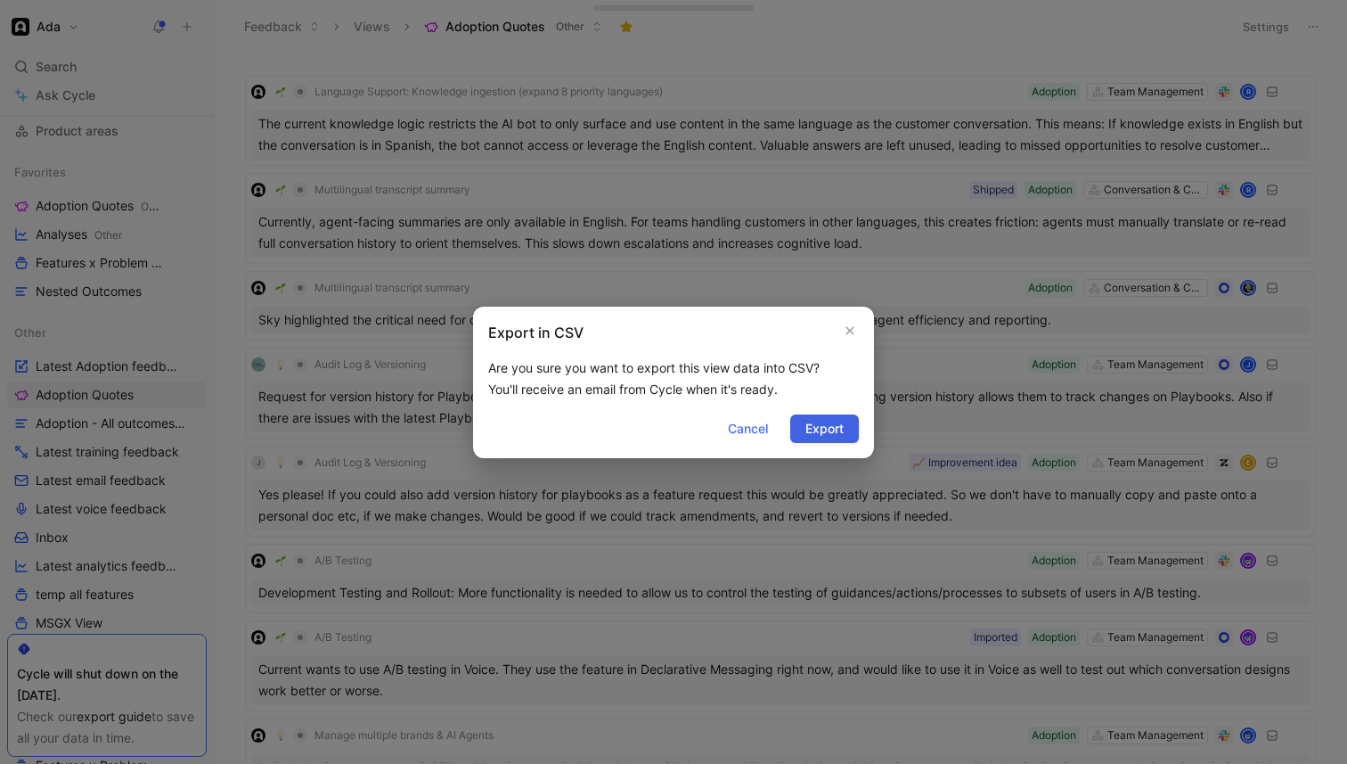
click at [833, 424] on span "Export" at bounding box center [824, 428] width 38 height 21
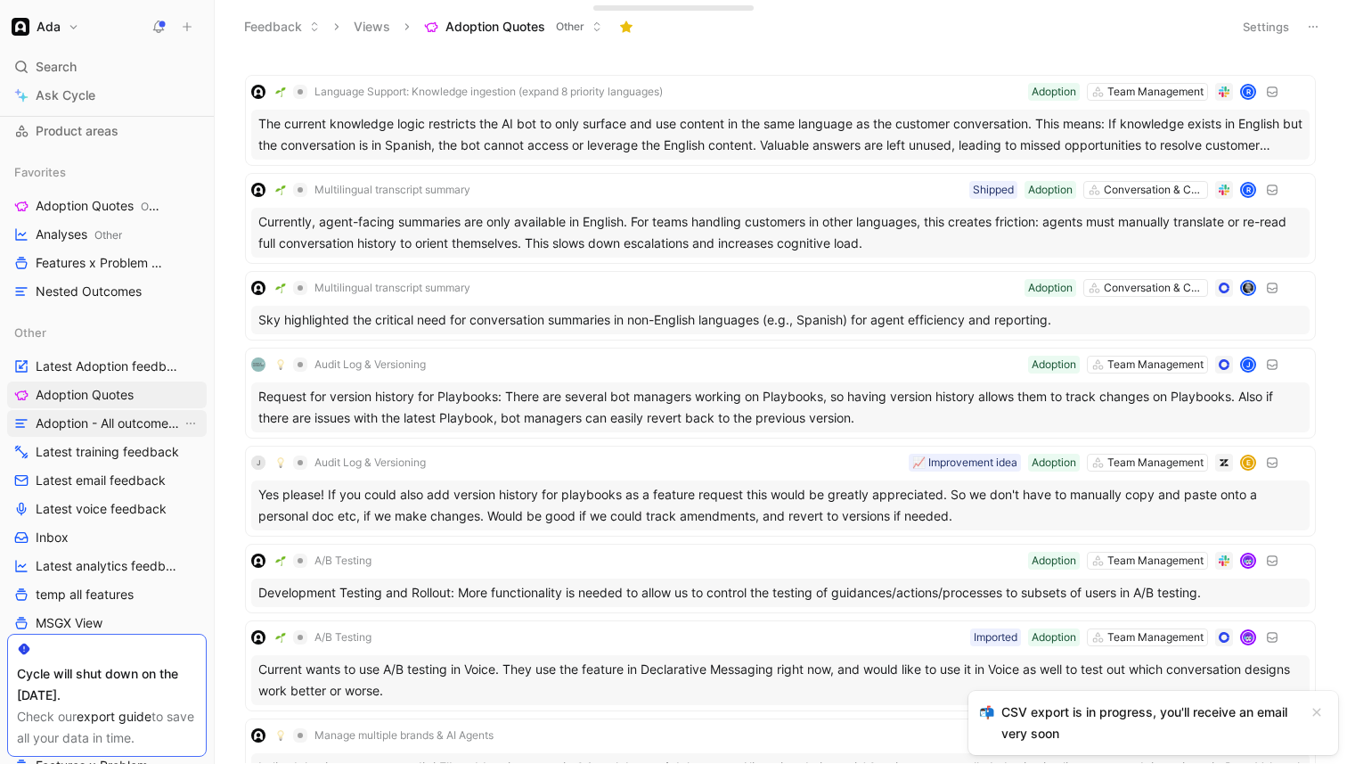
click at [78, 425] on span "Adoption - All outcomes/feedback" at bounding box center [109, 423] width 146 height 18
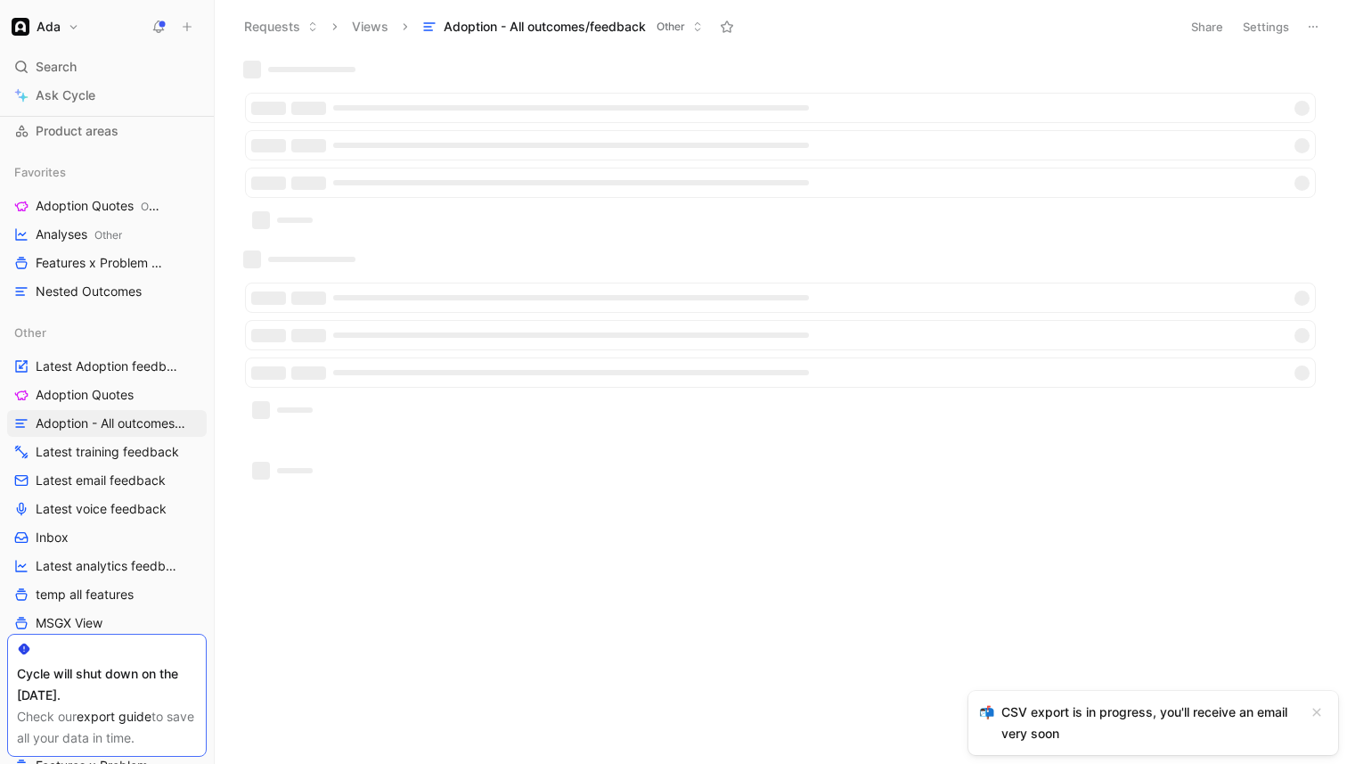
click at [736, 25] on button at bounding box center [727, 26] width 25 height 25
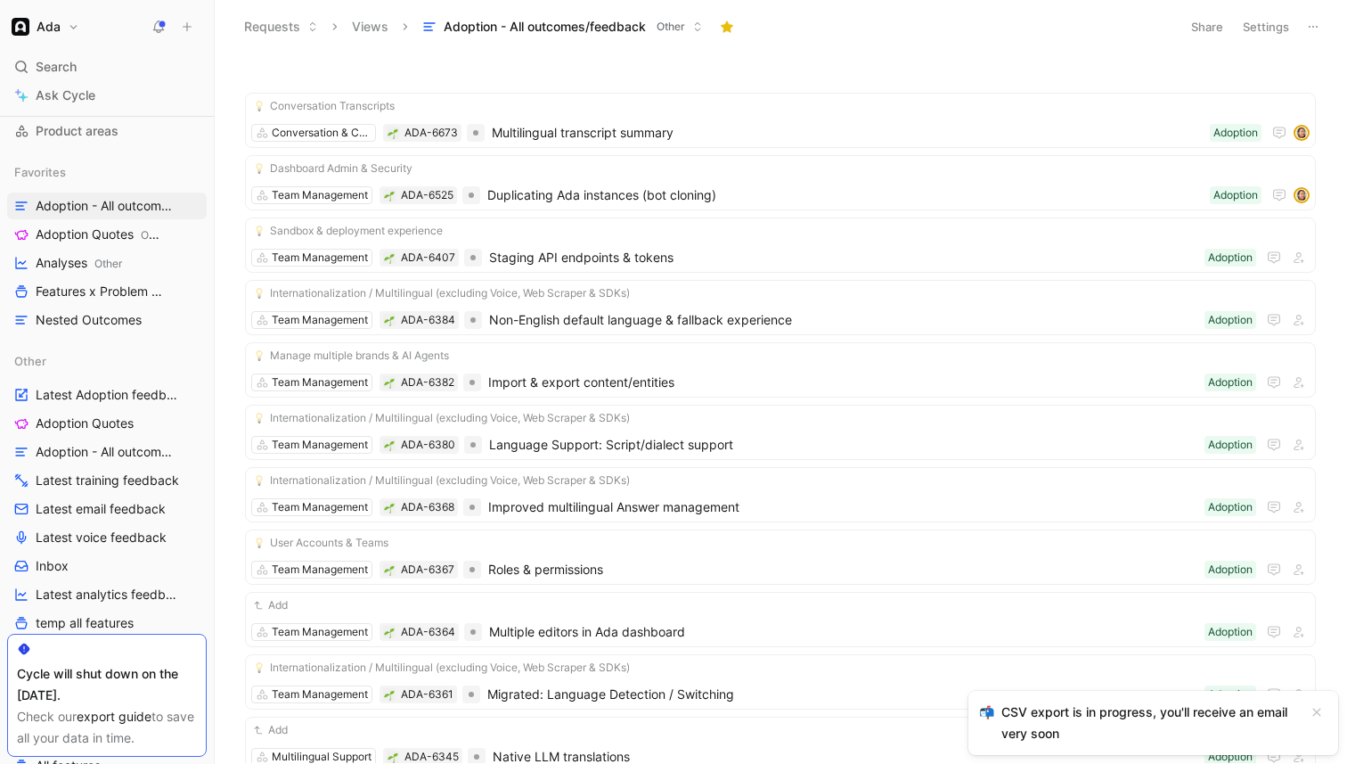
click at [622, 30] on span "Adoption - All outcomes/feedback" at bounding box center [545, 27] width 202 height 18
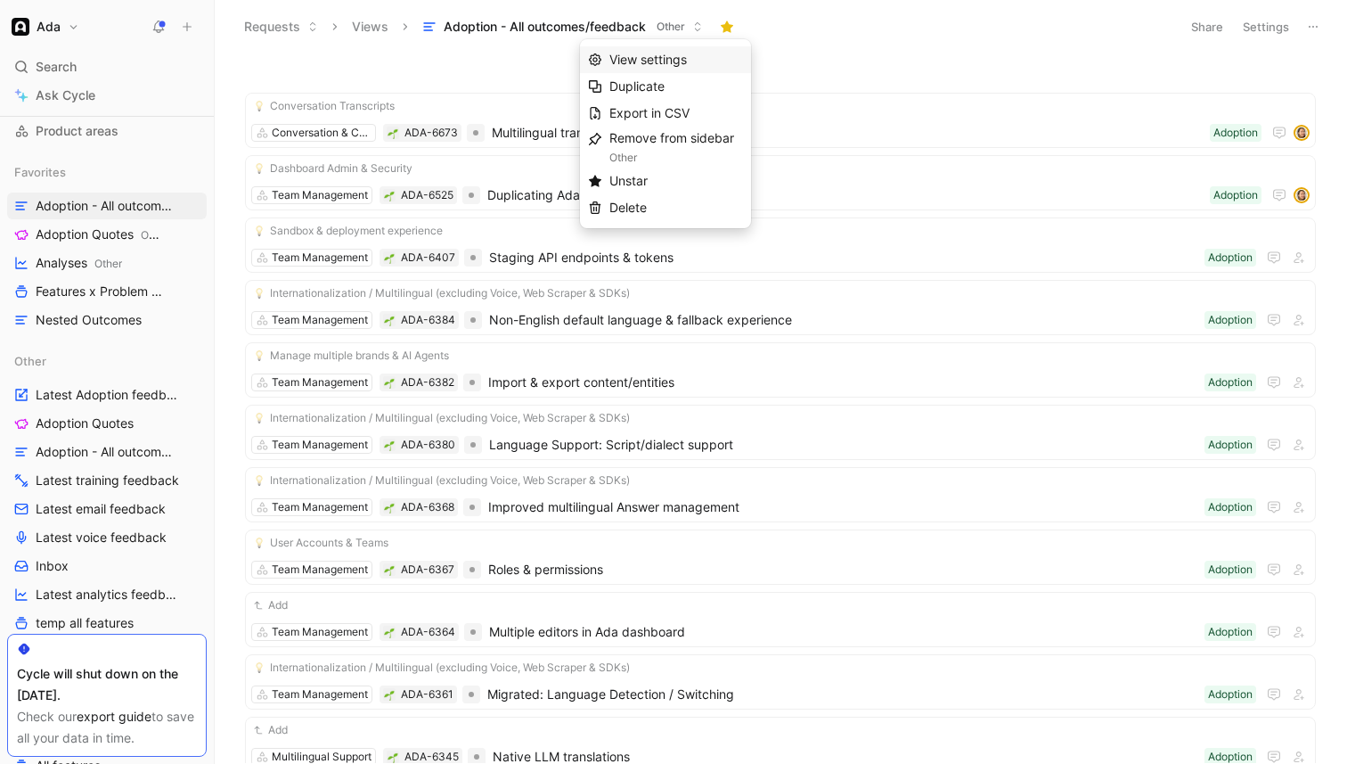
click at [624, 52] on span "View settings" at bounding box center [648, 59] width 78 height 15
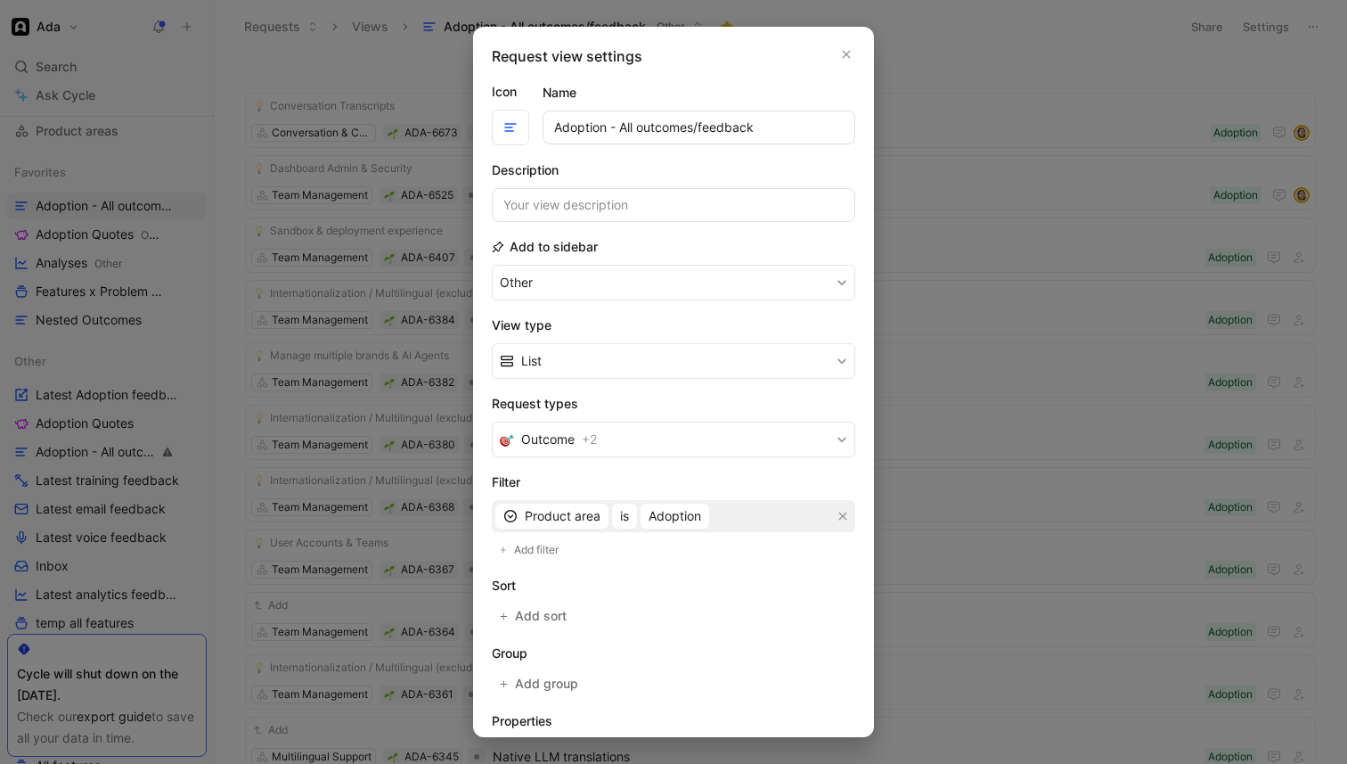
drag, startPoint x: 637, startPoint y: 131, endPoint x: 809, endPoint y: 131, distance: 172.0
click at [809, 131] on input "Adoption - All outcomes/feedback" at bounding box center [699, 127] width 313 height 34
type input "Adoption - All features & problem areas"
click at [772, 86] on div "Name Adoption - All features & problem areas" at bounding box center [699, 113] width 313 height 62
click at [834, 53] on div "Request view settings" at bounding box center [674, 55] width 364 height 21
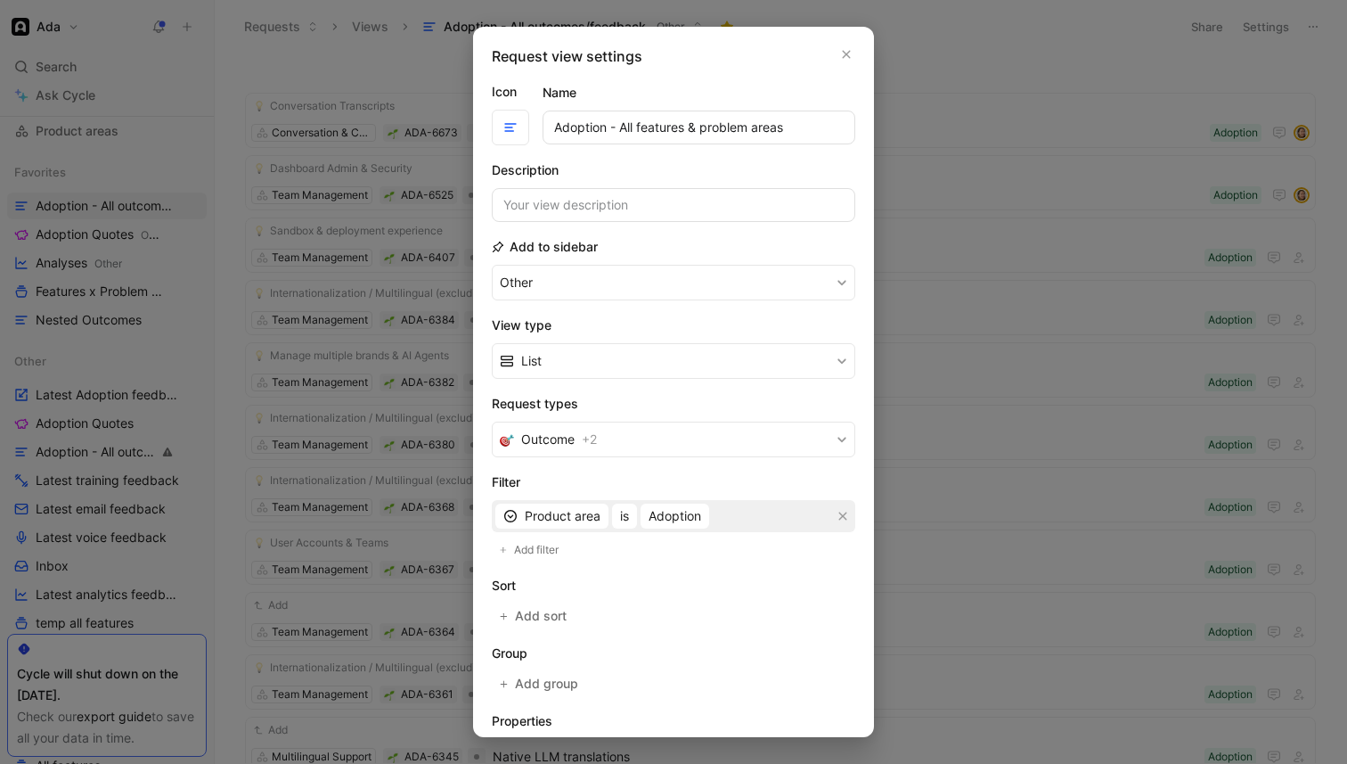
scroll to position [120, 0]
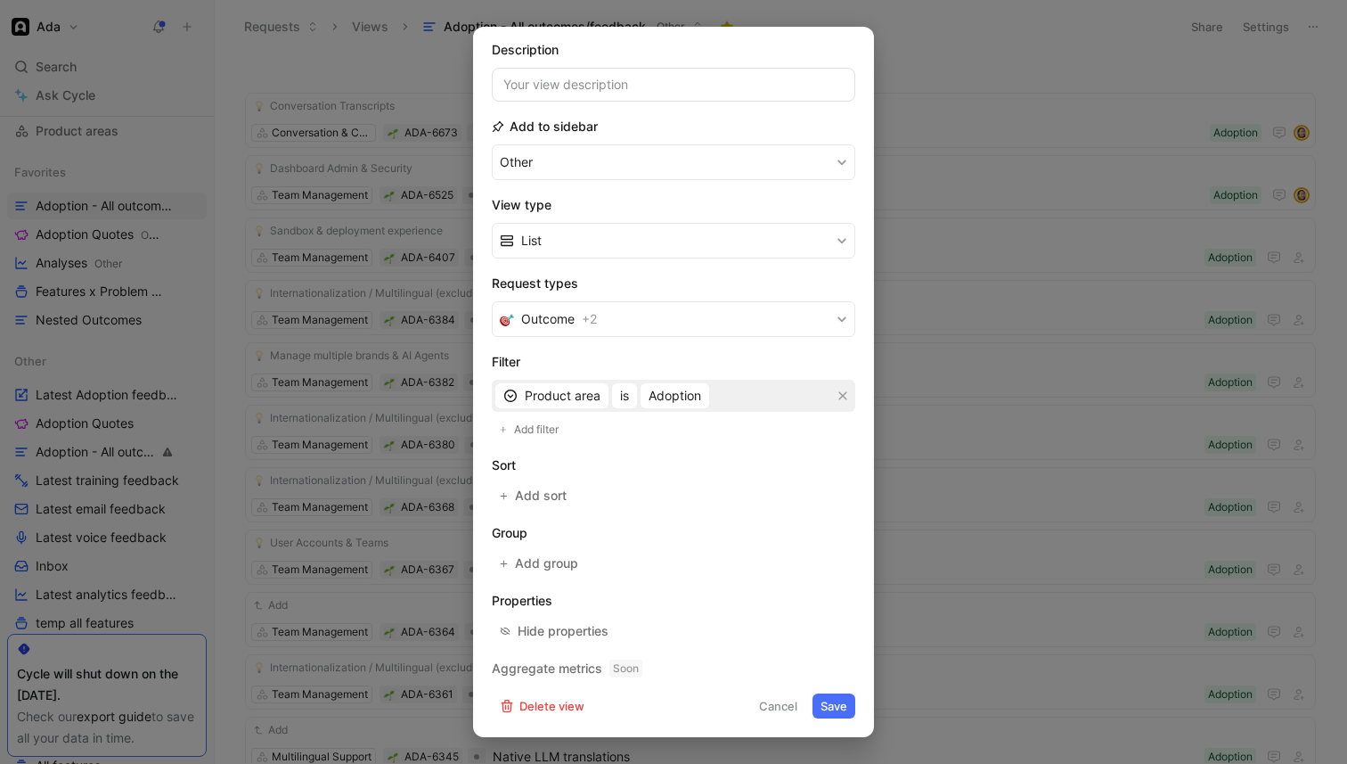
click at [831, 704] on button "Save" at bounding box center [834, 705] width 43 height 25
